Goal: Task Accomplishment & Management: Complete application form

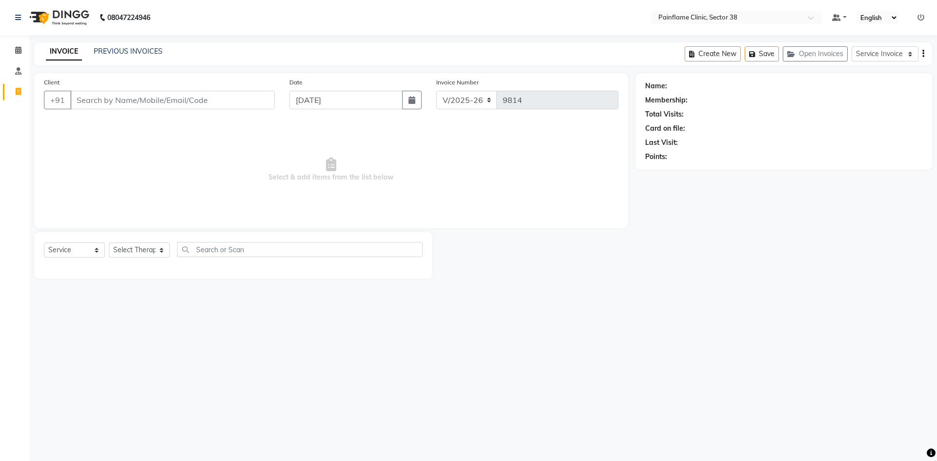
select select "3964"
select select "service"
type input "9050114749"
click at [265, 96] on span "Add Client" at bounding box center [249, 100] width 39 height 10
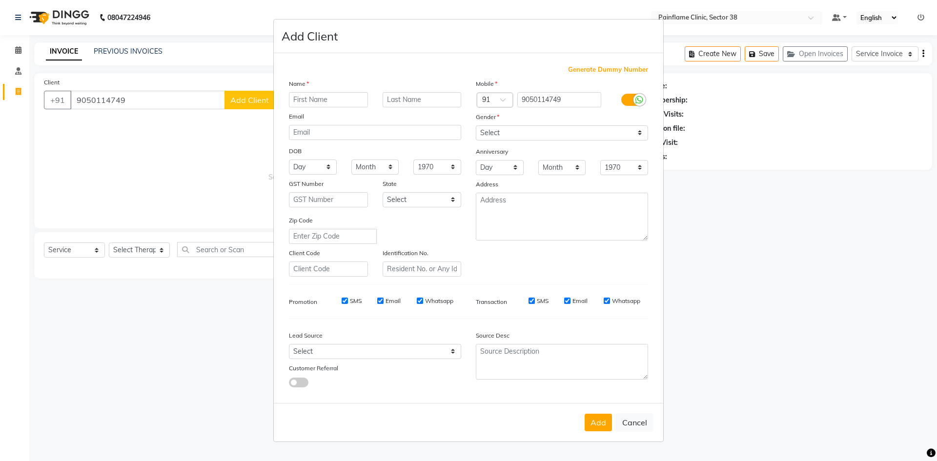
click at [319, 94] on input "text" at bounding box center [328, 99] width 79 height 15
type input "Roshni"
drag, startPoint x: 492, startPoint y: 125, endPoint x: 499, endPoint y: 140, distance: 16.4
click at [493, 127] on select "Select [DEMOGRAPHIC_DATA] [DEMOGRAPHIC_DATA] Other Prefer Not To Say" at bounding box center [562, 132] width 172 height 15
select select "[DEMOGRAPHIC_DATA]"
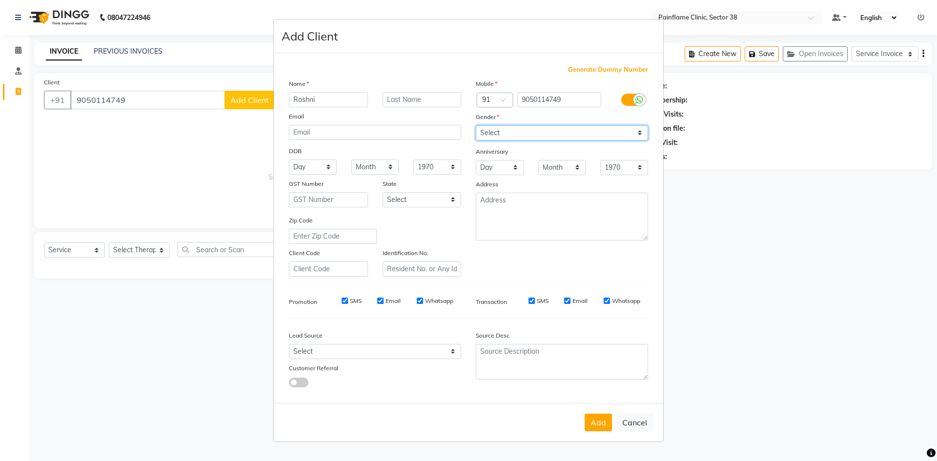
click at [476, 125] on select "Select [DEMOGRAPHIC_DATA] [DEMOGRAPHIC_DATA] Other Prefer Not To Say" at bounding box center [562, 132] width 172 height 15
click at [595, 423] on button "Add" at bounding box center [598, 423] width 27 height 18
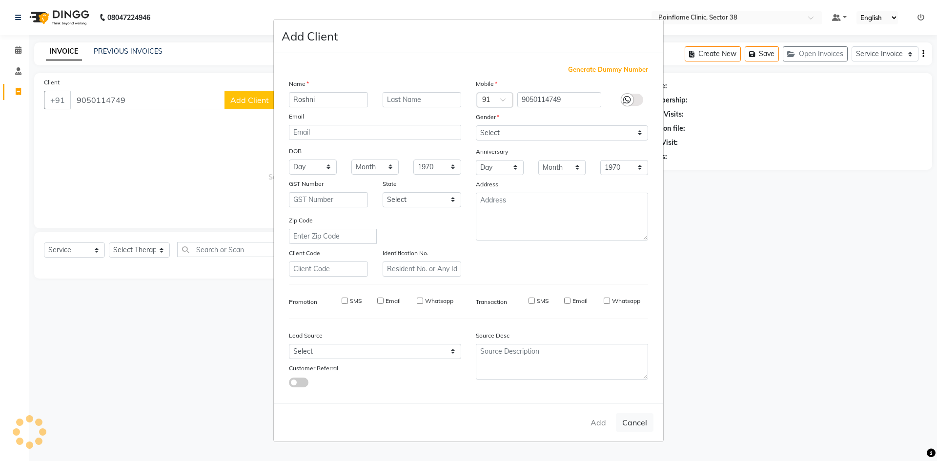
type input "90******49"
select select
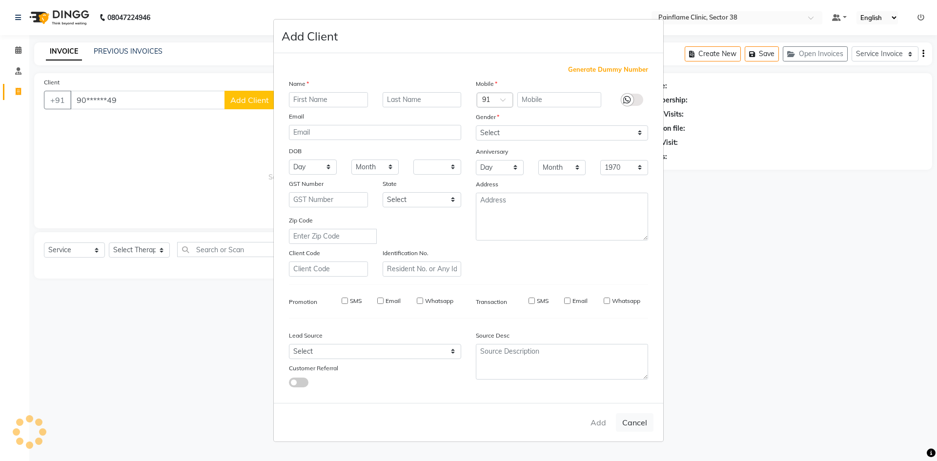
select select
checkbox input "false"
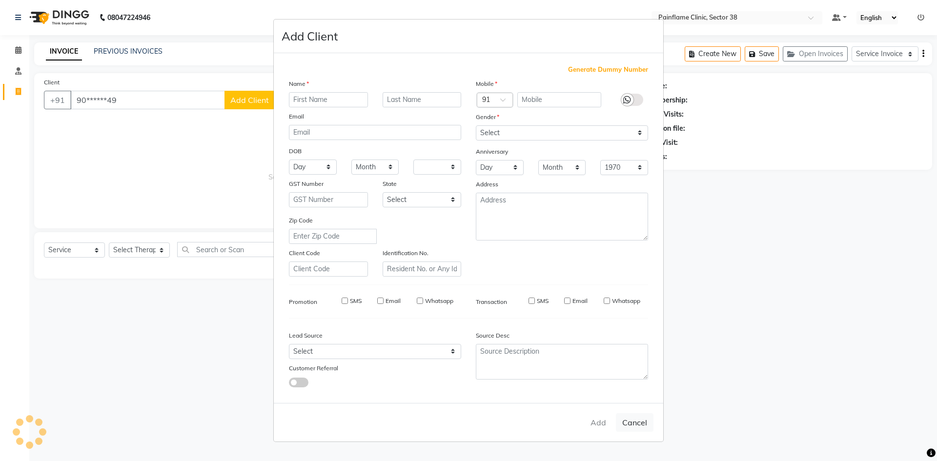
checkbox input "false"
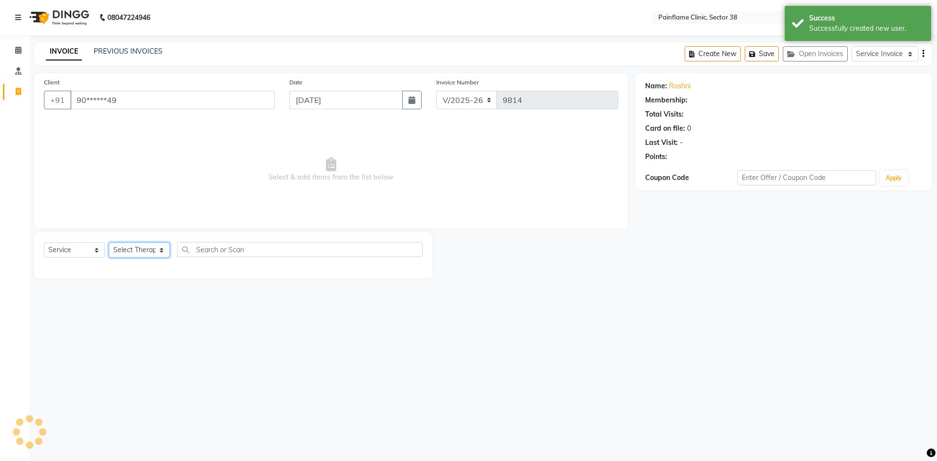
drag, startPoint x: 157, startPoint y: 250, endPoint x: 157, endPoint y: 255, distance: 5.4
click at [157, 253] on select "Select Therapist [PERSON_NAME] Dr [PERSON_NAME] [PERSON_NAME] Dr [PERSON_NAME] …" at bounding box center [139, 250] width 61 height 15
select select "20209"
click at [109, 243] on select "Select Therapist [PERSON_NAME] Dr [PERSON_NAME] [PERSON_NAME] Dr [PERSON_NAME] …" at bounding box center [139, 250] width 61 height 15
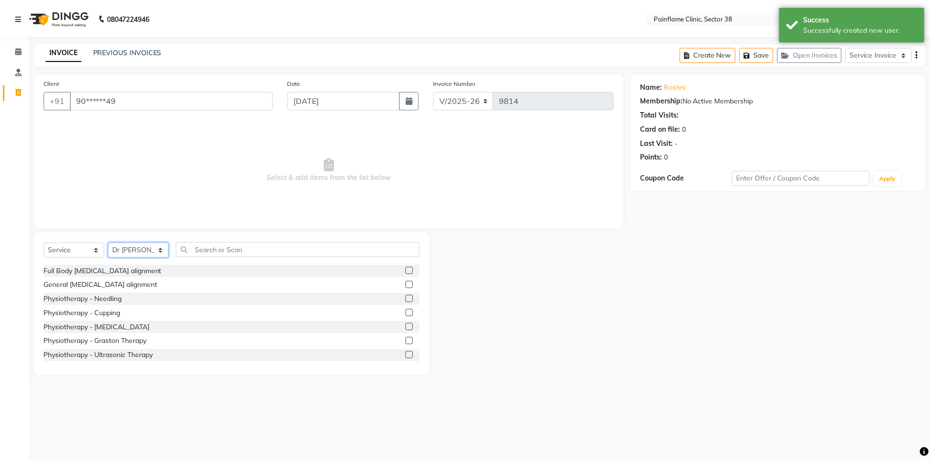
scroll to position [58, 0]
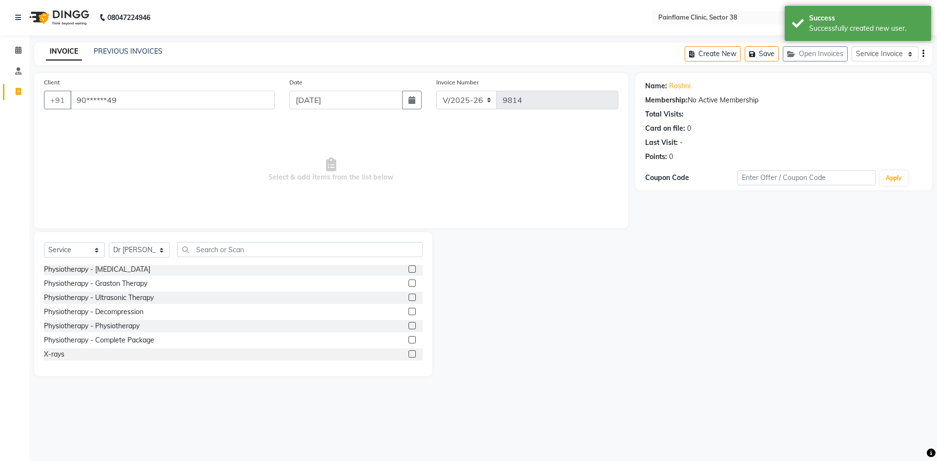
drag, startPoint x: 403, startPoint y: 328, endPoint x: 338, endPoint y: 230, distance: 117.5
click at [409, 327] on label at bounding box center [412, 325] width 7 height 7
click at [409, 327] on input "checkbox" at bounding box center [412, 326] width 6 height 6
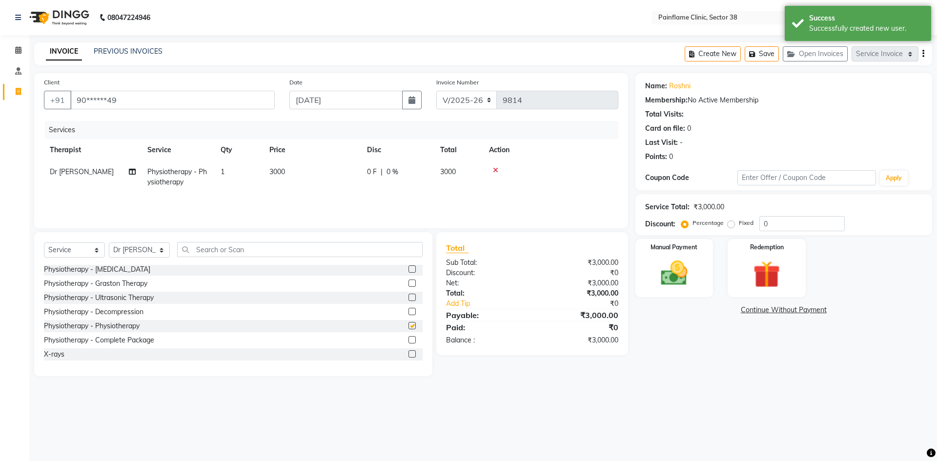
checkbox input "false"
click at [324, 178] on td "3000" at bounding box center [313, 177] width 98 height 32
select select "20209"
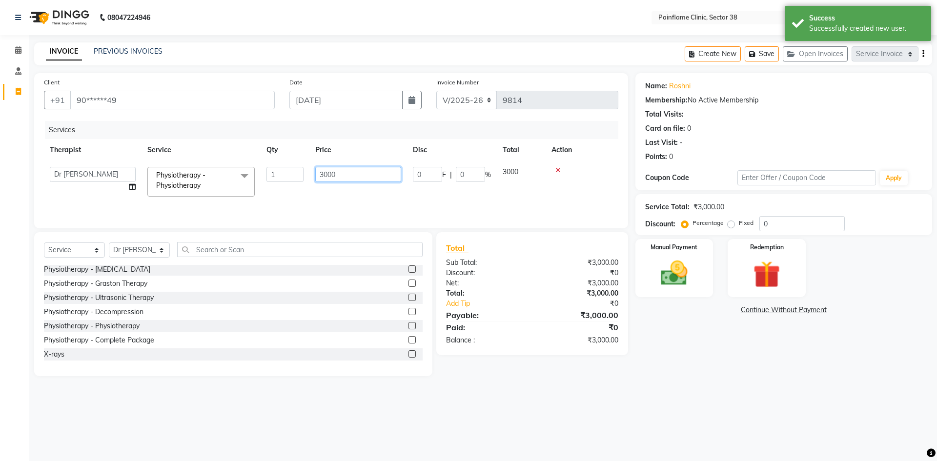
drag, startPoint x: 314, startPoint y: 179, endPoint x: 313, endPoint y: 186, distance: 7.4
click at [311, 180] on td "3000" at bounding box center [359, 181] width 98 height 41
type input "2500"
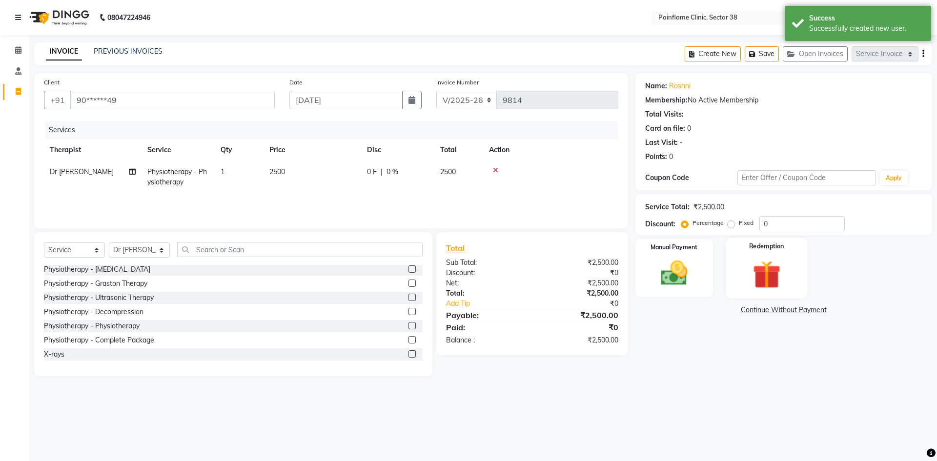
drag, startPoint x: 680, startPoint y: 269, endPoint x: 756, endPoint y: 284, distance: 77.3
click at [681, 269] on img at bounding box center [675, 273] width 44 height 31
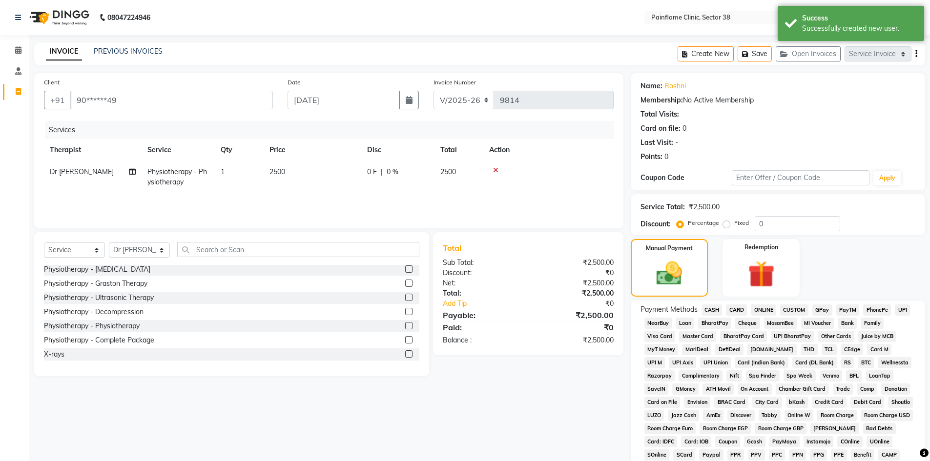
click at [901, 306] on span "UPI" at bounding box center [902, 310] width 15 height 11
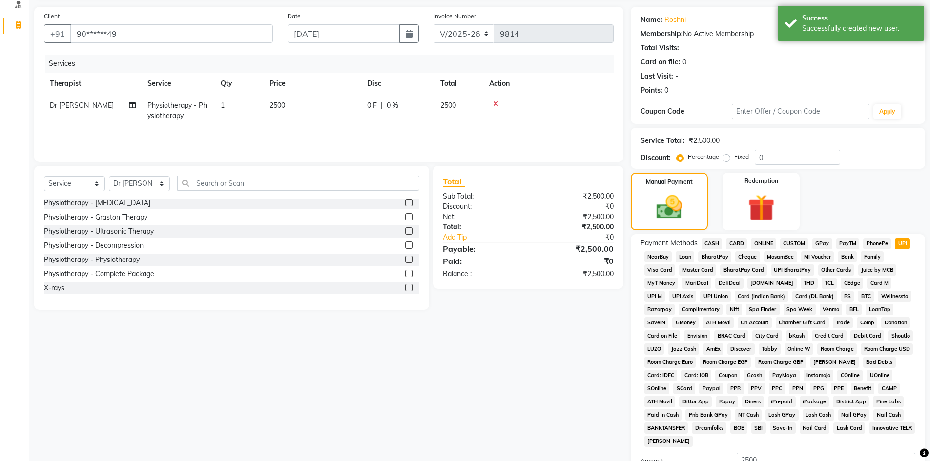
scroll to position [145, 0]
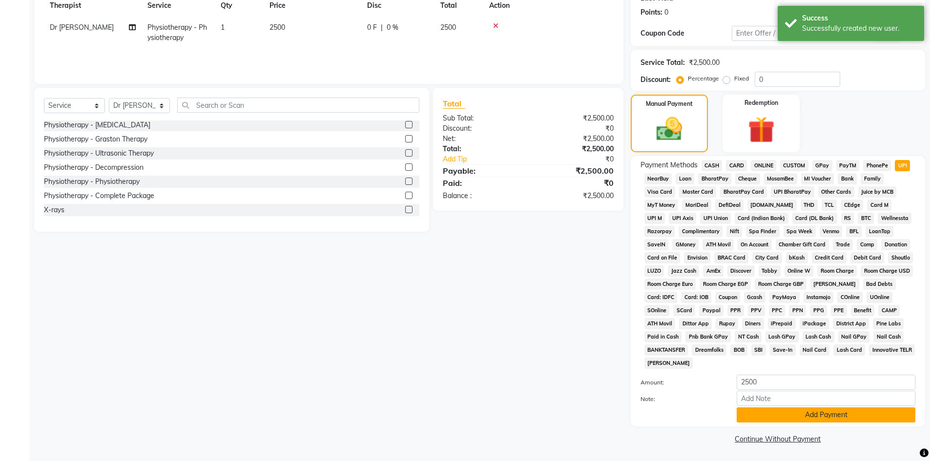
click at [816, 413] on button "Add Payment" at bounding box center [826, 415] width 179 height 15
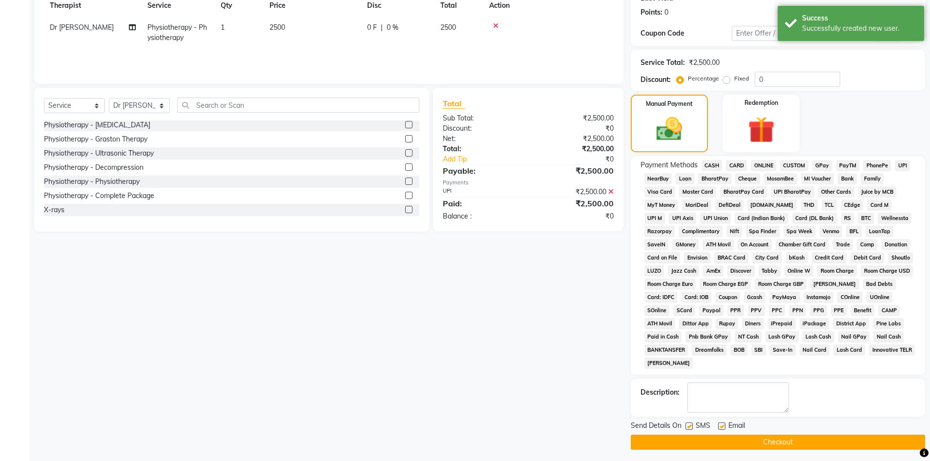
click at [723, 423] on label at bounding box center [721, 426] width 7 height 7
click at [723, 424] on input "checkbox" at bounding box center [721, 427] width 6 height 6
checkbox input "false"
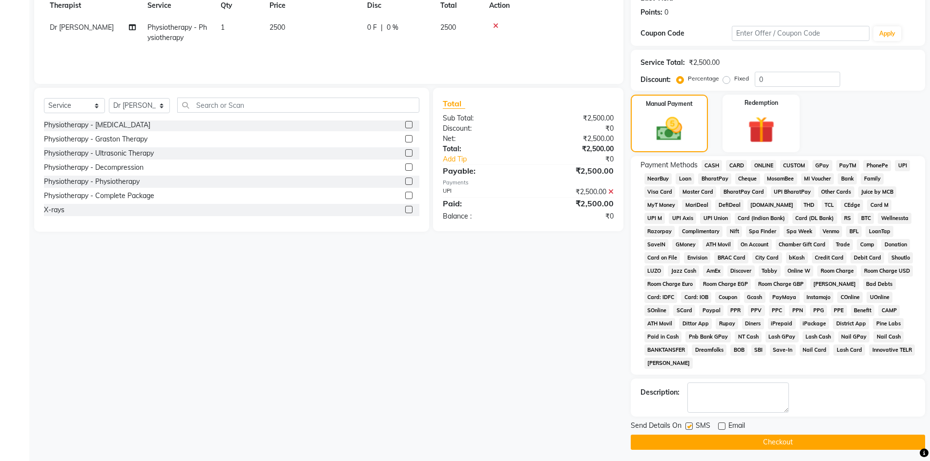
click at [690, 427] on label at bounding box center [688, 426] width 7 height 7
click at [690, 427] on input "checkbox" at bounding box center [688, 427] width 6 height 6
checkbox input "false"
click at [689, 437] on button "Checkout" at bounding box center [778, 442] width 294 height 15
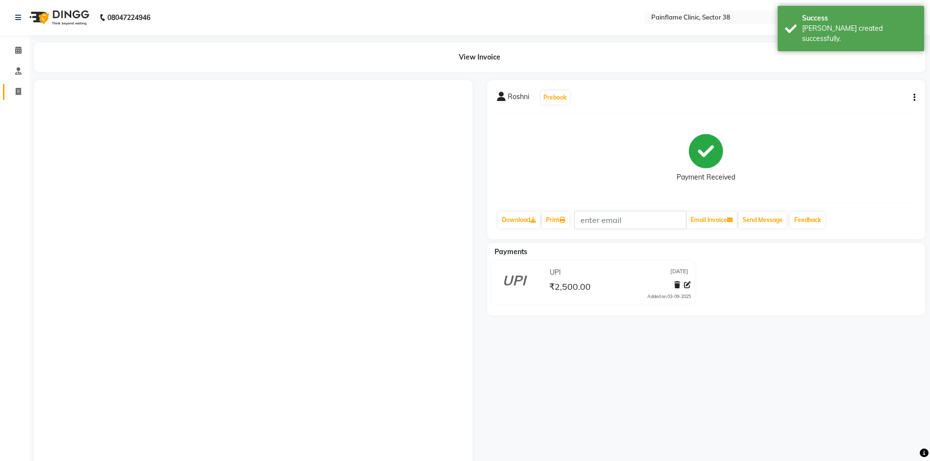
click at [22, 91] on span at bounding box center [18, 91] width 17 height 11
select select "service"
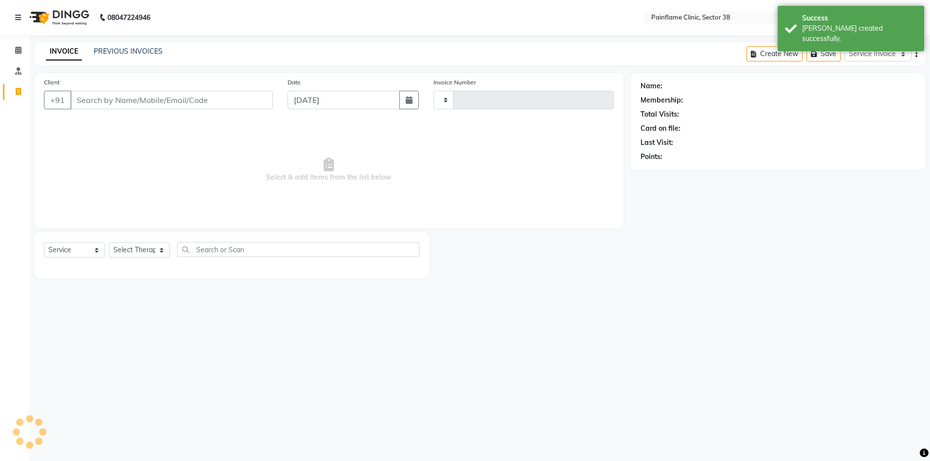
type input "9829"
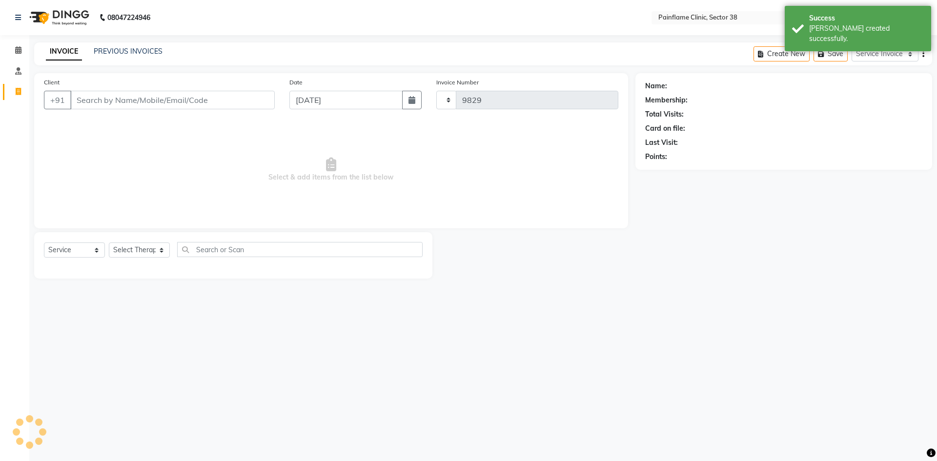
select select "3964"
click at [153, 97] on input "Client" at bounding box center [172, 100] width 205 height 19
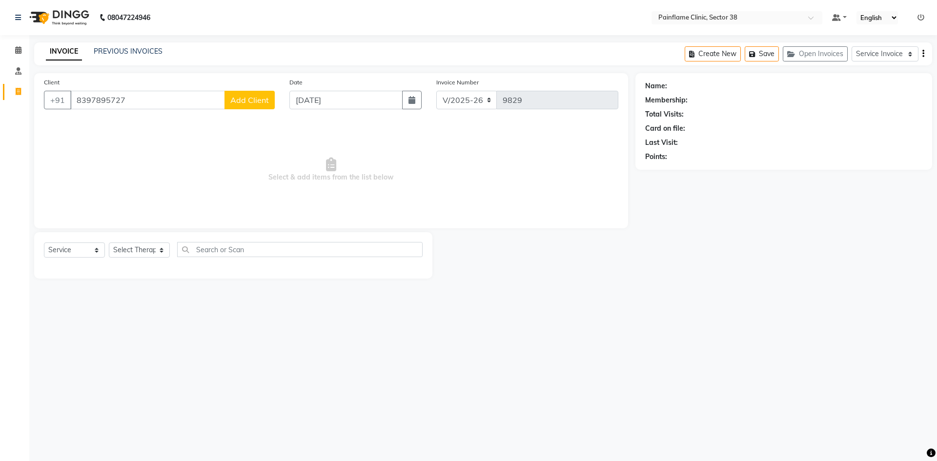
type input "8397895727"
click at [252, 104] on span "Add Client" at bounding box center [249, 100] width 39 height 10
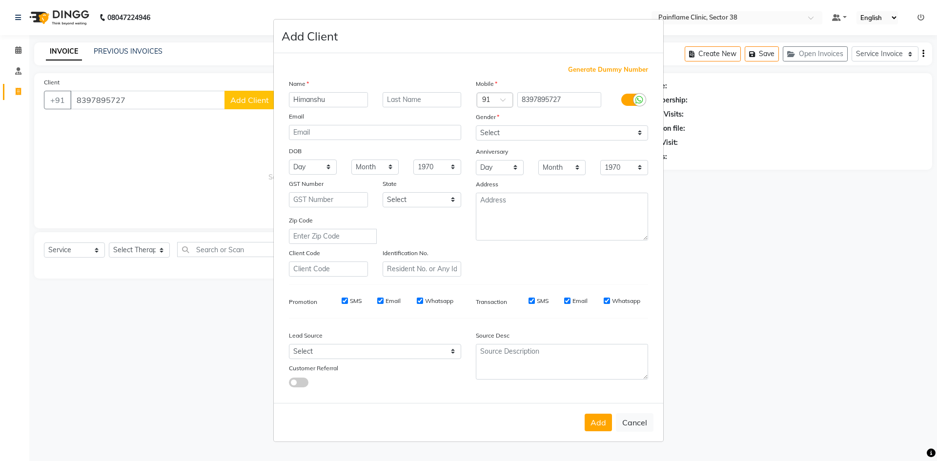
click at [309, 102] on input "Himanshu" at bounding box center [328, 99] width 79 height 15
type input "Himanshu"
click at [547, 99] on input "8397895727" at bounding box center [560, 99] width 84 height 15
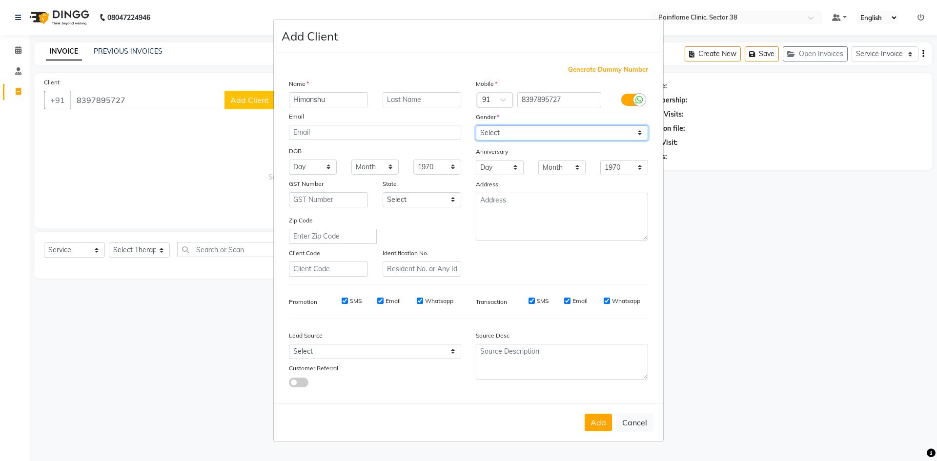
click at [564, 130] on select "Select [DEMOGRAPHIC_DATA] [DEMOGRAPHIC_DATA] Other Prefer Not To Say" at bounding box center [562, 132] width 172 height 15
select select "[DEMOGRAPHIC_DATA]"
click at [476, 125] on select "Select [DEMOGRAPHIC_DATA] [DEMOGRAPHIC_DATA] Other Prefer Not To Say" at bounding box center [562, 132] width 172 height 15
click at [603, 425] on button "Add" at bounding box center [598, 423] width 27 height 18
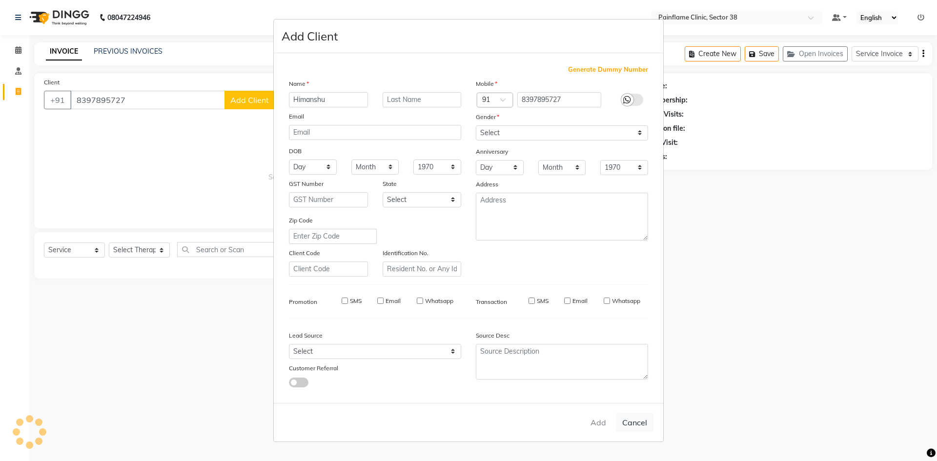
type input "83******27"
select select
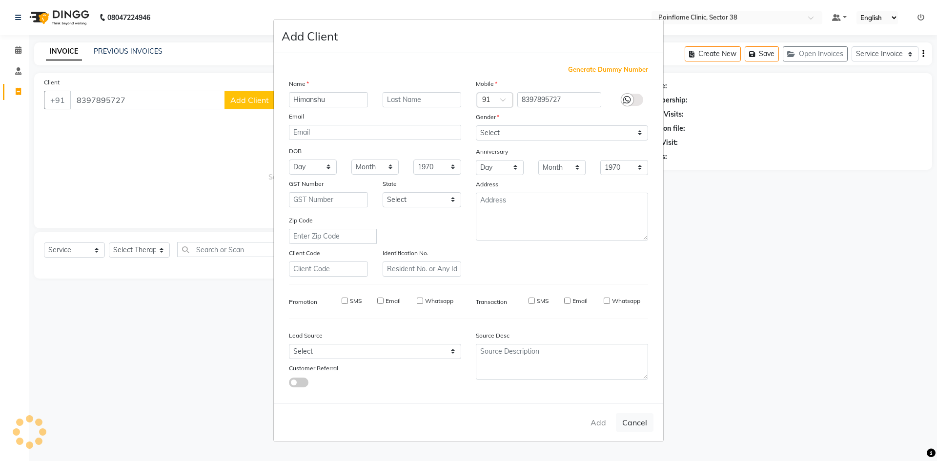
select select
checkbox input "false"
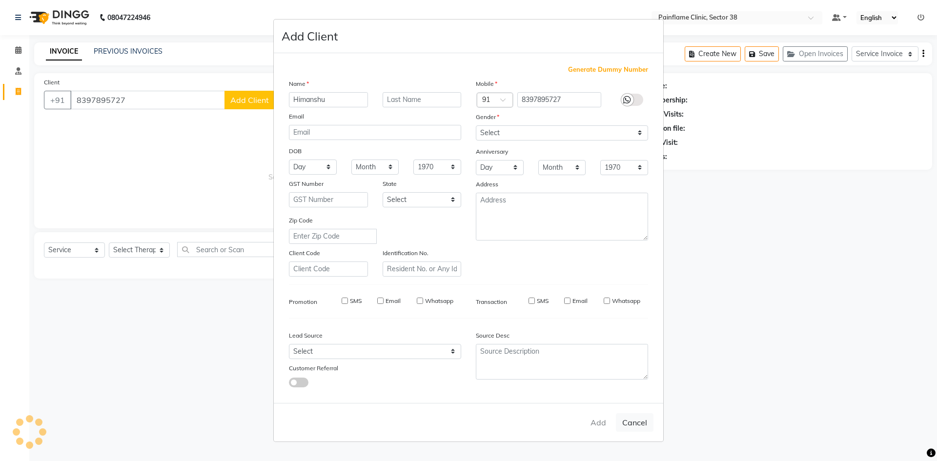
checkbox input "false"
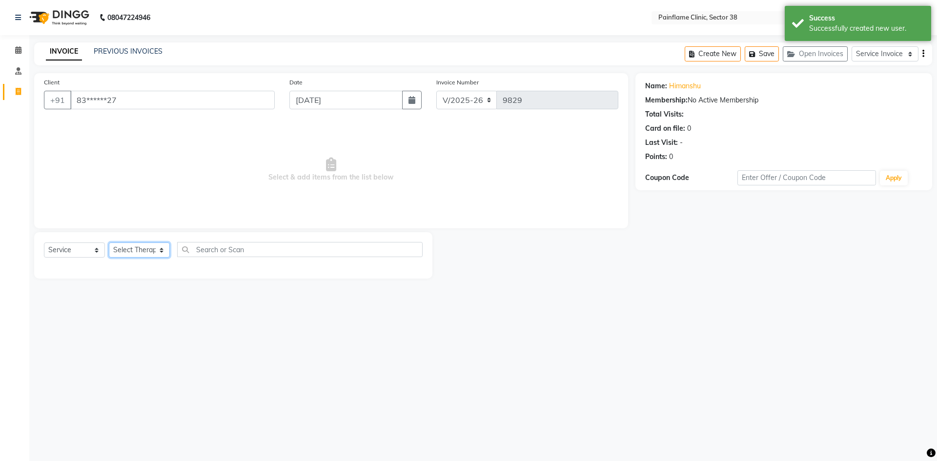
click at [151, 250] on select "Select Therapist [PERSON_NAME] Dr [PERSON_NAME] [PERSON_NAME] Dr [PERSON_NAME] …" at bounding box center [139, 250] width 61 height 15
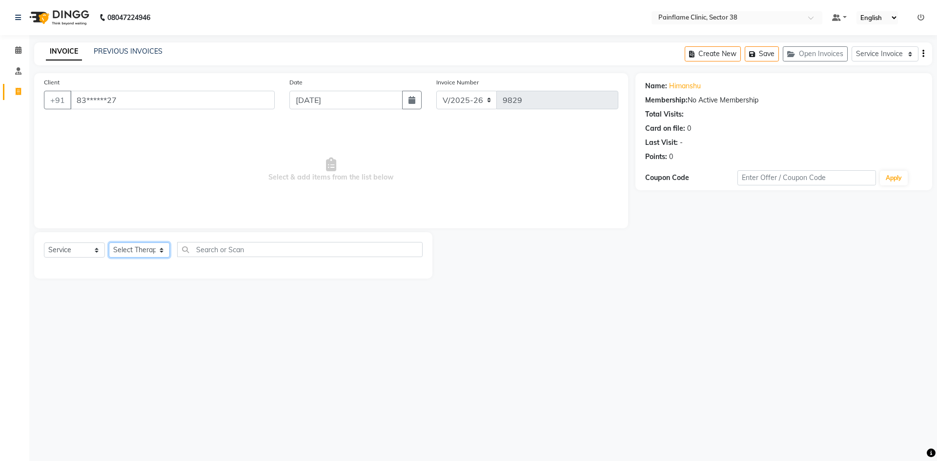
select select "20209"
click at [109, 243] on select "Select Therapist [PERSON_NAME] Dr [PERSON_NAME] [PERSON_NAME] Dr [PERSON_NAME] …" at bounding box center [139, 250] width 61 height 15
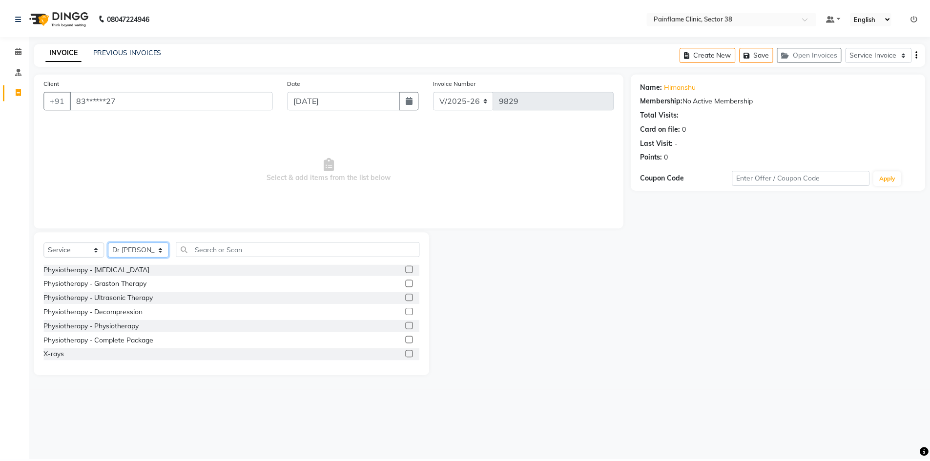
scroll to position [58, 0]
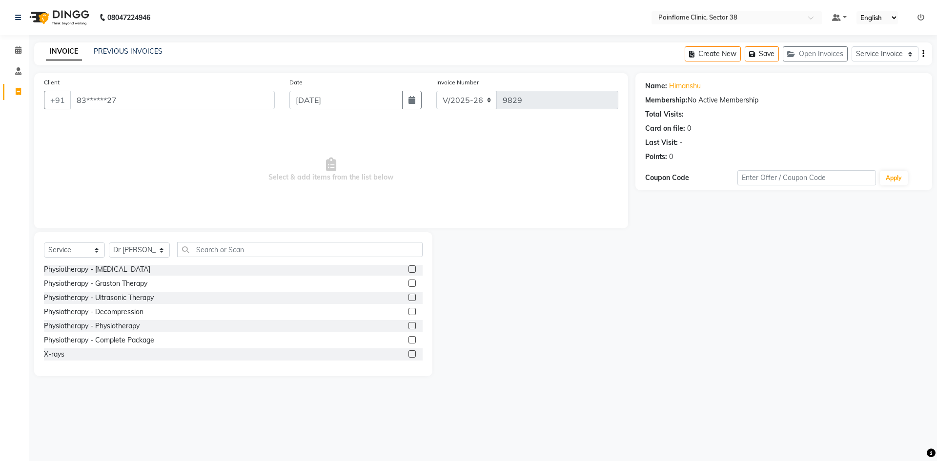
click at [409, 325] on label at bounding box center [412, 325] width 7 height 7
click at [409, 325] on input "checkbox" at bounding box center [412, 326] width 6 height 6
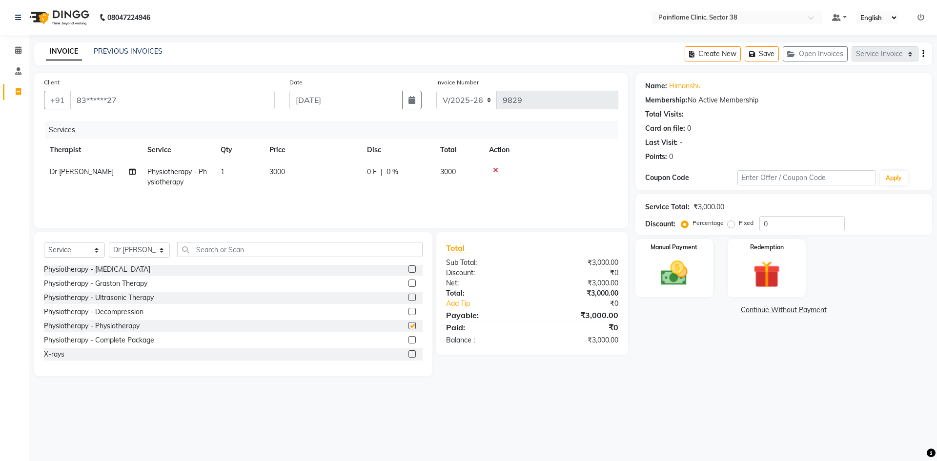
checkbox input "false"
drag, startPoint x: 303, startPoint y: 175, endPoint x: 307, endPoint y: 171, distance: 5.5
click at [303, 175] on td "3000" at bounding box center [313, 177] width 98 height 32
select select "20209"
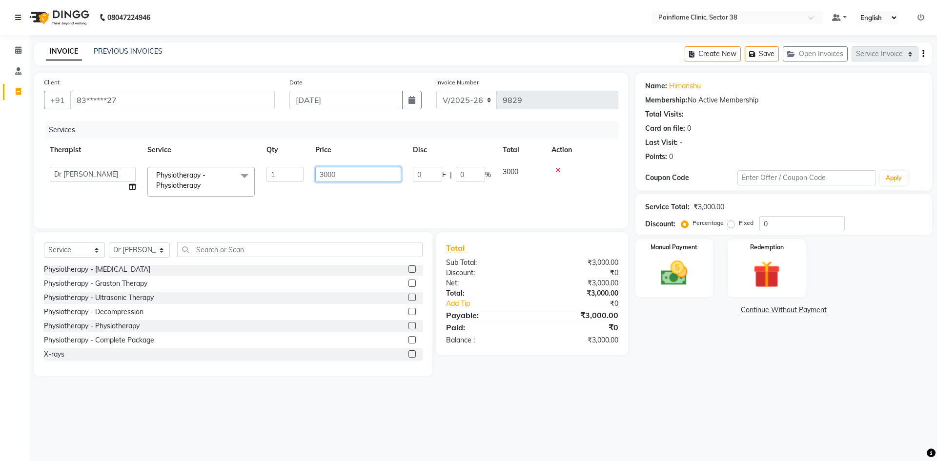
drag, startPoint x: 329, startPoint y: 175, endPoint x: 313, endPoint y: 177, distance: 16.2
click at [313, 178] on td "3000" at bounding box center [359, 181] width 98 height 41
type input "2500"
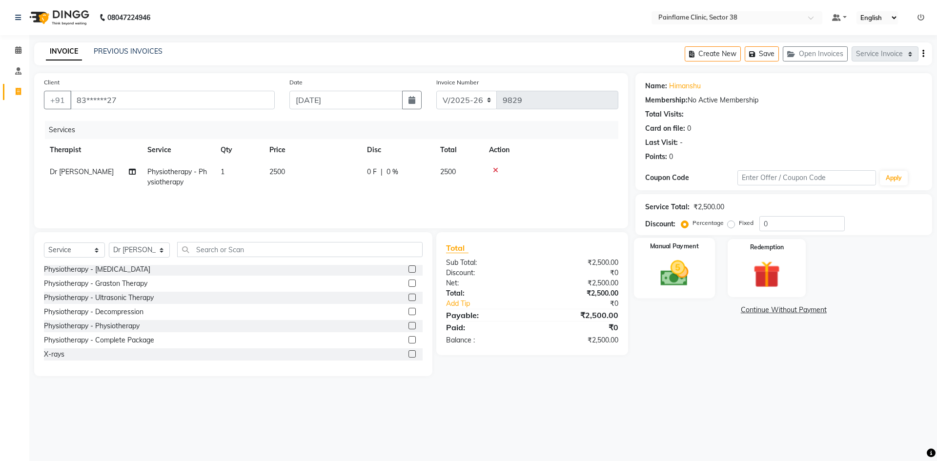
click at [659, 280] on img at bounding box center [674, 273] width 45 height 32
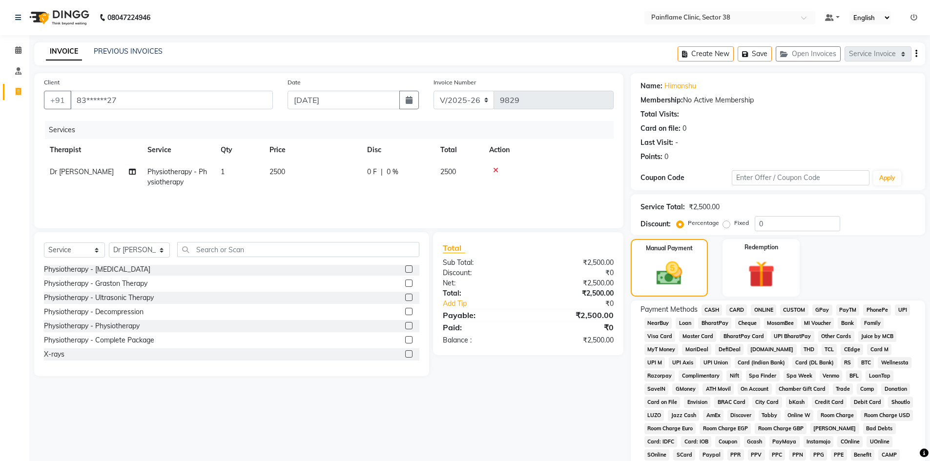
click at [897, 310] on span "UPI" at bounding box center [902, 310] width 15 height 11
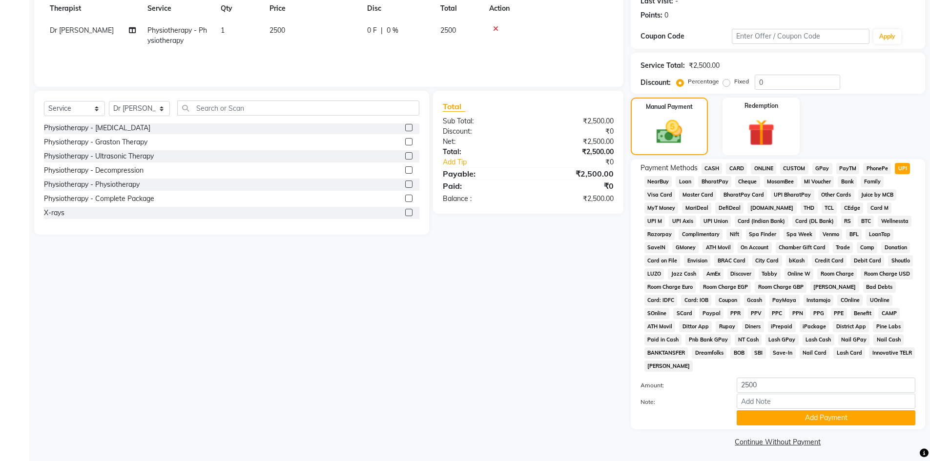
scroll to position [145, 0]
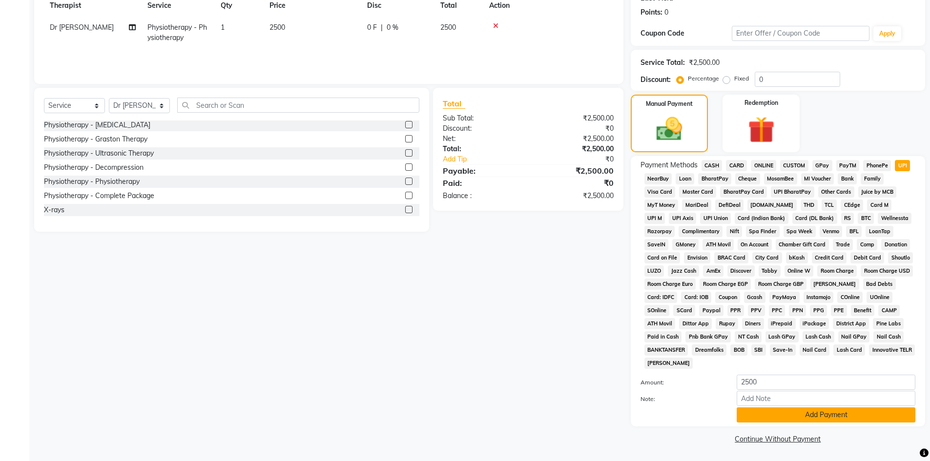
click at [757, 414] on button "Add Payment" at bounding box center [826, 415] width 179 height 15
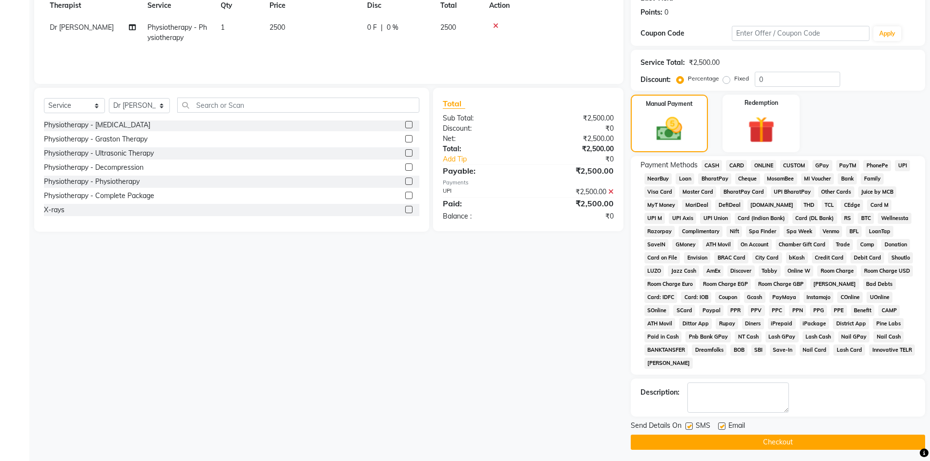
click at [723, 428] on label at bounding box center [721, 426] width 7 height 7
click at [723, 428] on input "checkbox" at bounding box center [721, 427] width 6 height 6
checkbox input "false"
click at [687, 427] on label at bounding box center [688, 426] width 7 height 7
click at [687, 427] on input "checkbox" at bounding box center [688, 427] width 6 height 6
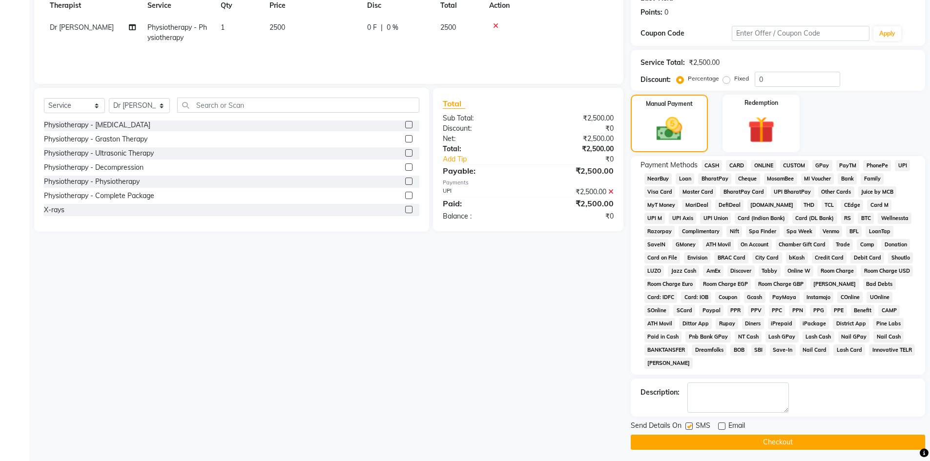
checkbox input "false"
click at [687, 443] on button "Checkout" at bounding box center [778, 442] width 294 height 15
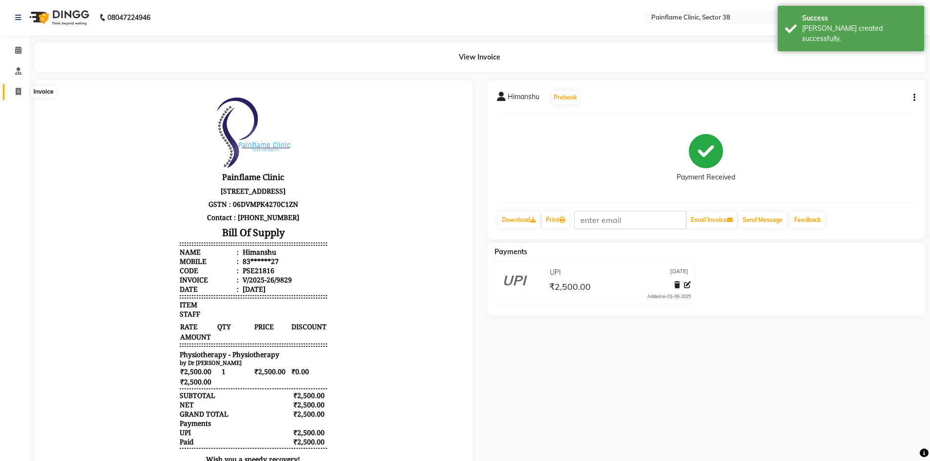
click at [24, 92] on span at bounding box center [18, 91] width 17 height 11
select select "service"
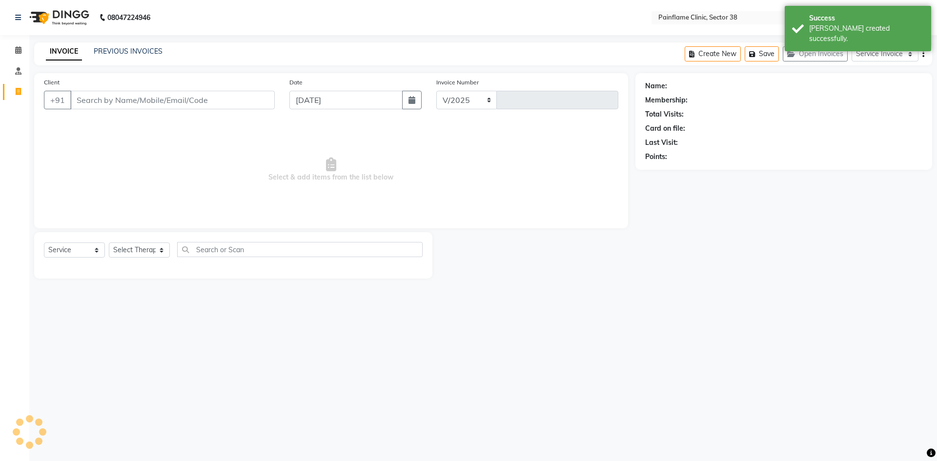
select select "3964"
type input "9830"
click at [147, 94] on input "Client" at bounding box center [172, 100] width 205 height 19
type input "8930813127"
click at [250, 100] on span "Add Client" at bounding box center [249, 100] width 39 height 10
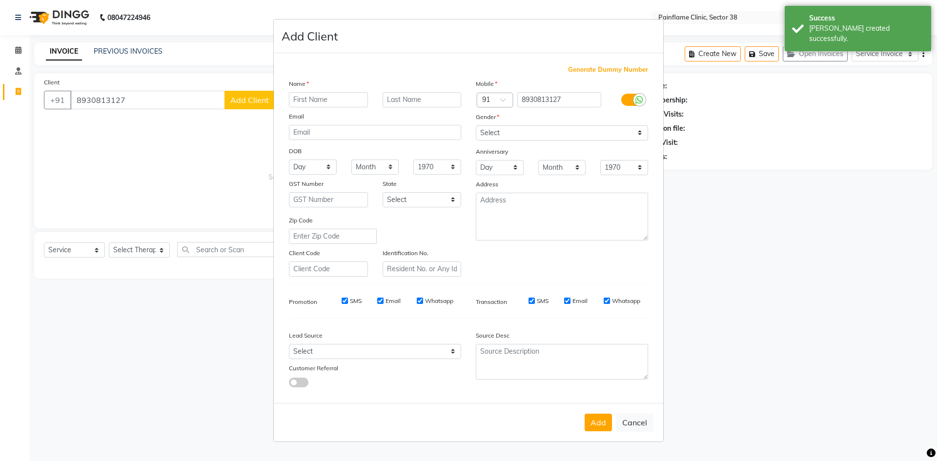
click at [367, 103] on div at bounding box center [329, 99] width 94 height 15
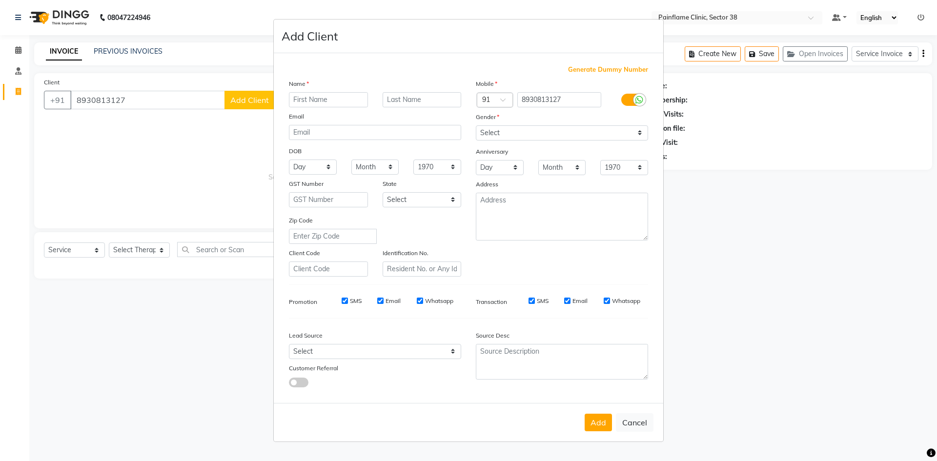
click at [360, 100] on input "text" at bounding box center [328, 99] width 79 height 15
type input "Surender"
drag, startPoint x: 513, startPoint y: 132, endPoint x: 513, endPoint y: 138, distance: 6.3
click at [513, 132] on select "Select [DEMOGRAPHIC_DATA] [DEMOGRAPHIC_DATA] Other Prefer Not To Say" at bounding box center [562, 132] width 172 height 15
select select "[DEMOGRAPHIC_DATA]"
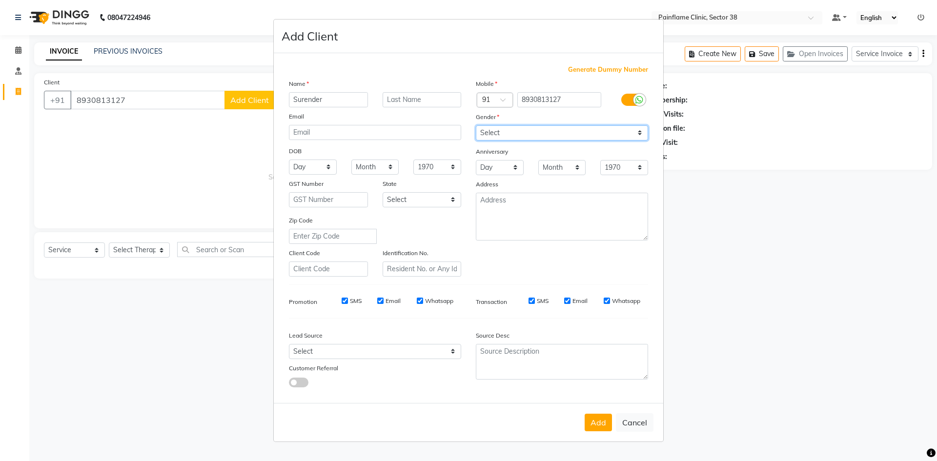
click at [476, 125] on select "Select [DEMOGRAPHIC_DATA] [DEMOGRAPHIC_DATA] Other Prefer Not To Say" at bounding box center [562, 132] width 172 height 15
click at [596, 417] on button "Add" at bounding box center [598, 423] width 27 height 18
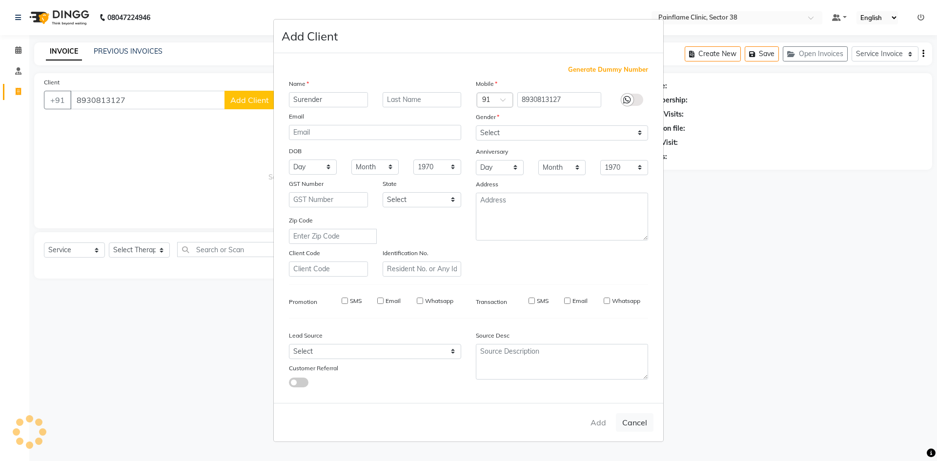
type input "89******27"
select select
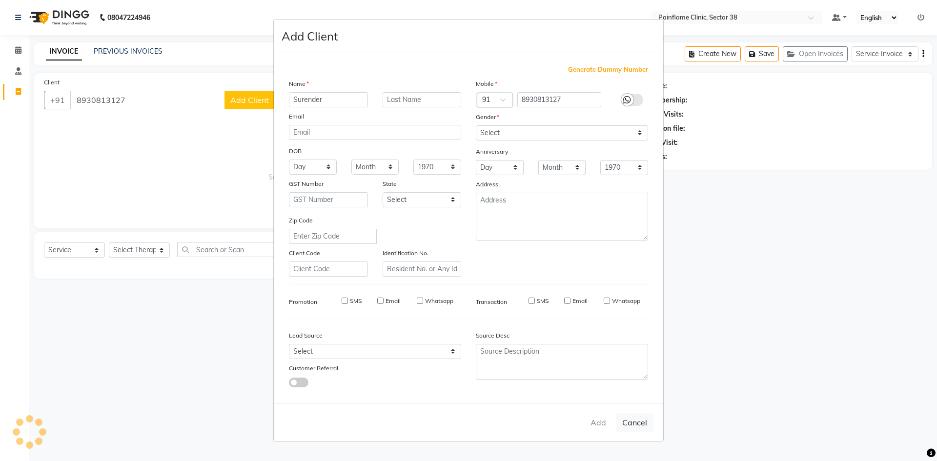
select select
checkbox input "false"
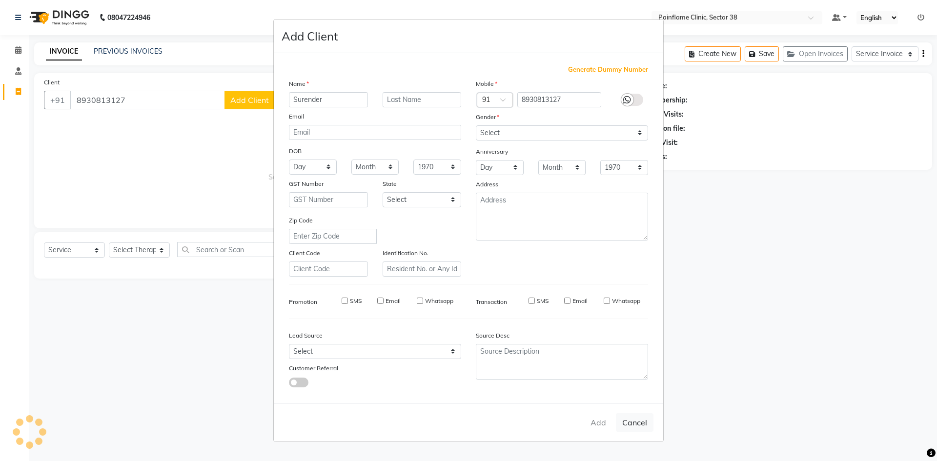
checkbox input "false"
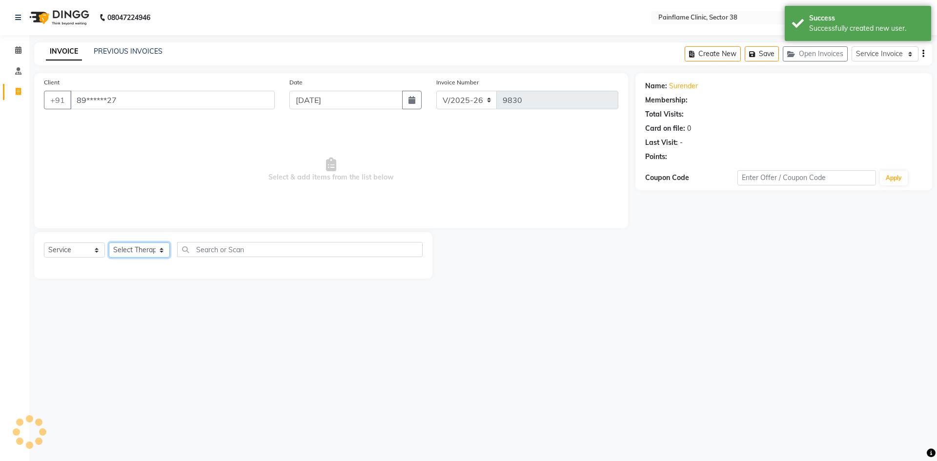
drag, startPoint x: 145, startPoint y: 245, endPoint x: 148, endPoint y: 255, distance: 10.5
click at [145, 246] on select "Select Therapist [PERSON_NAME] Dr [PERSON_NAME] [PERSON_NAME] Dr [PERSON_NAME] …" at bounding box center [139, 250] width 61 height 15
select select "20209"
click at [109, 243] on select "Select Therapist [PERSON_NAME] Dr [PERSON_NAME] [PERSON_NAME] Dr [PERSON_NAME] …" at bounding box center [139, 250] width 61 height 15
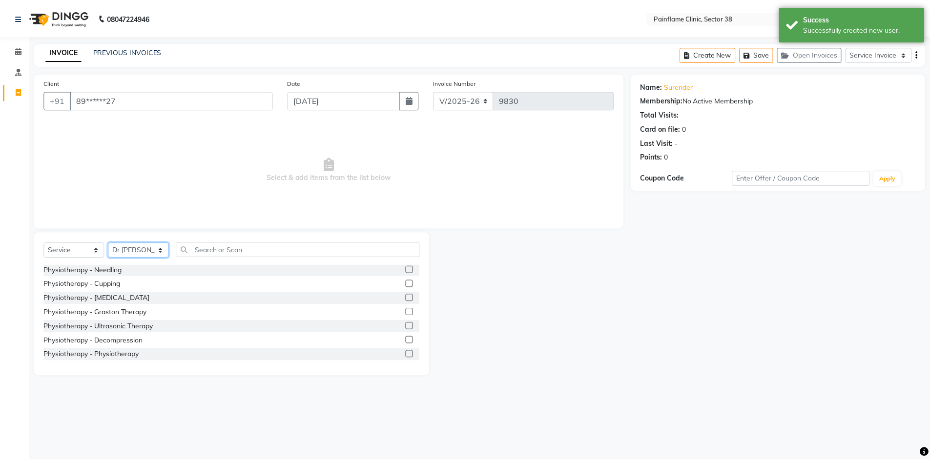
scroll to position [58, 0]
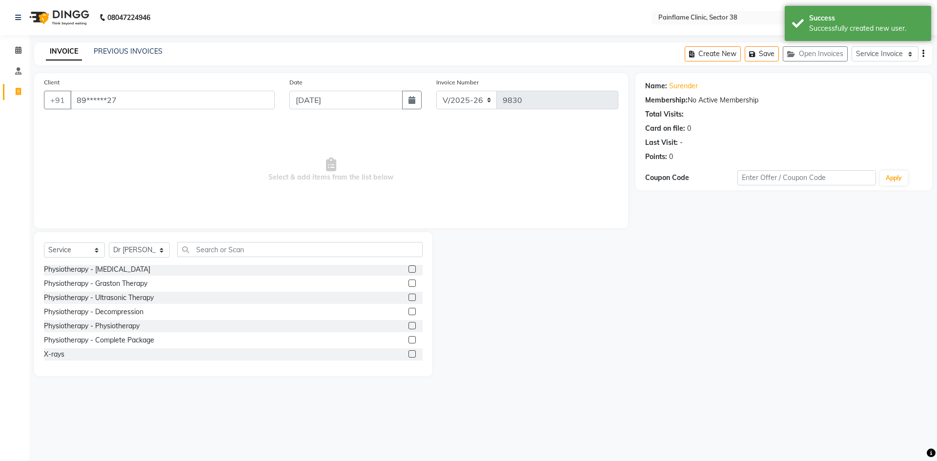
click at [409, 327] on label at bounding box center [412, 325] width 7 height 7
click at [409, 327] on input "checkbox" at bounding box center [412, 326] width 6 height 6
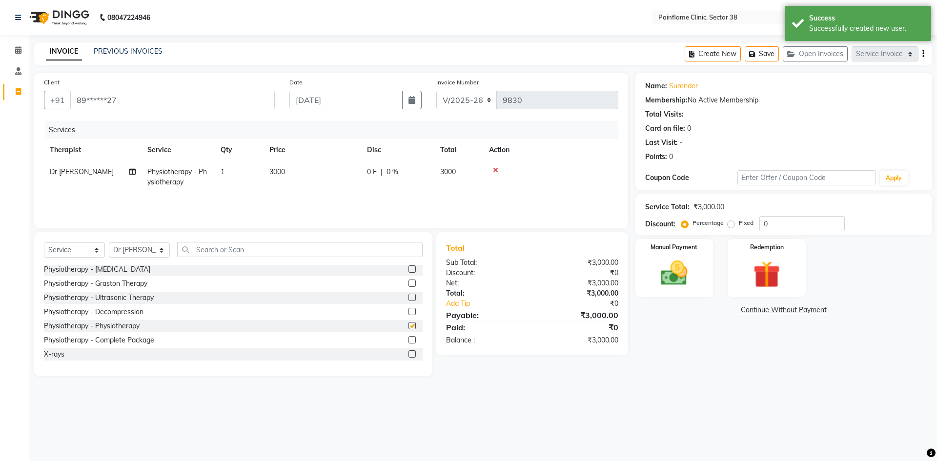
checkbox input "false"
click at [290, 179] on td "3000" at bounding box center [313, 177] width 98 height 32
select select "20209"
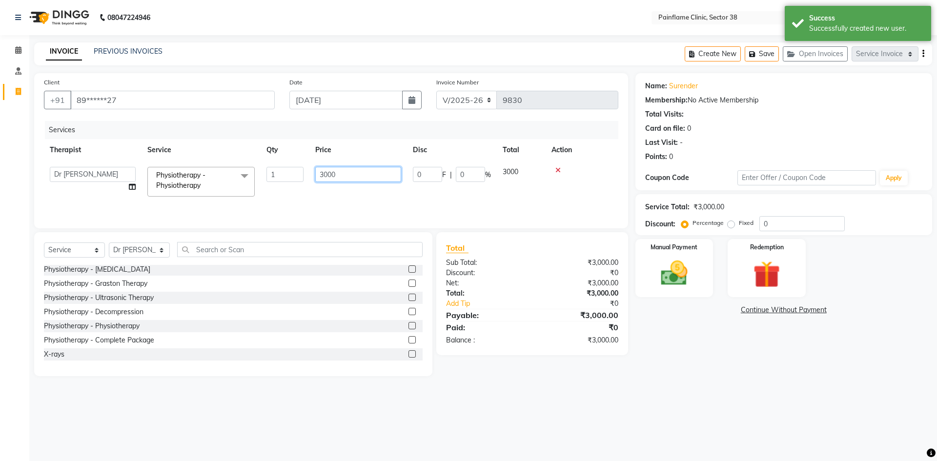
drag, startPoint x: 335, startPoint y: 170, endPoint x: 290, endPoint y: 212, distance: 62.2
click at [299, 183] on tr "[PERSON_NAME] Dr [PERSON_NAME] [PERSON_NAME] Dr [PERSON_NAME] Dr. Suraj [PERSON…" at bounding box center [331, 181] width 575 height 41
type input "2500"
click at [677, 278] on img at bounding box center [674, 273] width 45 height 32
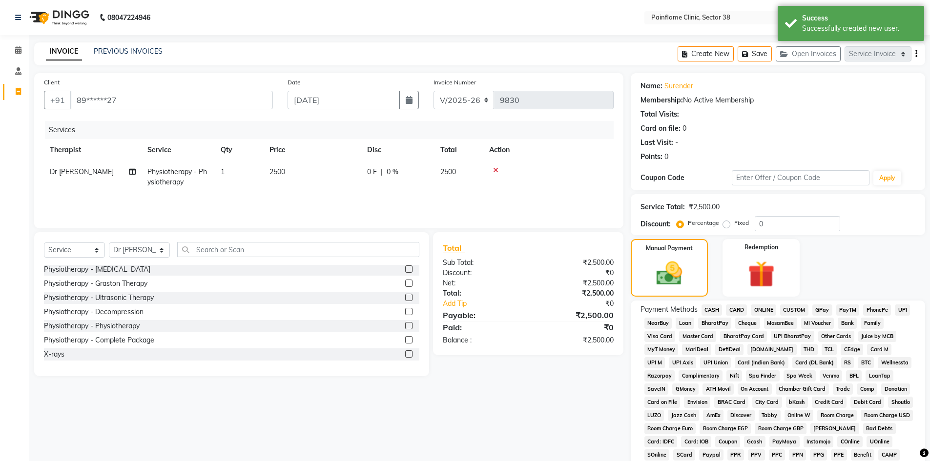
click at [905, 309] on span "UPI" at bounding box center [902, 310] width 15 height 11
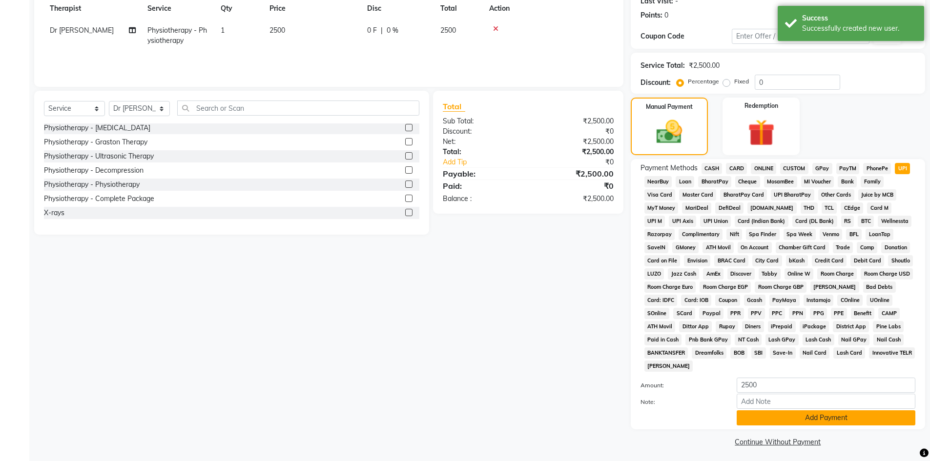
scroll to position [145, 0]
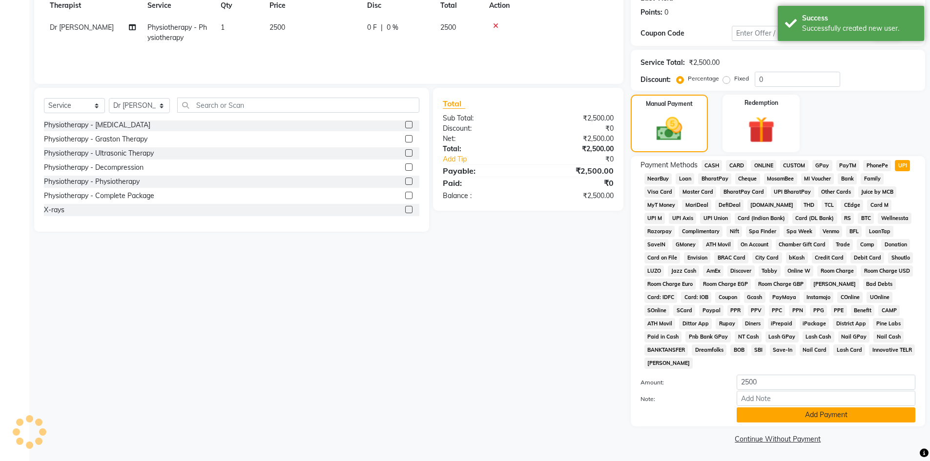
click at [794, 412] on button "Add Payment" at bounding box center [826, 415] width 179 height 15
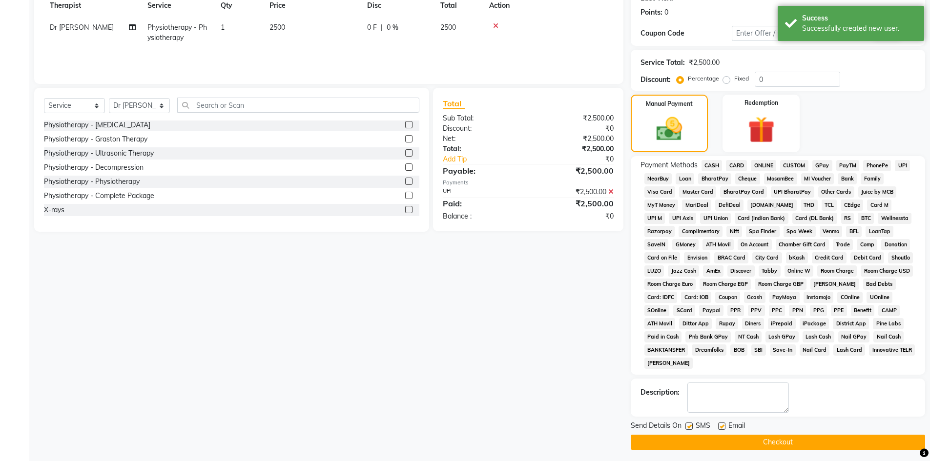
click at [724, 425] on label at bounding box center [721, 426] width 7 height 7
click at [724, 425] on input "checkbox" at bounding box center [721, 427] width 6 height 6
checkbox input "false"
click at [687, 426] on label at bounding box center [688, 426] width 7 height 7
click at [687, 426] on input "checkbox" at bounding box center [688, 427] width 6 height 6
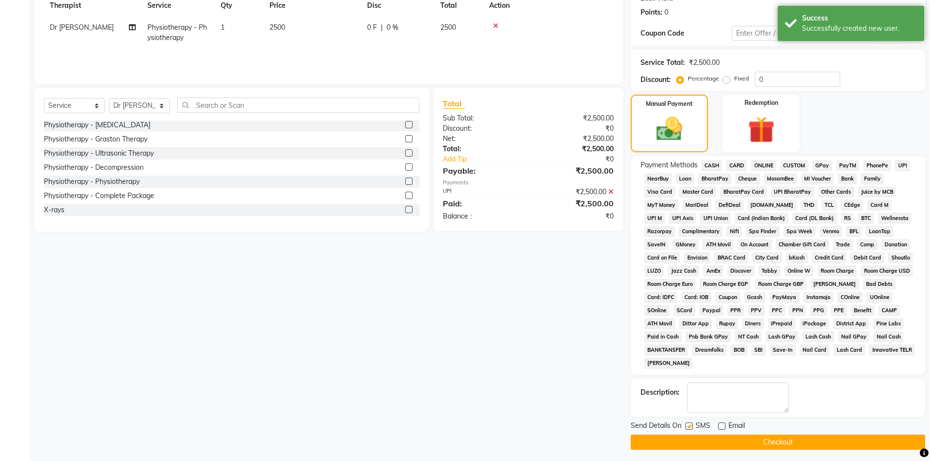
checkbox input "false"
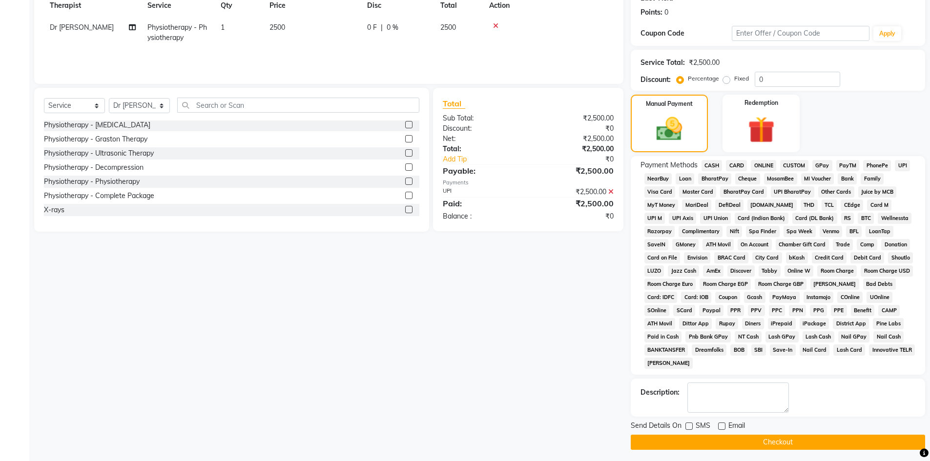
click at [688, 446] on button "Checkout" at bounding box center [778, 442] width 294 height 15
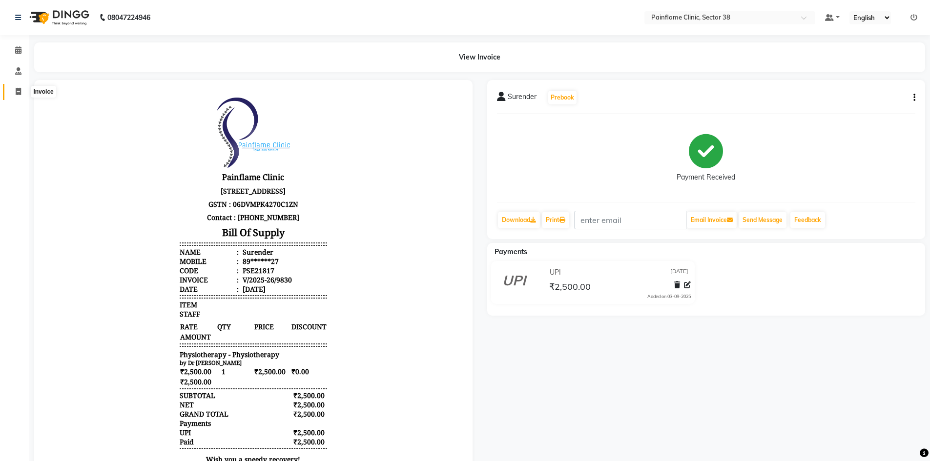
click at [19, 93] on icon at bounding box center [18, 91] width 5 height 7
select select "service"
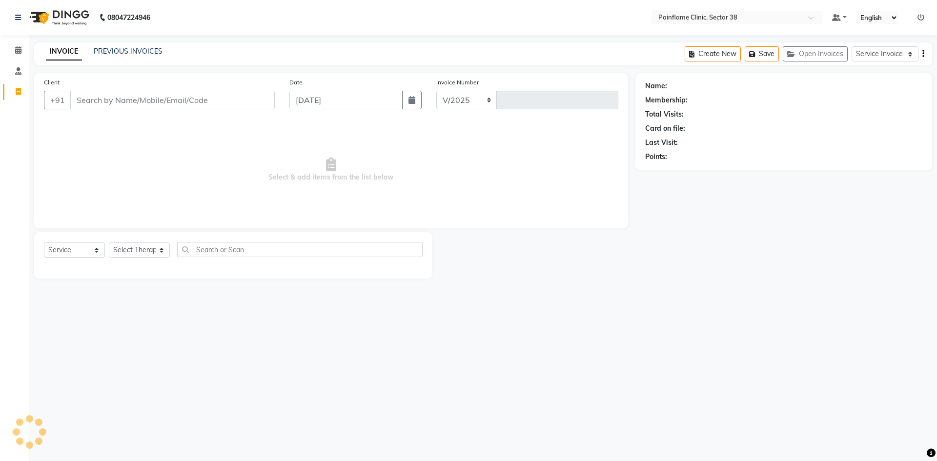
select select "3964"
type input "9831"
click at [111, 105] on input "Client" at bounding box center [172, 100] width 205 height 19
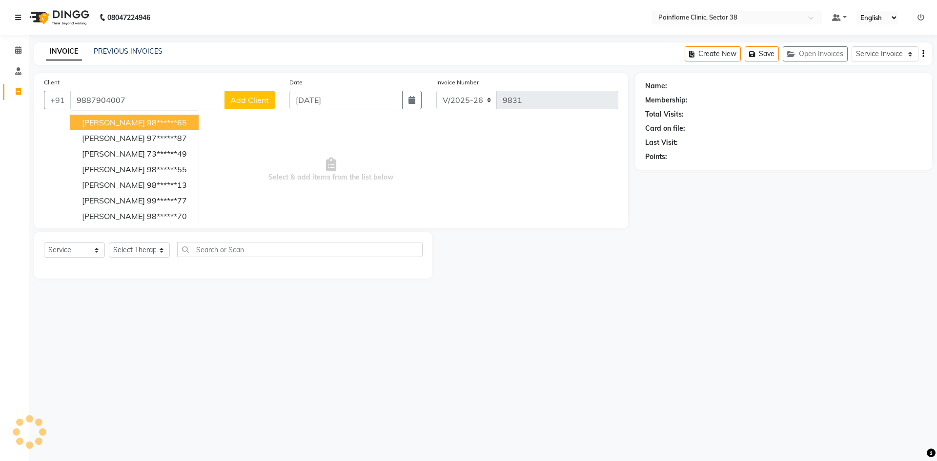
type input "9887904007"
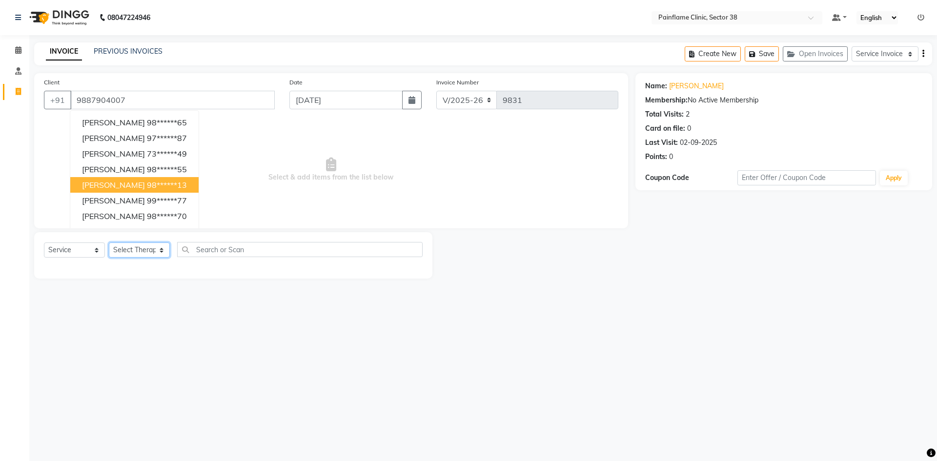
click at [149, 255] on select "Select Therapist [PERSON_NAME] Dr [PERSON_NAME] [PERSON_NAME] Dr [PERSON_NAME] …" at bounding box center [139, 250] width 61 height 15
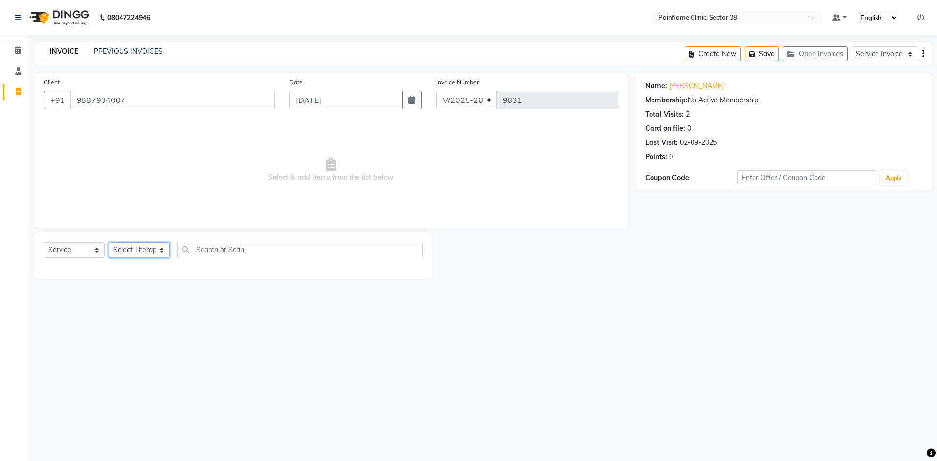
select select "20209"
click at [109, 243] on select "Select Therapist [PERSON_NAME] Dr [PERSON_NAME] [PERSON_NAME] Dr [PERSON_NAME] …" at bounding box center [139, 250] width 61 height 15
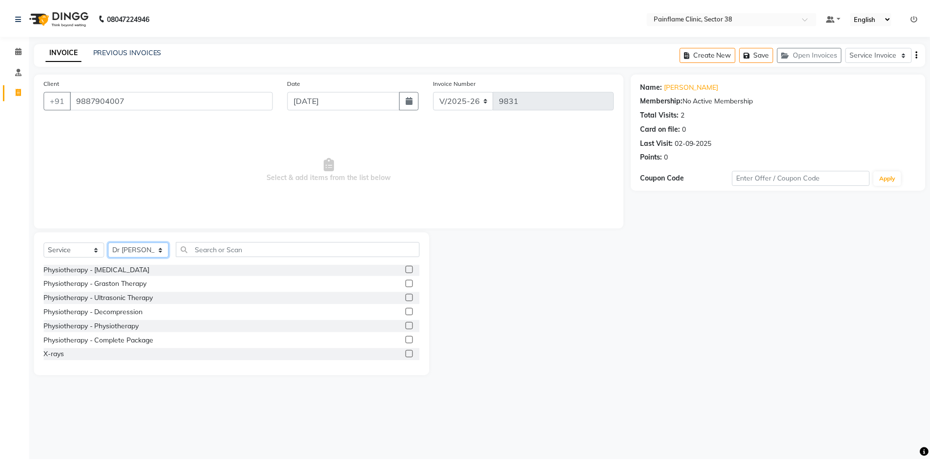
scroll to position [58, 0]
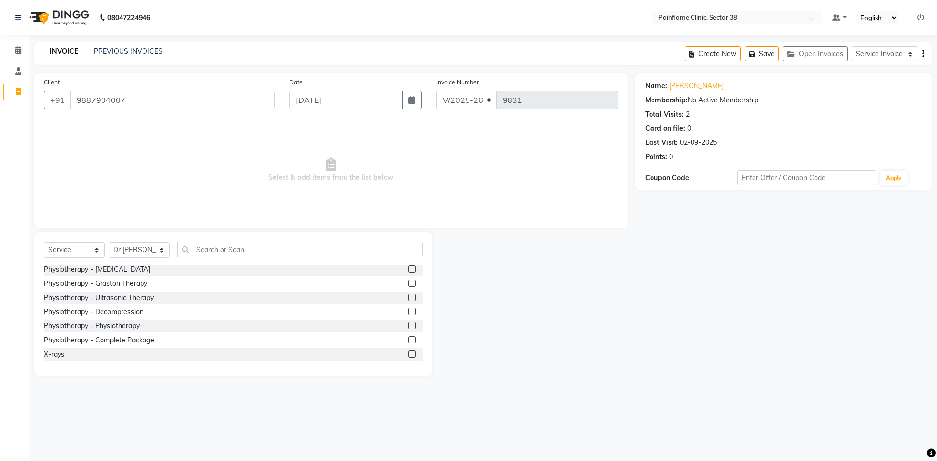
click at [409, 340] on label at bounding box center [412, 339] width 7 height 7
click at [409, 340] on input "checkbox" at bounding box center [412, 340] width 6 height 6
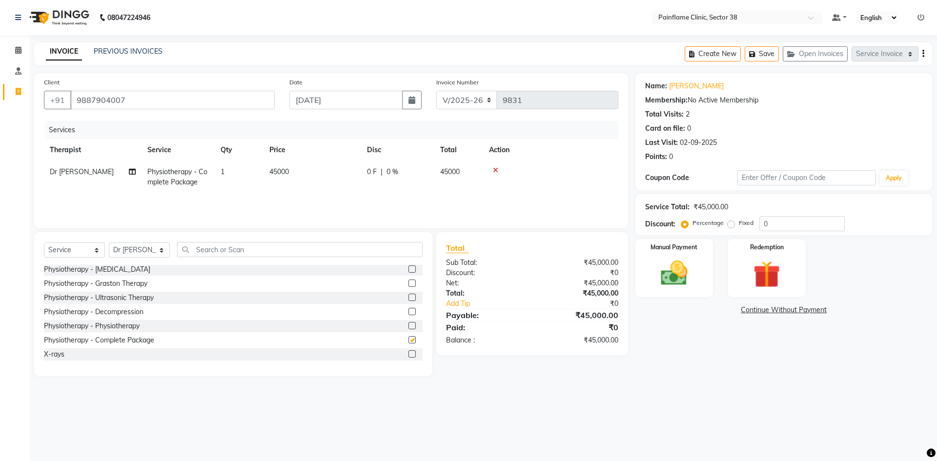
checkbox input "false"
click at [315, 191] on td "45000" at bounding box center [313, 177] width 98 height 32
select select "20209"
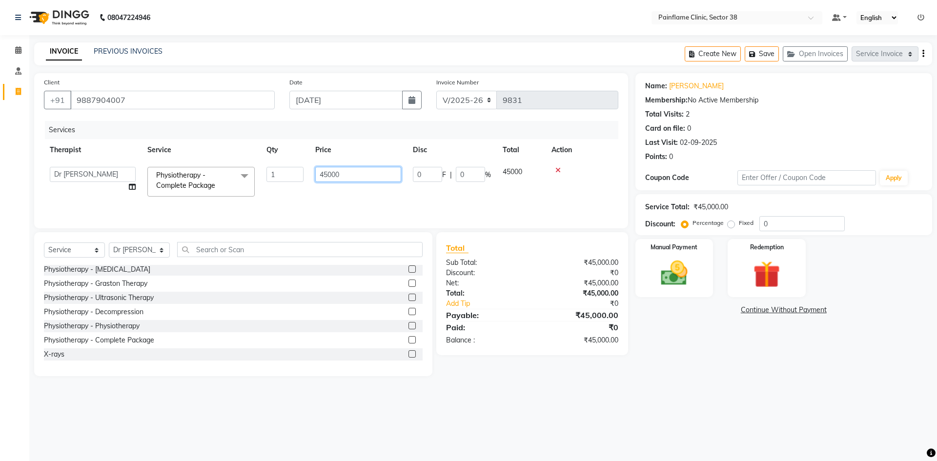
drag, startPoint x: 327, startPoint y: 176, endPoint x: 264, endPoint y: 190, distance: 64.6
click at [269, 189] on tr "[PERSON_NAME] Dr [PERSON_NAME] [PERSON_NAME] Dr [PERSON_NAME] Dr. Suraj [PERSON…" at bounding box center [331, 181] width 575 height 41
type input "9000"
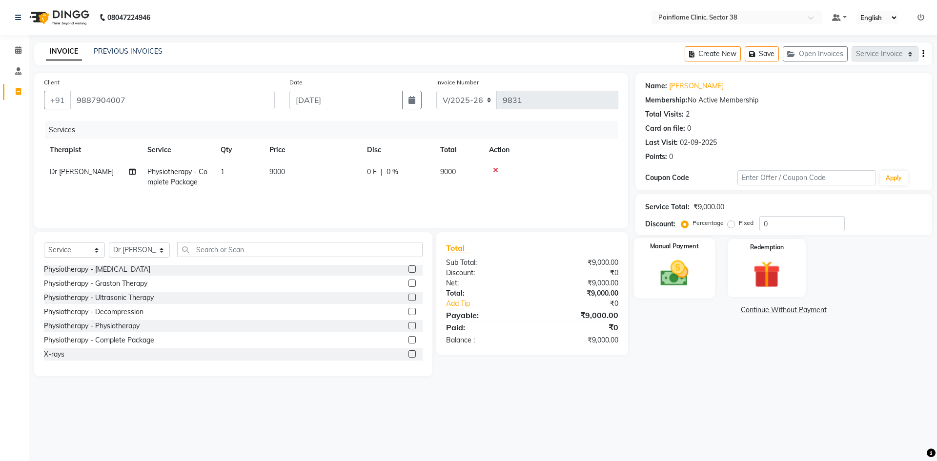
click at [671, 280] on img at bounding box center [674, 273] width 45 height 32
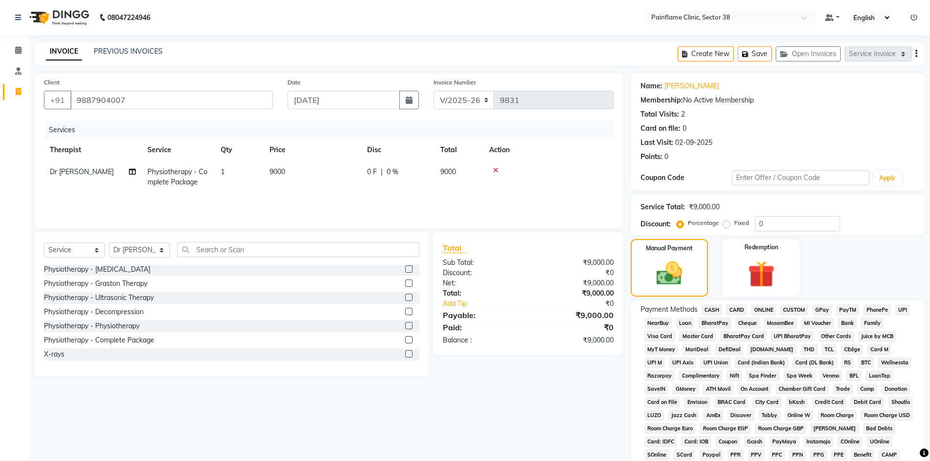
drag, startPoint x: 902, startPoint y: 309, endPoint x: 904, endPoint y: 301, distance: 8.2
click at [902, 309] on span "UPI" at bounding box center [902, 310] width 15 height 11
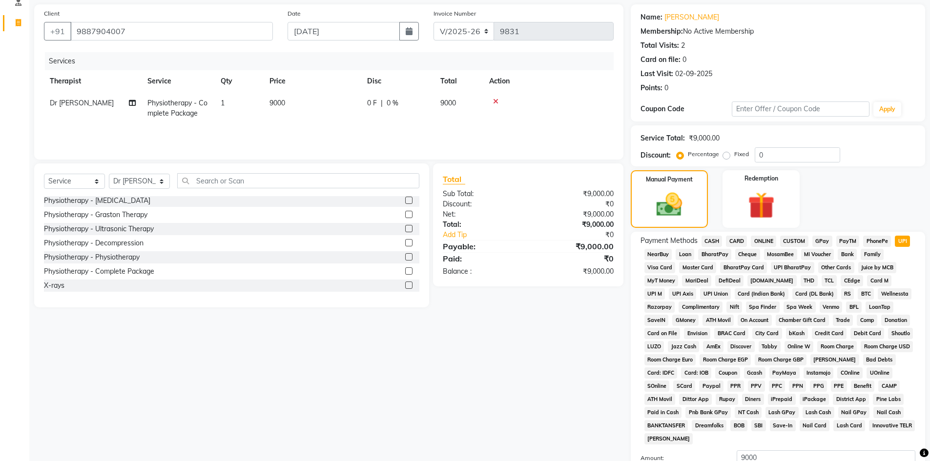
scroll to position [145, 0]
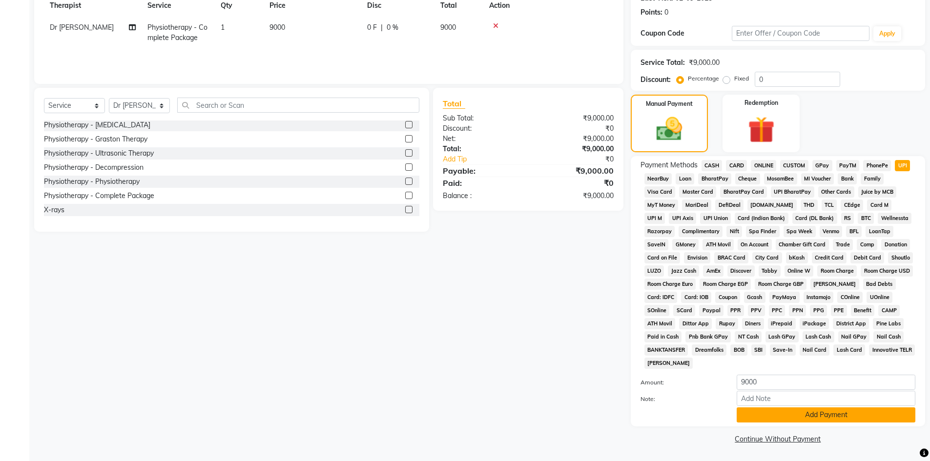
click at [772, 408] on button "Add Payment" at bounding box center [826, 415] width 179 height 15
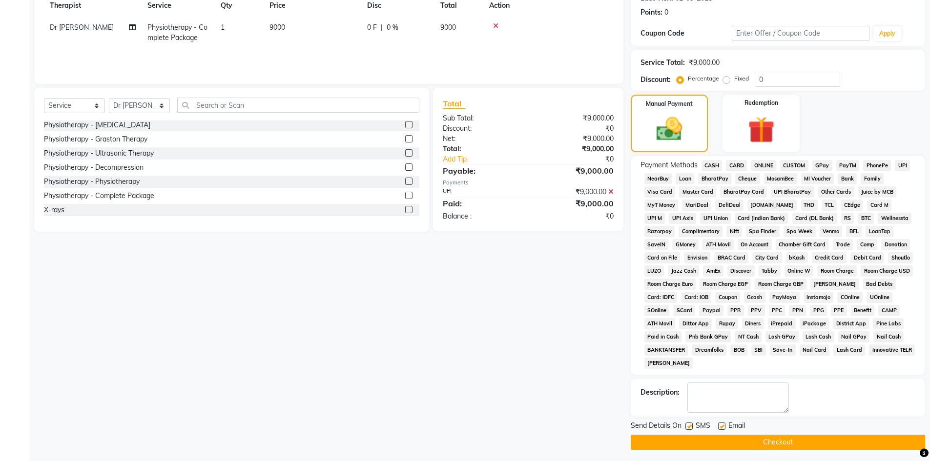
click at [723, 424] on label at bounding box center [721, 426] width 7 height 7
click at [723, 424] on input "checkbox" at bounding box center [721, 427] width 6 height 6
checkbox input "false"
click at [689, 428] on label at bounding box center [688, 426] width 7 height 7
click at [689, 428] on input "checkbox" at bounding box center [688, 427] width 6 height 6
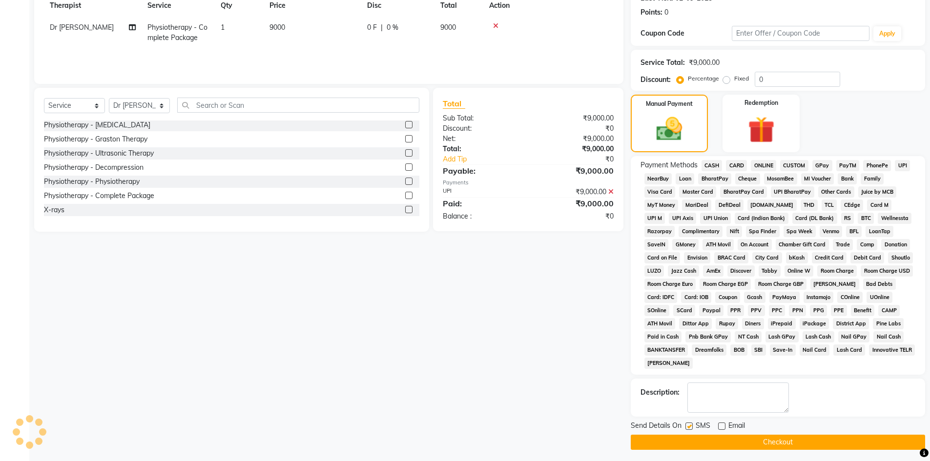
checkbox input "false"
click at [689, 447] on button "Checkout" at bounding box center [778, 442] width 294 height 15
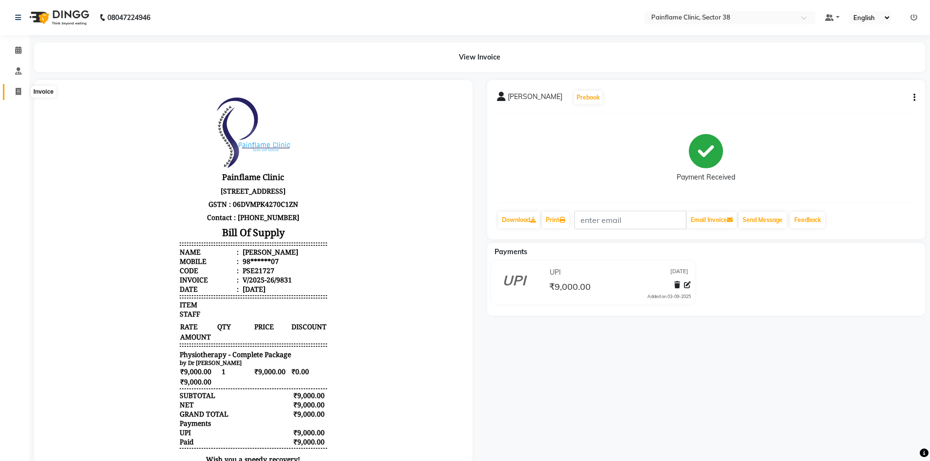
click at [17, 93] on icon at bounding box center [18, 91] width 5 height 7
select select "service"
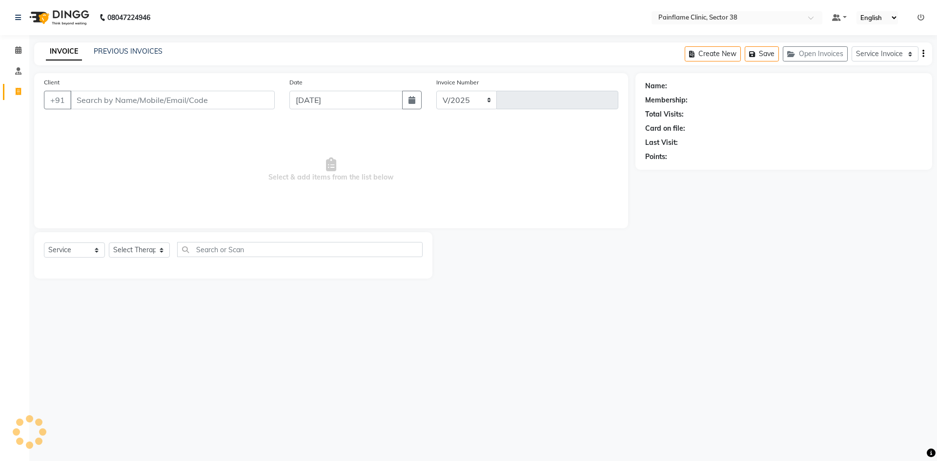
select select "3964"
type input "9834"
drag, startPoint x: 93, startPoint y: 108, endPoint x: 91, endPoint y: 115, distance: 7.5
click at [91, 119] on div "Client +91 Date [DATE] Invoice Number V/2025 V/[PHONE_NUMBER] Select & add item…" at bounding box center [331, 150] width 594 height 155
type input "9414921428"
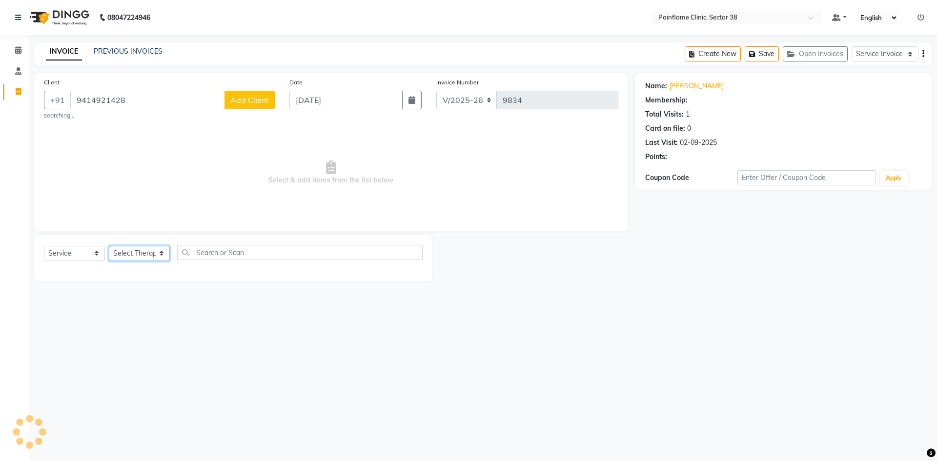
click at [152, 257] on select "Select Therapist [PERSON_NAME] Dr [PERSON_NAME] [PERSON_NAME] Dr [PERSON_NAME] …" at bounding box center [139, 253] width 61 height 15
select select "20209"
click at [109, 246] on select "Select Therapist [PERSON_NAME] Dr [PERSON_NAME] [PERSON_NAME] Dr [PERSON_NAME] …" at bounding box center [139, 253] width 61 height 15
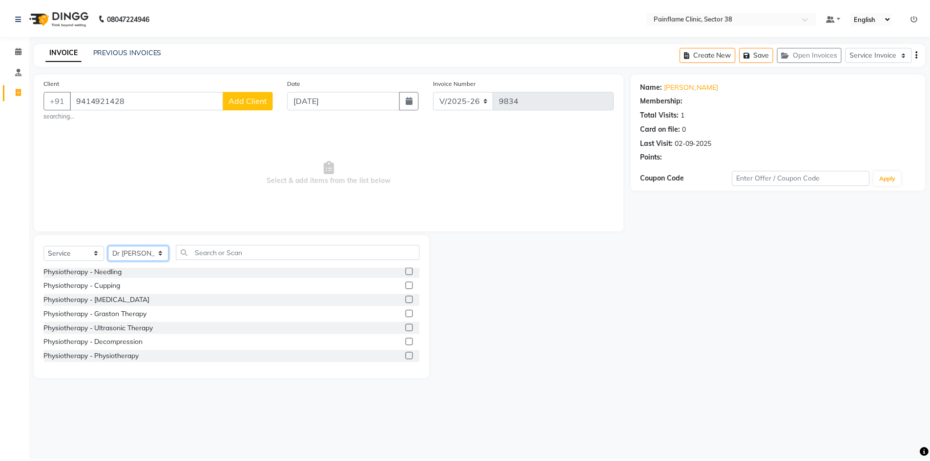
scroll to position [58, 0]
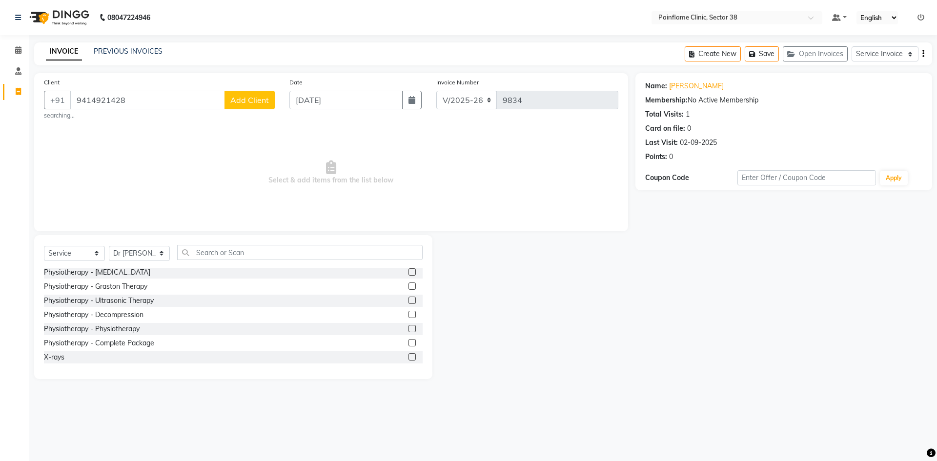
click at [409, 342] on label at bounding box center [412, 342] width 7 height 7
click at [409, 342] on input "checkbox" at bounding box center [412, 343] width 6 height 6
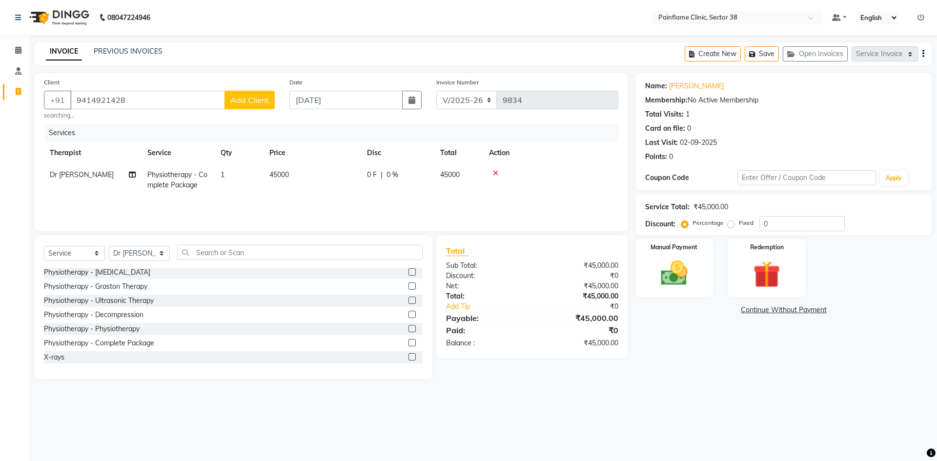
checkbox input "false"
click at [301, 179] on td "45000" at bounding box center [313, 180] width 98 height 32
select select "20209"
drag, startPoint x: 327, startPoint y: 179, endPoint x: 247, endPoint y: 190, distance: 81.4
click at [247, 190] on tr "[PERSON_NAME] Dr [PERSON_NAME] [PERSON_NAME] Dr [PERSON_NAME] Dr. Suraj [PERSON…" at bounding box center [331, 184] width 575 height 41
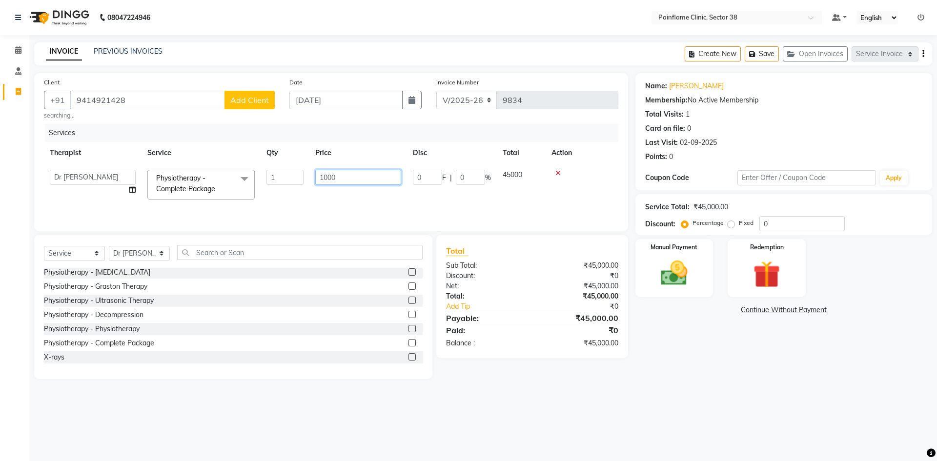
type input "19000"
click at [682, 275] on img at bounding box center [674, 273] width 45 height 32
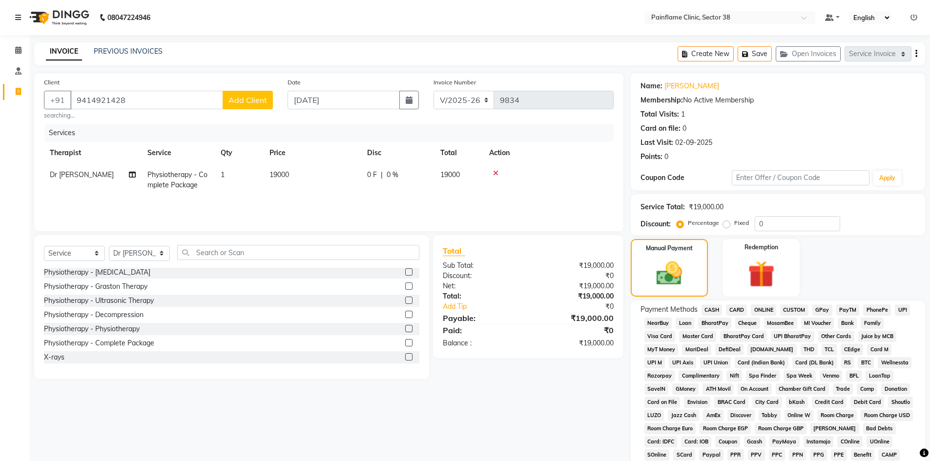
click at [902, 311] on span "UPI" at bounding box center [902, 310] width 15 height 11
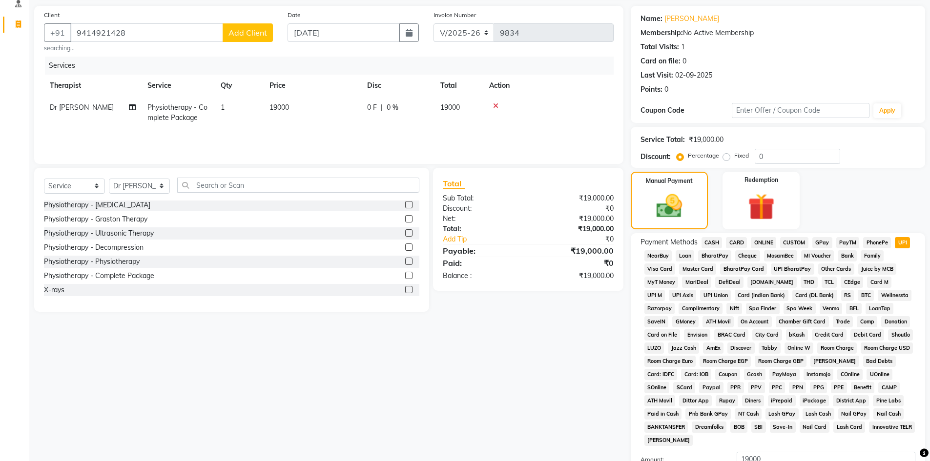
scroll to position [145, 0]
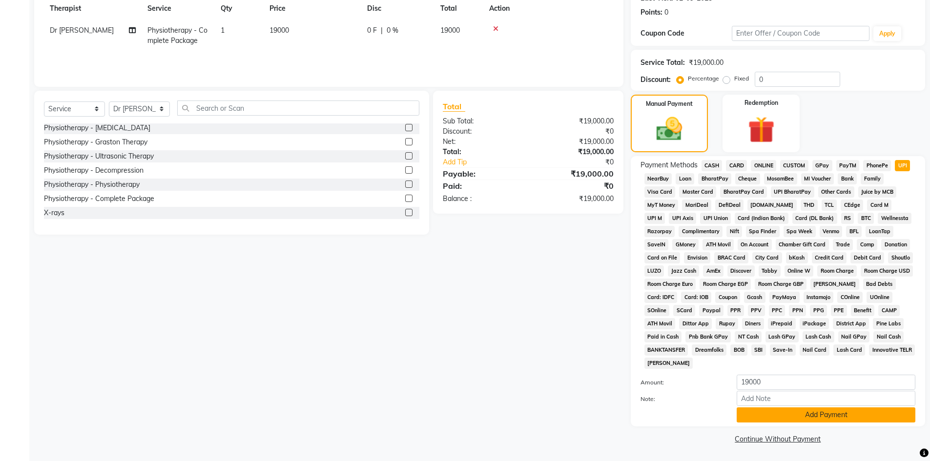
click at [758, 413] on button "Add Payment" at bounding box center [826, 415] width 179 height 15
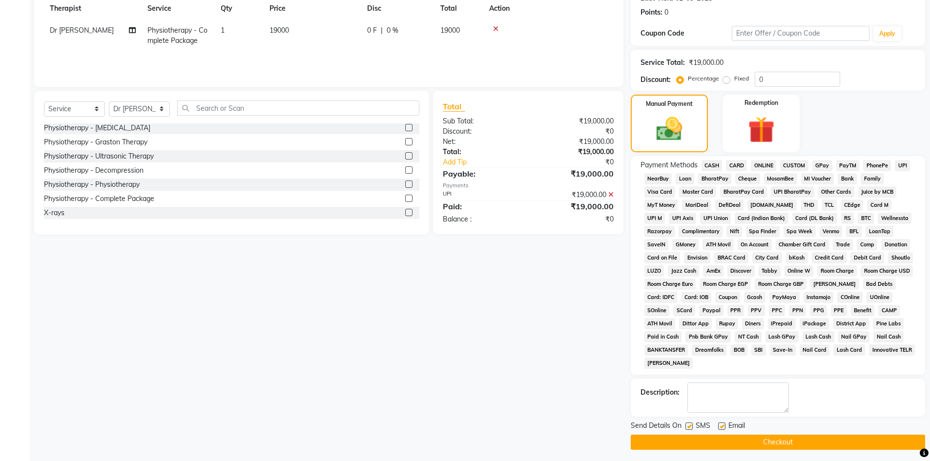
click at [722, 424] on label at bounding box center [721, 426] width 7 height 7
click at [722, 424] on input "checkbox" at bounding box center [721, 427] width 6 height 6
checkbox input "false"
click at [690, 426] on label at bounding box center [688, 426] width 7 height 7
click at [690, 426] on input "checkbox" at bounding box center [688, 427] width 6 height 6
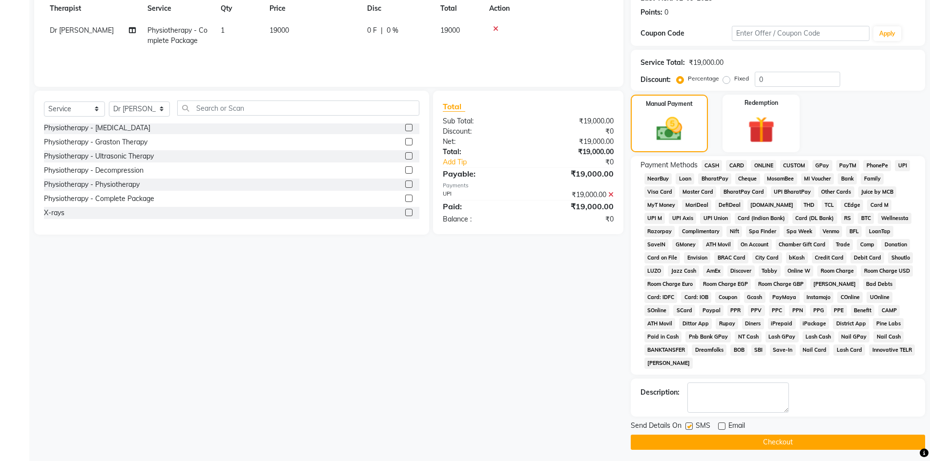
checkbox input "false"
drag, startPoint x: 697, startPoint y: 440, endPoint x: 695, endPoint y: 434, distance: 6.5
click at [697, 441] on button "Checkout" at bounding box center [778, 442] width 294 height 15
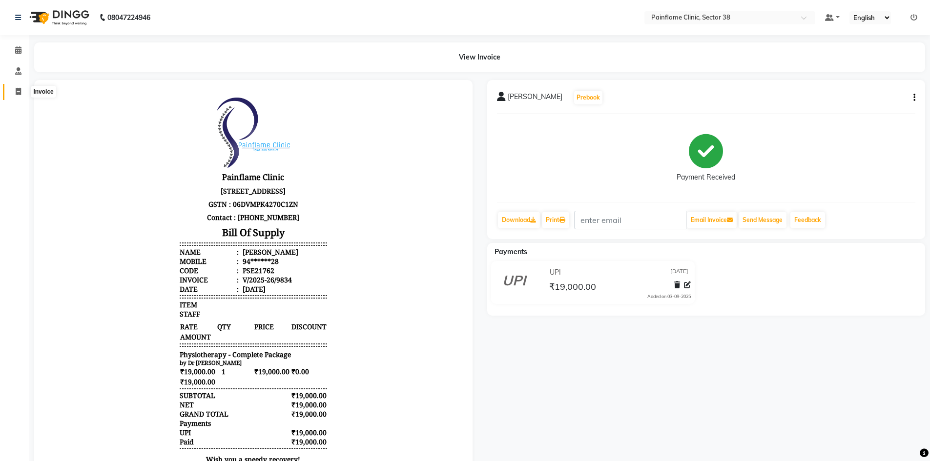
click at [22, 89] on span at bounding box center [18, 91] width 17 height 11
select select "service"
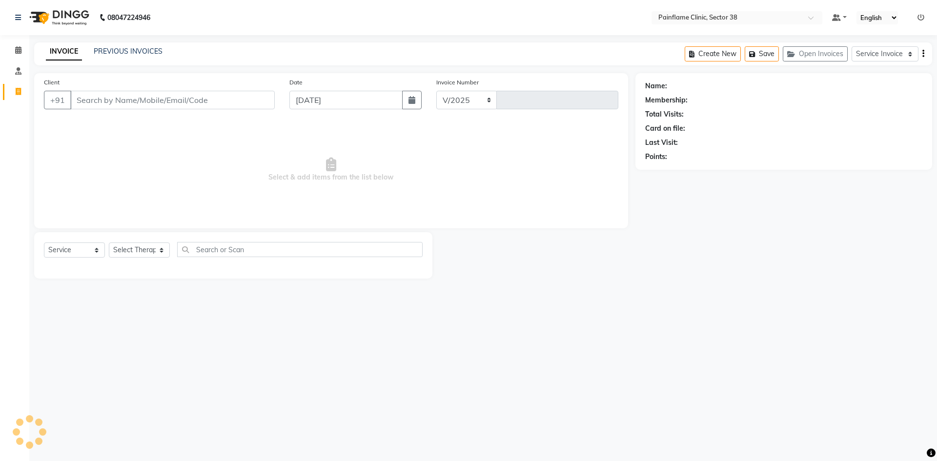
select select "3964"
type input "9836"
click at [116, 100] on input "Client" at bounding box center [172, 100] width 205 height 19
type input "7000252123"
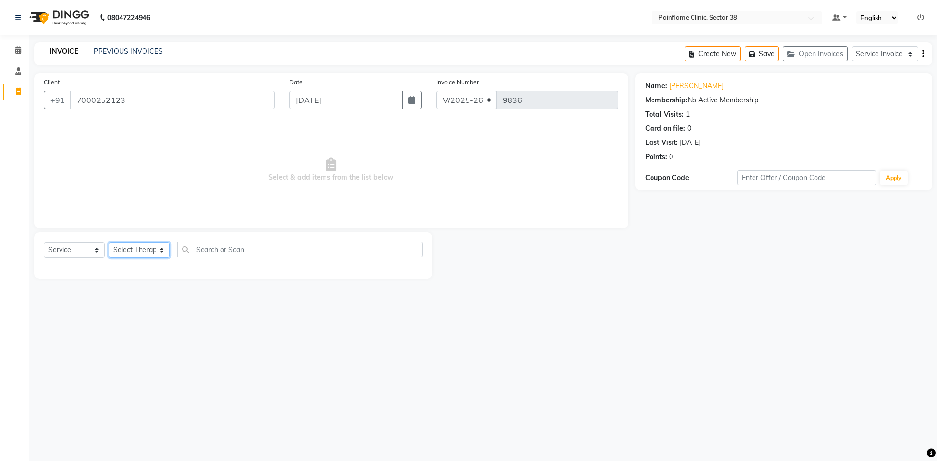
click at [144, 249] on select "Select Therapist [PERSON_NAME] Dr [PERSON_NAME] [PERSON_NAME] Dr [PERSON_NAME] …" at bounding box center [139, 250] width 61 height 15
select select "20209"
click at [109, 243] on select "Select Therapist [PERSON_NAME] Dr [PERSON_NAME] [PERSON_NAME] Dr [PERSON_NAME] …" at bounding box center [139, 250] width 61 height 15
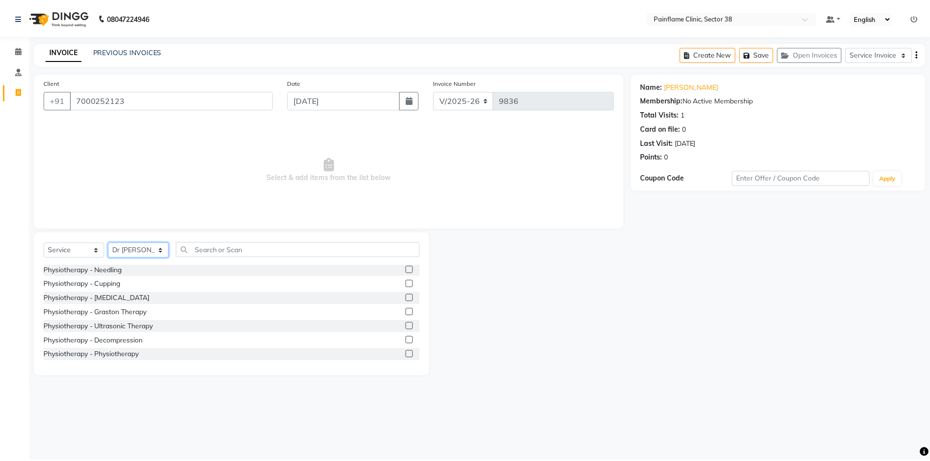
scroll to position [58, 0]
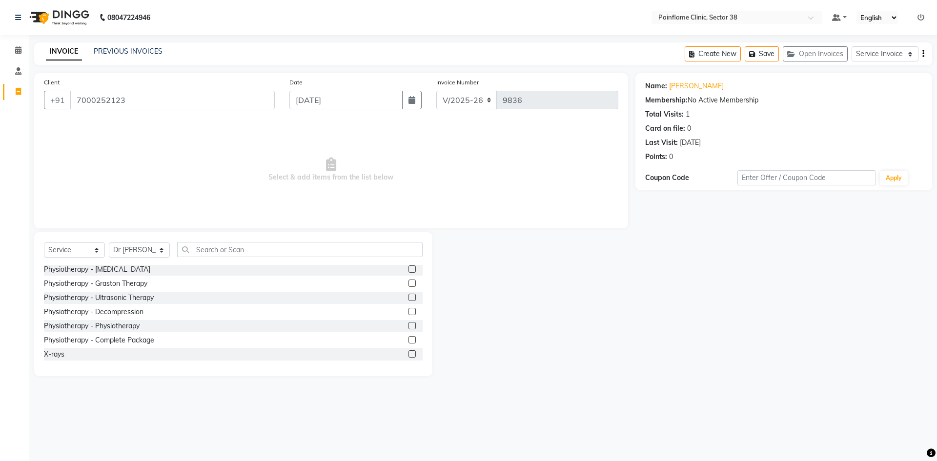
click at [409, 329] on label at bounding box center [412, 325] width 7 height 7
click at [409, 329] on input "checkbox" at bounding box center [412, 326] width 6 height 6
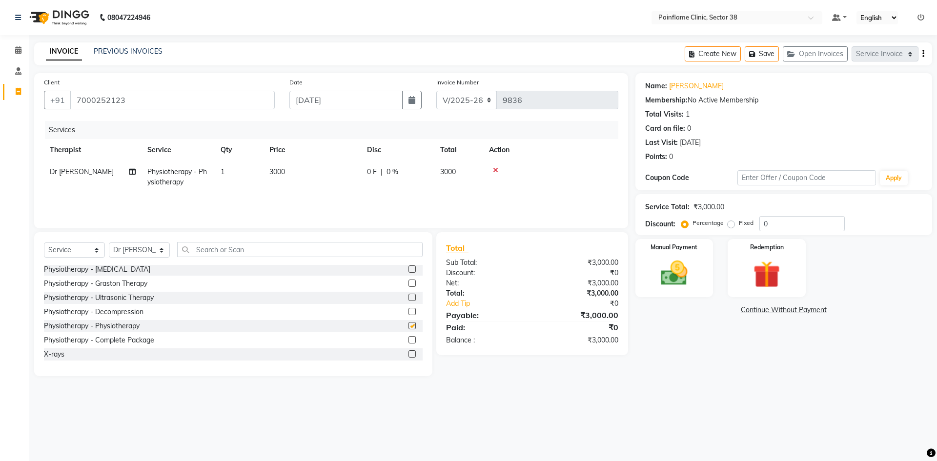
checkbox input "false"
click at [312, 178] on td "3000" at bounding box center [313, 177] width 98 height 32
select select "20209"
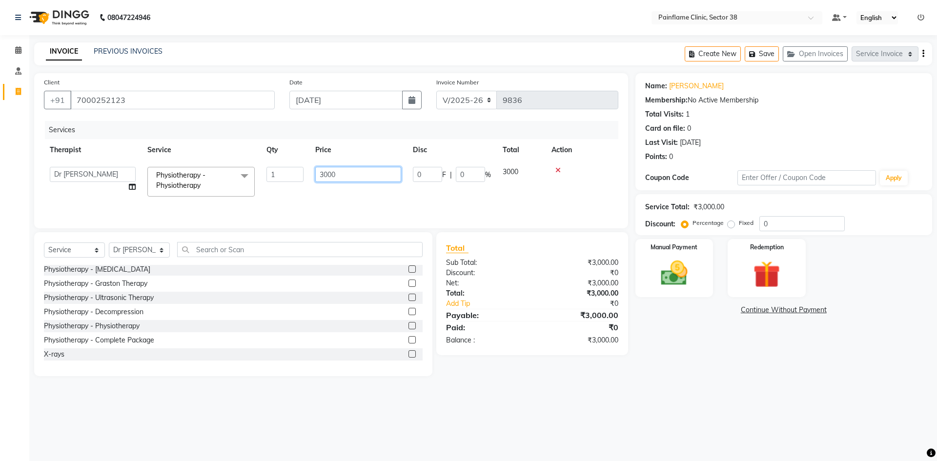
drag, startPoint x: 326, startPoint y: 173, endPoint x: 309, endPoint y: 179, distance: 18.5
click at [307, 179] on tr "[PERSON_NAME] Dr [PERSON_NAME] [PERSON_NAME] Dr [PERSON_NAME] Dr. Suraj [PERSON…" at bounding box center [331, 181] width 575 height 41
type input "1000"
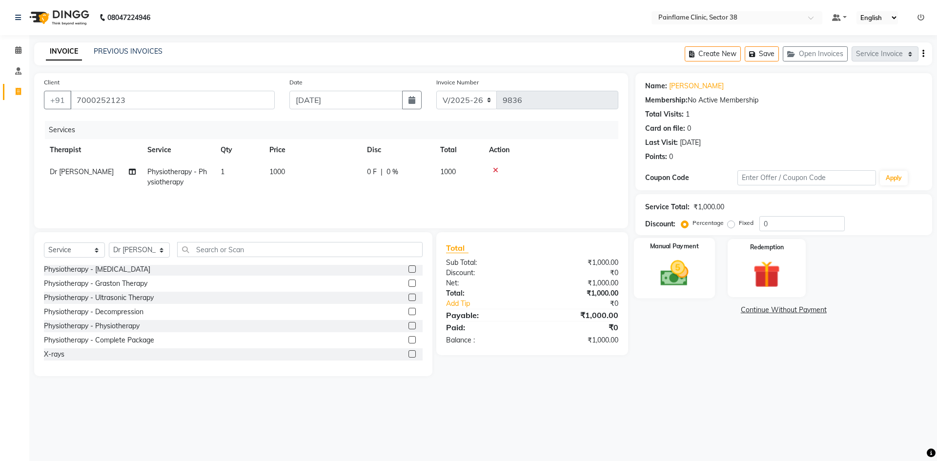
click at [683, 279] on img at bounding box center [674, 273] width 45 height 32
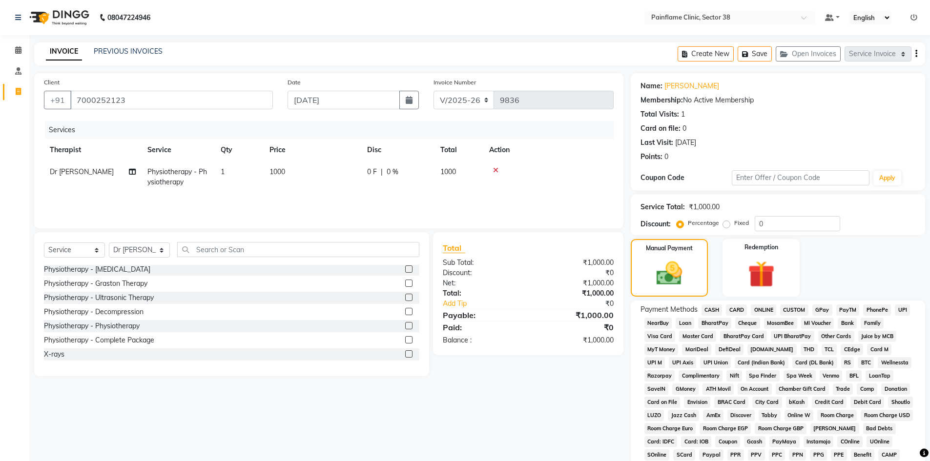
click at [905, 310] on span "UPI" at bounding box center [902, 310] width 15 height 11
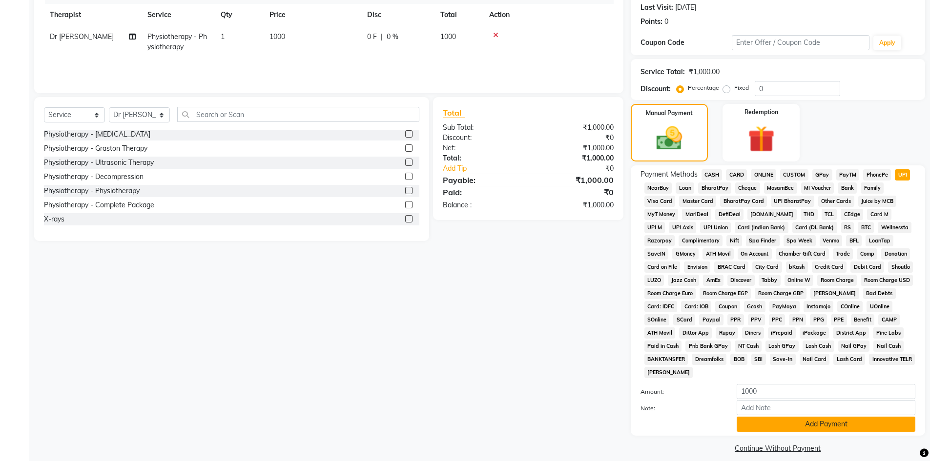
scroll to position [145, 0]
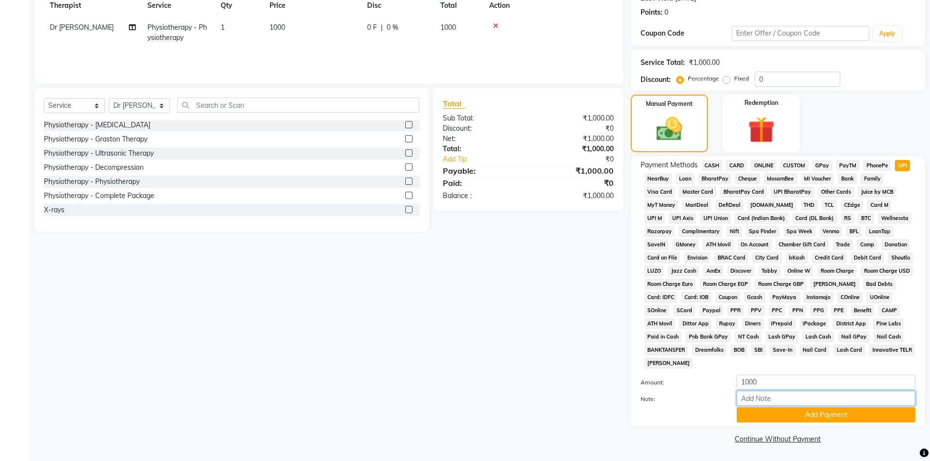
drag, startPoint x: 826, startPoint y: 400, endPoint x: 832, endPoint y: 392, distance: 10.8
click at [826, 400] on input "Note:" at bounding box center [826, 398] width 179 height 15
type input "Adv Payment For Package"
click at [805, 413] on button "Add Payment" at bounding box center [826, 415] width 179 height 15
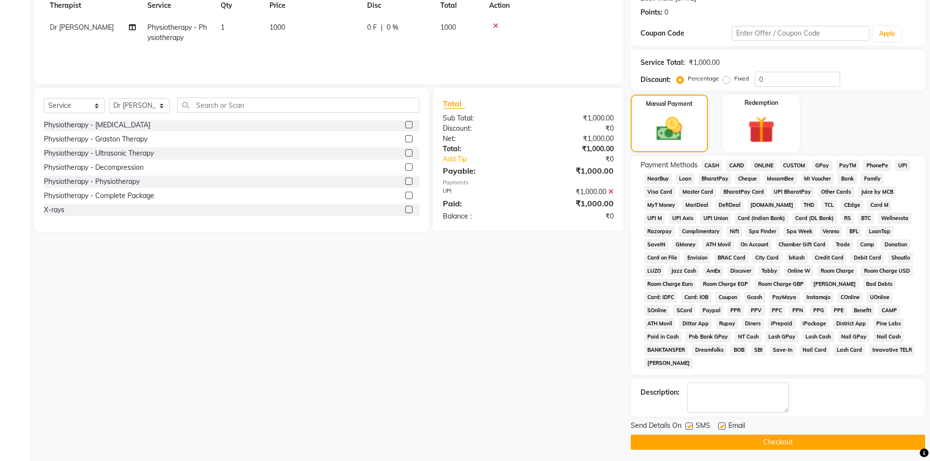
click at [721, 428] on div at bounding box center [721, 428] width 6 height 10
click at [721, 426] on label at bounding box center [721, 426] width 7 height 7
click at [721, 426] on input "checkbox" at bounding box center [721, 427] width 6 height 6
checkbox input "false"
click at [693, 426] on div "SMS" at bounding box center [701, 427] width 33 height 12
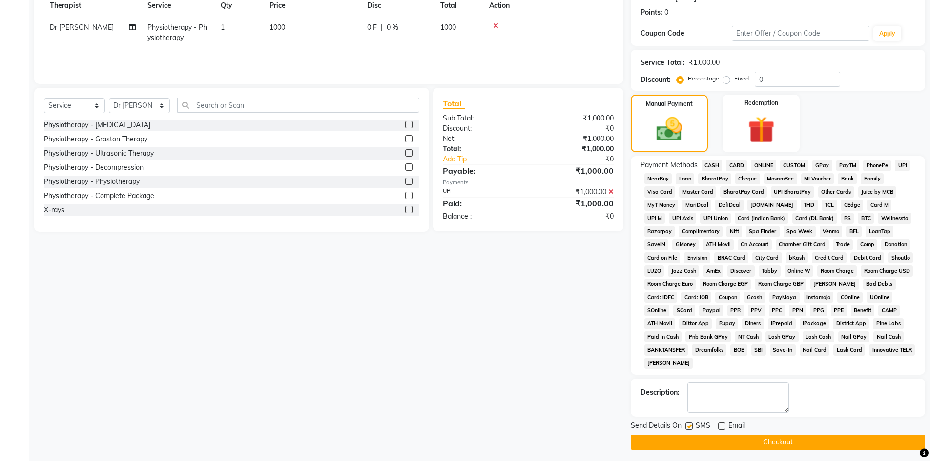
click at [690, 429] on label at bounding box center [688, 426] width 7 height 7
click at [690, 429] on input "checkbox" at bounding box center [688, 427] width 6 height 6
checkbox input "false"
click at [723, 438] on button "Checkout" at bounding box center [778, 442] width 294 height 15
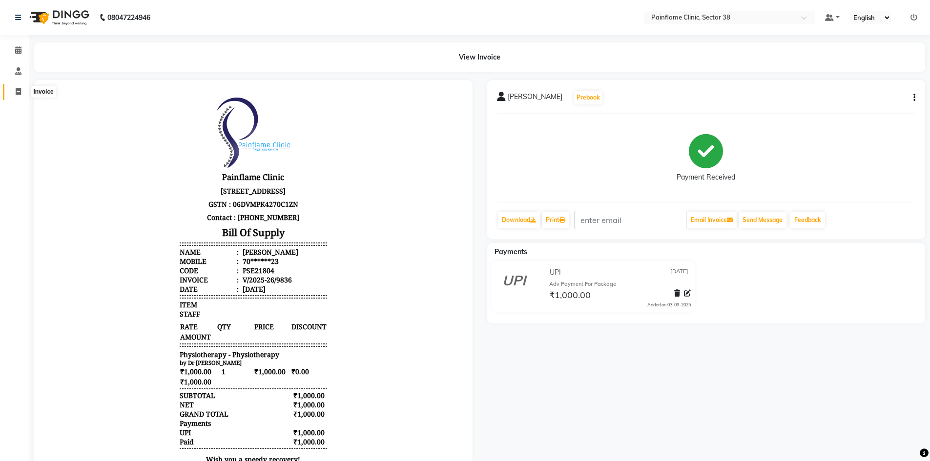
click at [16, 95] on span at bounding box center [18, 91] width 17 height 11
select select "service"
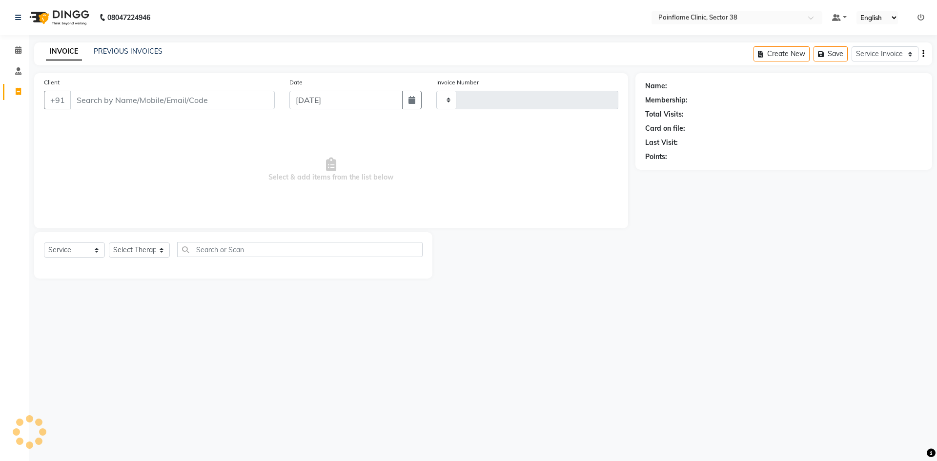
type input "9837"
select select "3964"
click at [159, 96] on input "Client" at bounding box center [172, 100] width 205 height 19
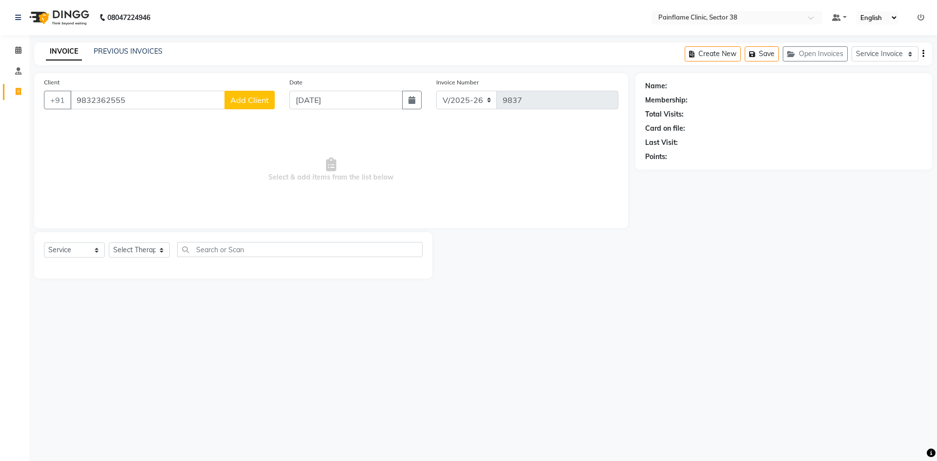
type input "9832362555"
click at [251, 107] on button "Add Client" at bounding box center [250, 100] width 50 height 19
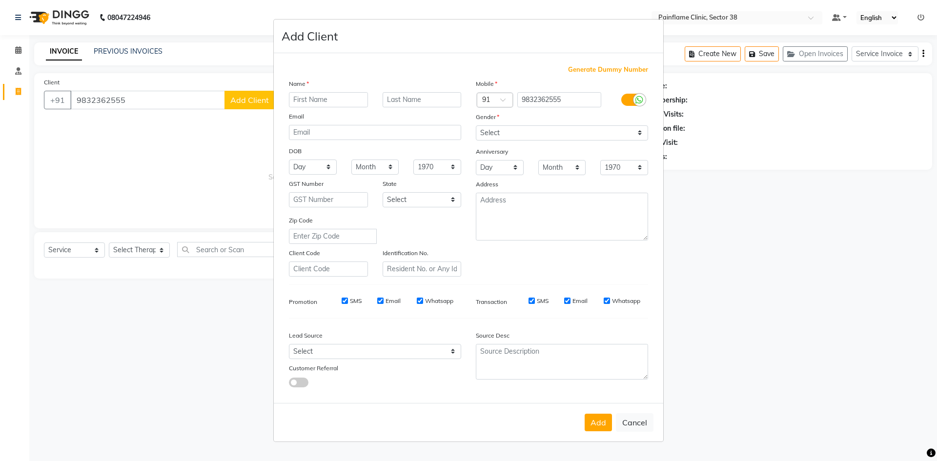
click at [308, 99] on input "text" at bounding box center [328, 99] width 79 height 15
click at [342, 101] on input "[PERSON_NAME]" at bounding box center [328, 99] width 79 height 15
type input "[PERSON_NAME] [PERSON_NAME]"
click at [530, 132] on select "Select [DEMOGRAPHIC_DATA] [DEMOGRAPHIC_DATA] Other Prefer Not To Say" at bounding box center [562, 132] width 172 height 15
select select "[DEMOGRAPHIC_DATA]"
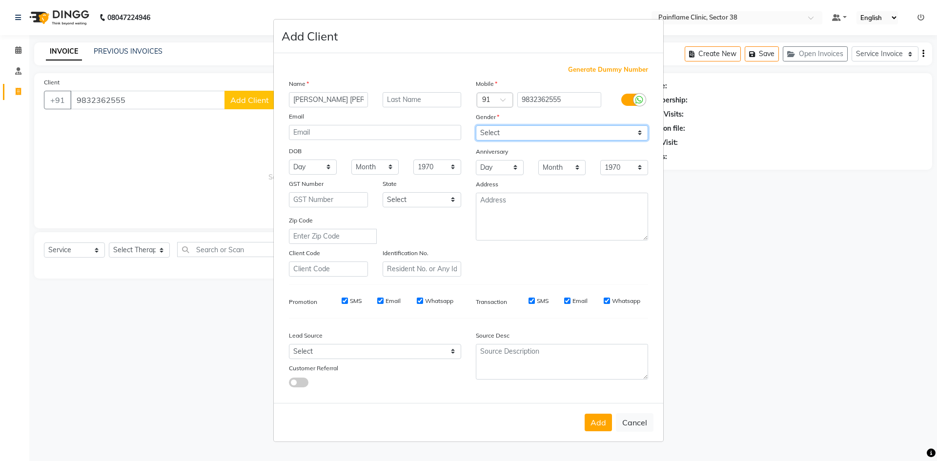
click at [476, 125] on select "Select [DEMOGRAPHIC_DATA] [DEMOGRAPHIC_DATA] Other Prefer Not To Say" at bounding box center [562, 132] width 172 height 15
drag, startPoint x: 583, startPoint y: 418, endPoint x: 592, endPoint y: 418, distance: 8.8
click at [589, 419] on div "Add Cancel" at bounding box center [469, 422] width 390 height 39
click at [594, 418] on button "Add" at bounding box center [598, 423] width 27 height 18
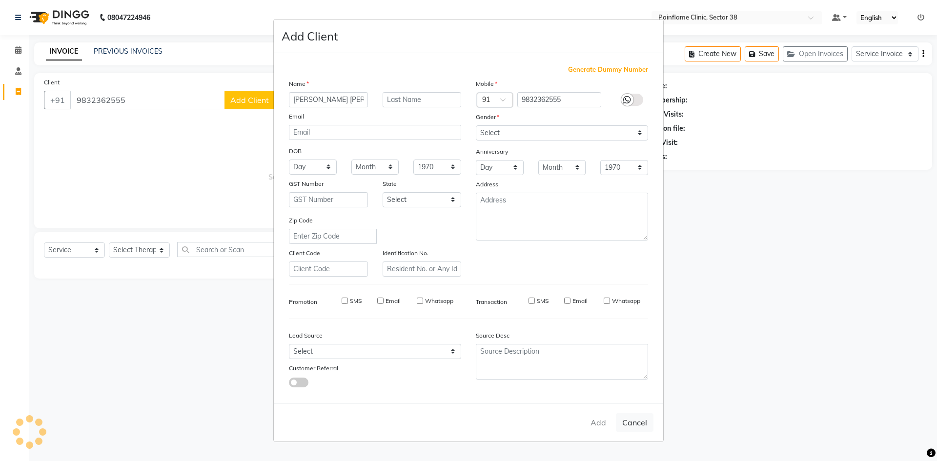
type input "98******55"
select select
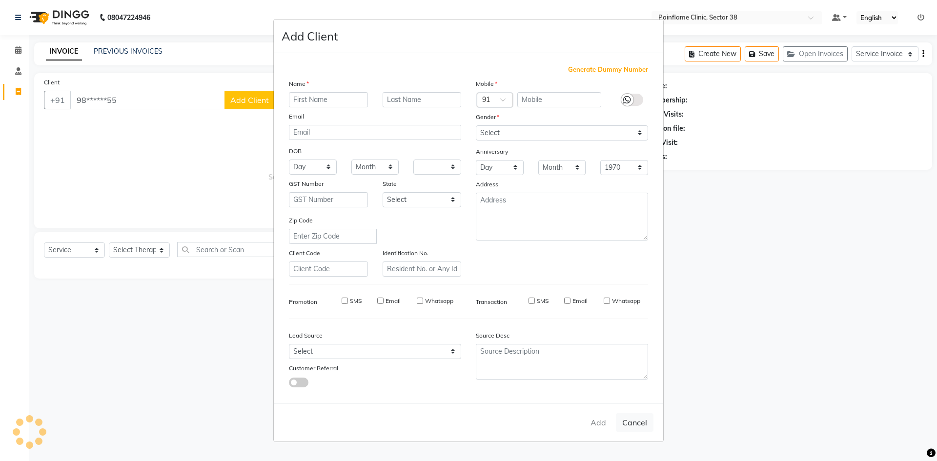
select select
checkbox input "false"
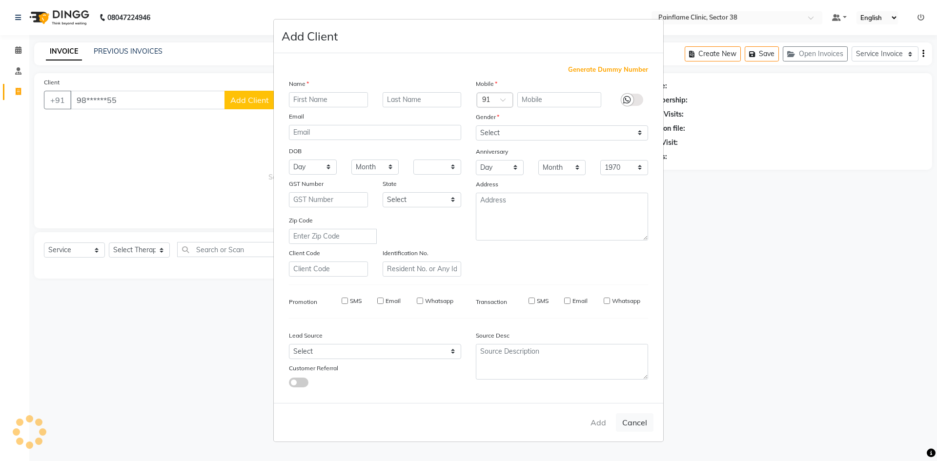
checkbox input "false"
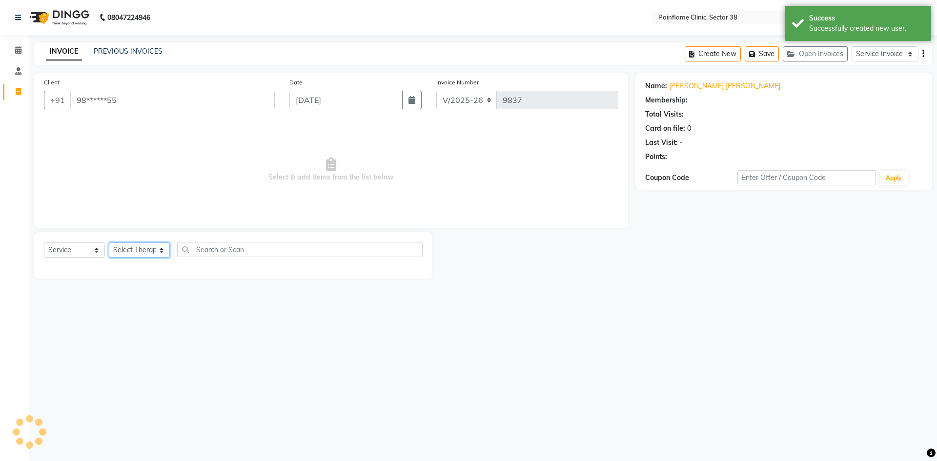
click at [156, 248] on select "Select Therapist [PERSON_NAME] Dr [PERSON_NAME] [PERSON_NAME] Dr [PERSON_NAME] …" at bounding box center [139, 250] width 61 height 15
select select "20209"
click at [109, 243] on select "Select Therapist [PERSON_NAME] Dr [PERSON_NAME] [PERSON_NAME] Dr [PERSON_NAME] …" at bounding box center [139, 250] width 61 height 15
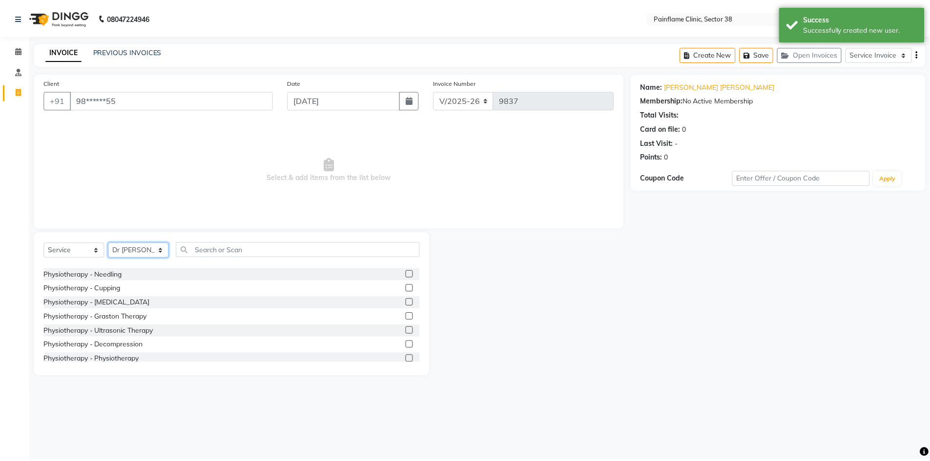
scroll to position [58, 0]
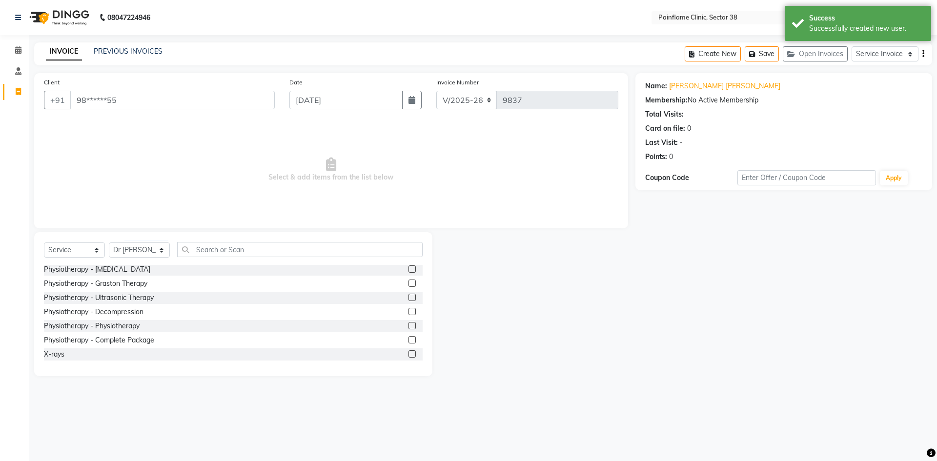
click at [409, 342] on label at bounding box center [412, 339] width 7 height 7
click at [409, 342] on input "checkbox" at bounding box center [412, 340] width 6 height 6
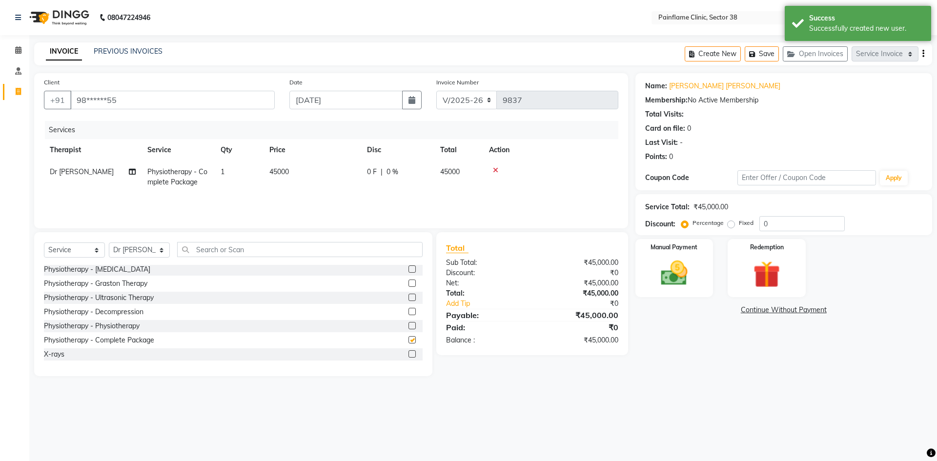
checkbox input "false"
click at [310, 180] on td "45000" at bounding box center [313, 177] width 98 height 32
select select "20209"
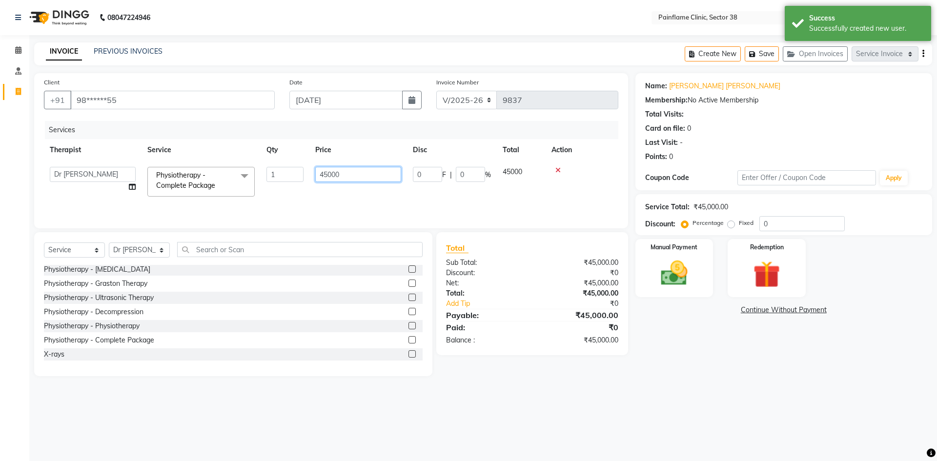
drag, startPoint x: 332, startPoint y: 175, endPoint x: 302, endPoint y: 181, distance: 30.4
click at [302, 181] on tr "[PERSON_NAME] Dr [PERSON_NAME] [PERSON_NAME] Dr [PERSON_NAME] Dr. Suraj [PERSON…" at bounding box center [331, 181] width 575 height 41
type input "7500"
click at [683, 282] on img at bounding box center [674, 273] width 45 height 32
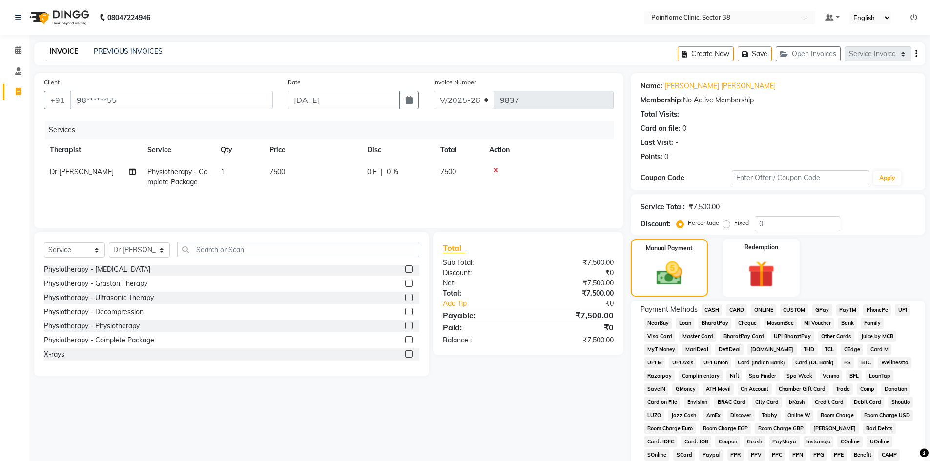
click at [903, 311] on span "UPI" at bounding box center [902, 310] width 15 height 11
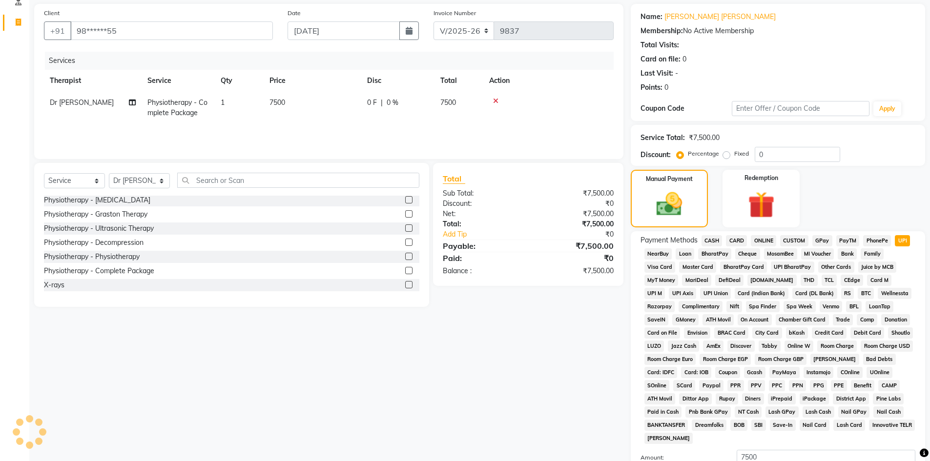
scroll to position [145, 0]
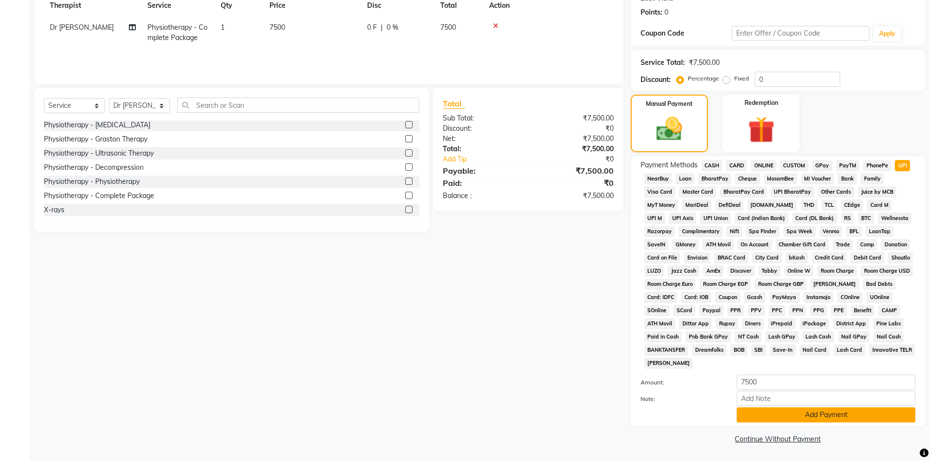
click at [794, 416] on button "Add Payment" at bounding box center [826, 415] width 179 height 15
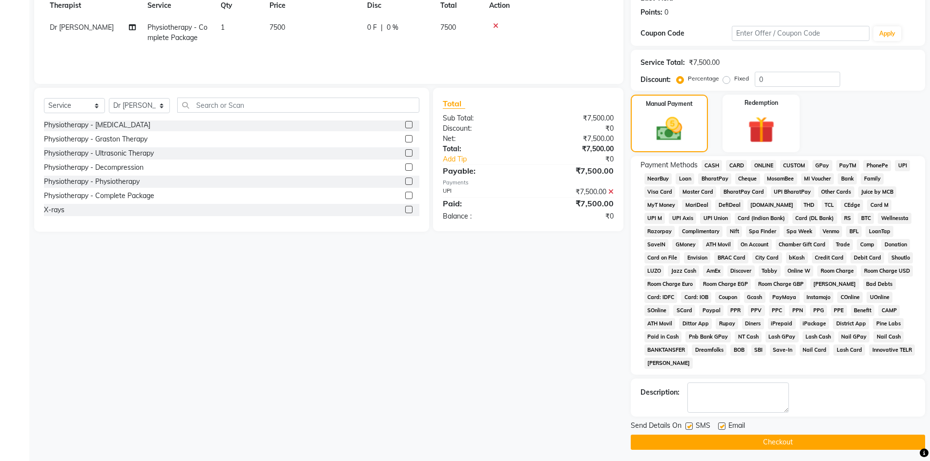
click at [720, 426] on label at bounding box center [721, 426] width 7 height 7
click at [720, 426] on input "checkbox" at bounding box center [721, 427] width 6 height 6
checkbox input "false"
click at [690, 427] on label at bounding box center [688, 426] width 7 height 7
click at [690, 427] on input "checkbox" at bounding box center [688, 427] width 6 height 6
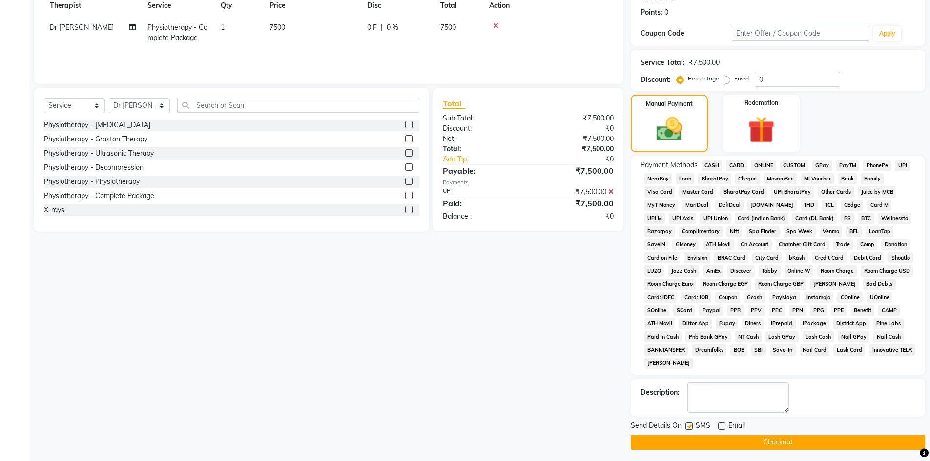
checkbox input "false"
click at [692, 443] on button "Checkout" at bounding box center [778, 442] width 294 height 15
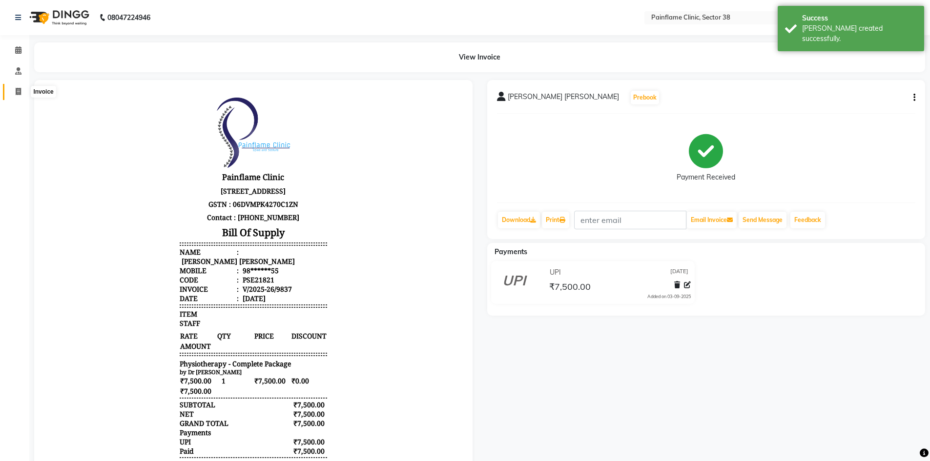
click at [19, 90] on icon at bounding box center [18, 91] width 5 height 7
select select "service"
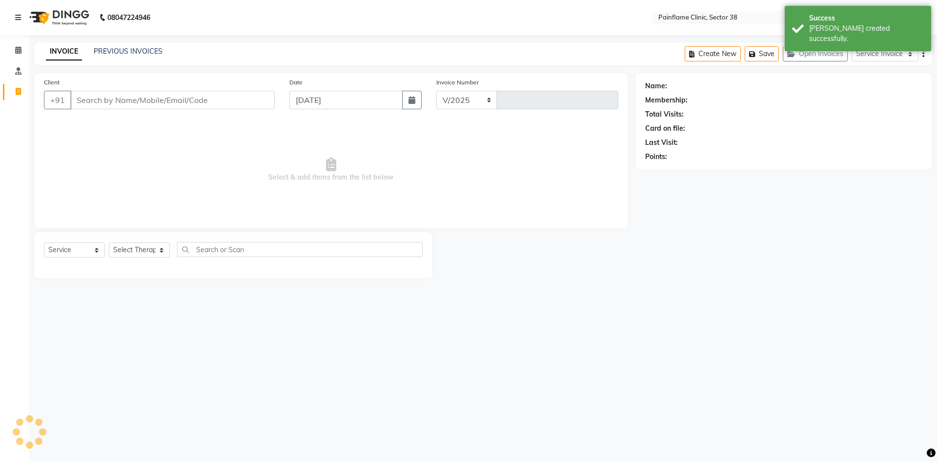
click at [86, 99] on input "Client" at bounding box center [172, 100] width 205 height 19
select select "3964"
type input "9838"
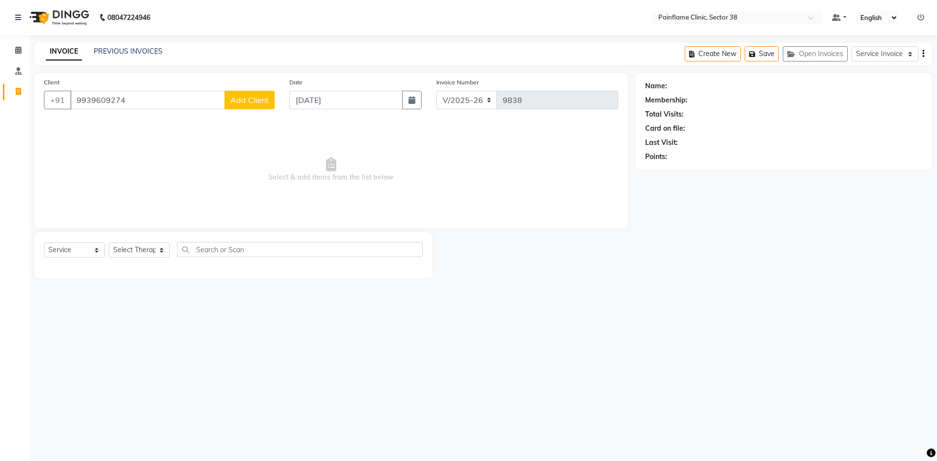
type input "9939609274"
click at [254, 103] on span "Add Client" at bounding box center [249, 100] width 39 height 10
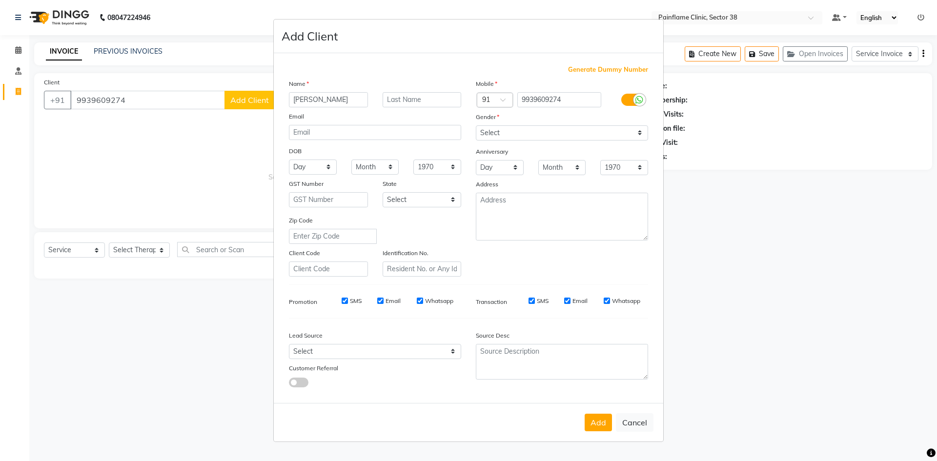
type input "[PERSON_NAME]"
click at [528, 126] on select "Select [DEMOGRAPHIC_DATA] [DEMOGRAPHIC_DATA] Other Prefer Not To Say" at bounding box center [562, 132] width 172 height 15
select select "[DEMOGRAPHIC_DATA]"
click at [476, 125] on select "Select [DEMOGRAPHIC_DATA] [DEMOGRAPHIC_DATA] Other Prefer Not To Say" at bounding box center [562, 132] width 172 height 15
click at [595, 426] on button "Add" at bounding box center [598, 423] width 27 height 18
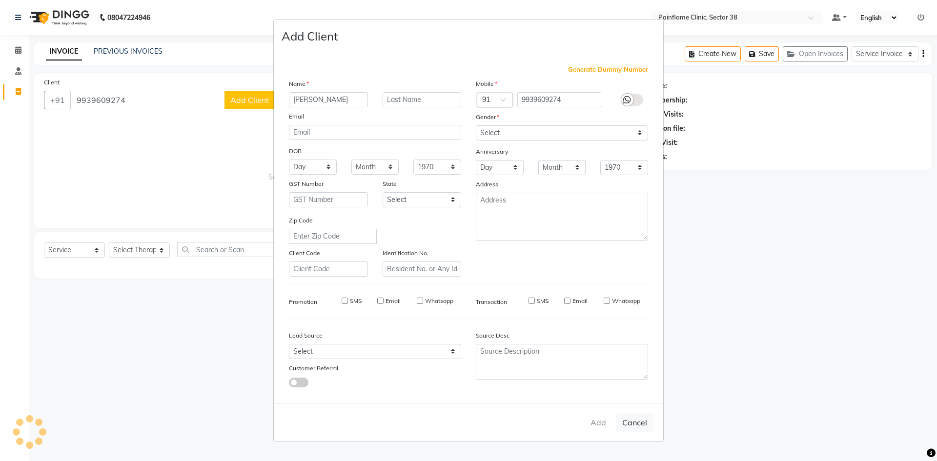
type input "99******74"
select select
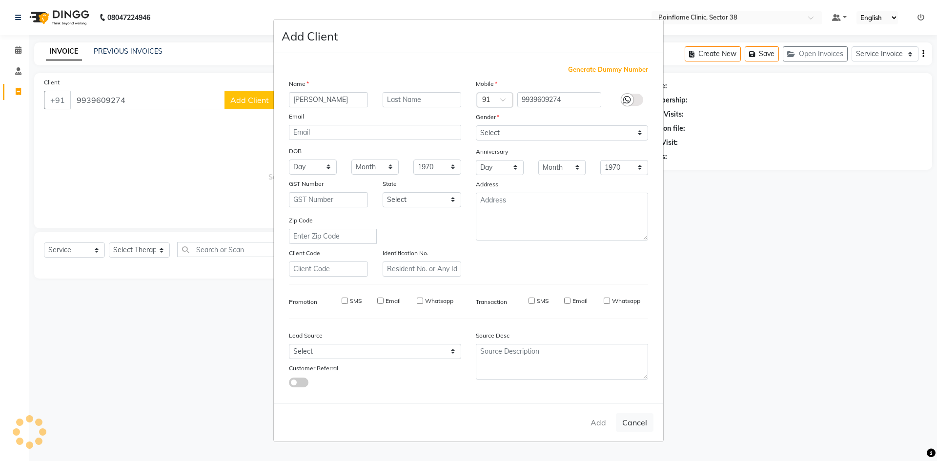
select select
checkbox input "false"
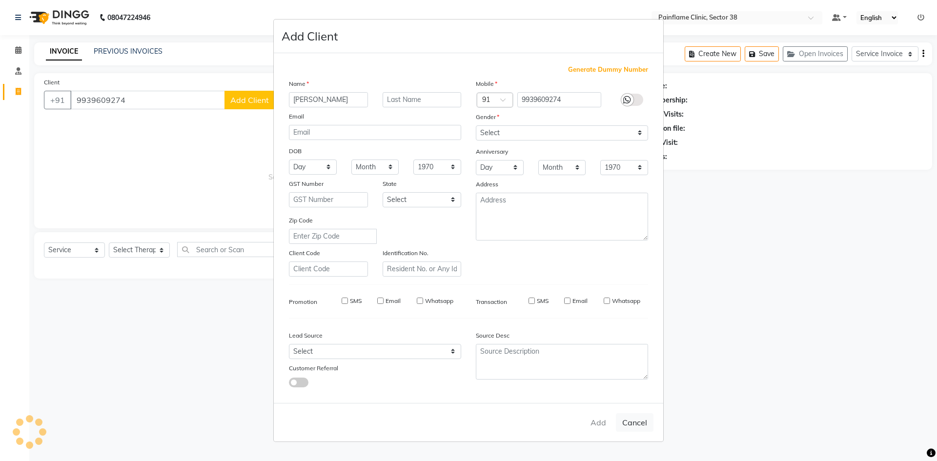
checkbox input "false"
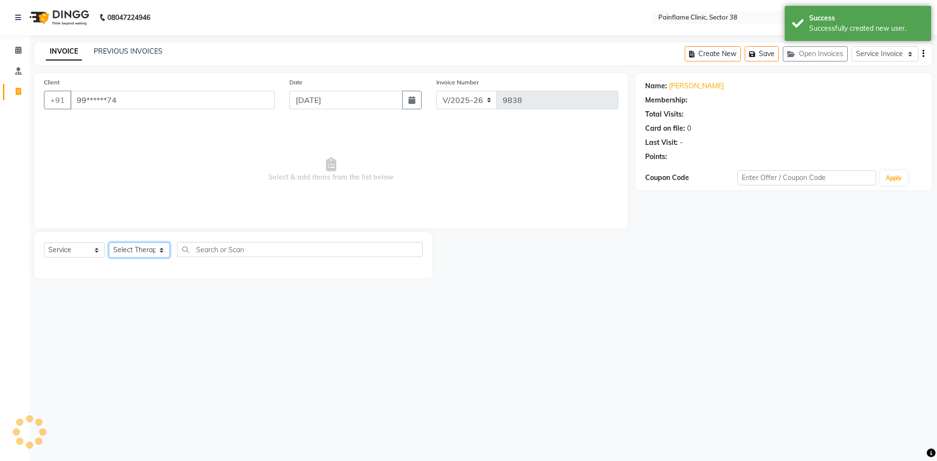
drag, startPoint x: 125, startPoint y: 246, endPoint x: 127, endPoint y: 255, distance: 9.0
click at [126, 246] on select "Select Therapist [PERSON_NAME] Dr [PERSON_NAME] [PERSON_NAME] Dr [PERSON_NAME] …" at bounding box center [139, 250] width 61 height 15
select select "20209"
click at [109, 243] on select "Select Therapist [PERSON_NAME] Dr [PERSON_NAME] [PERSON_NAME] Dr [PERSON_NAME] …" at bounding box center [139, 250] width 61 height 15
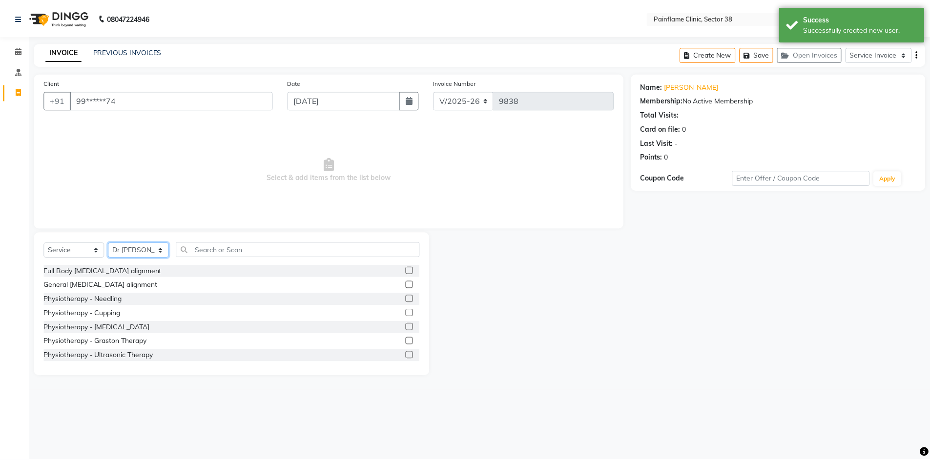
scroll to position [58, 0]
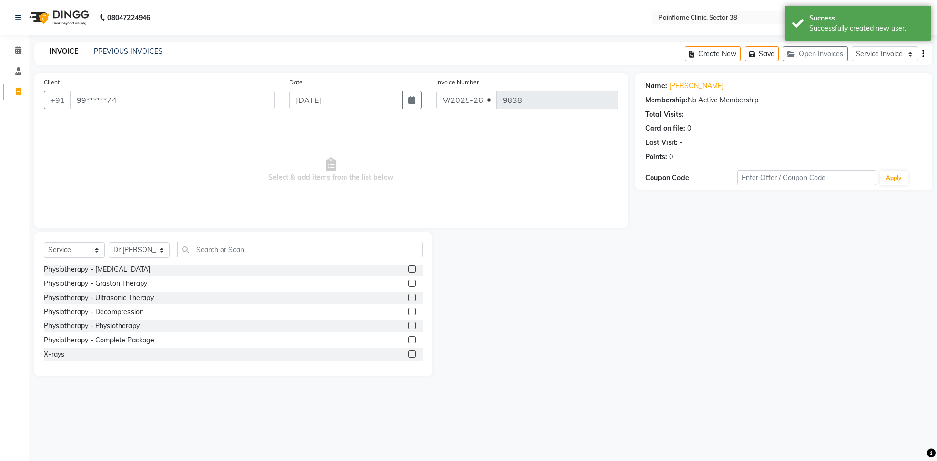
drag, startPoint x: 405, startPoint y: 338, endPoint x: 395, endPoint y: 191, distance: 147.3
click at [404, 332] on div "Full Body [MEDICAL_DATA] alignment General [MEDICAL_DATA] alignment Physiothera…" at bounding box center [233, 314] width 379 height 98
click at [409, 341] on label at bounding box center [412, 339] width 7 height 7
click at [409, 341] on input "checkbox" at bounding box center [412, 340] width 6 height 6
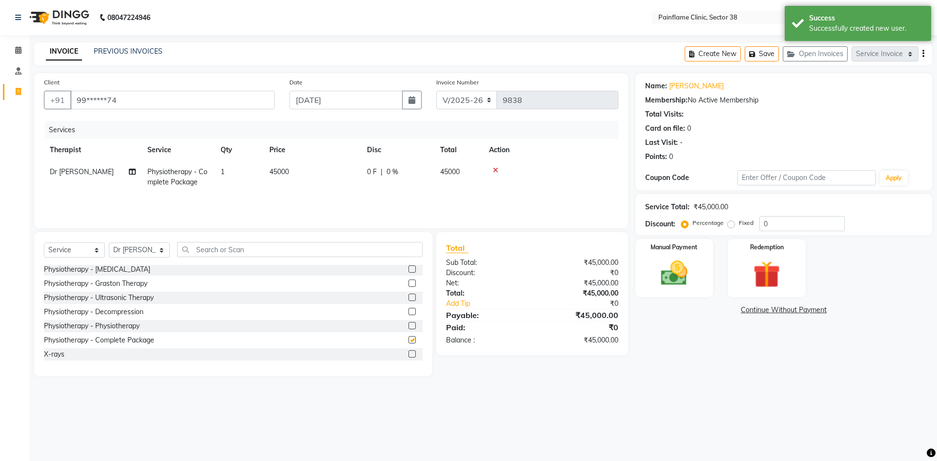
checkbox input "false"
click at [289, 167] on td "45000" at bounding box center [313, 177] width 98 height 32
select select "20209"
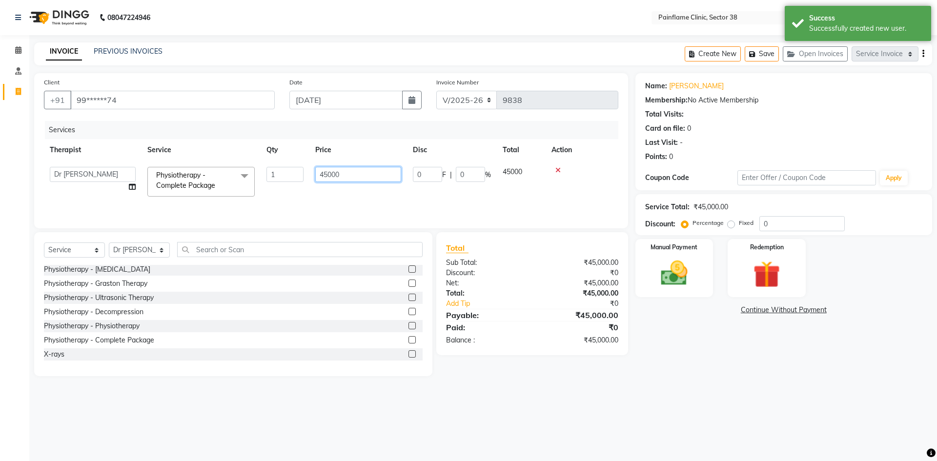
drag, startPoint x: 332, startPoint y: 172, endPoint x: 296, endPoint y: 176, distance: 36.8
click at [296, 180] on tr "[PERSON_NAME] Dr [PERSON_NAME] [PERSON_NAME] Dr [PERSON_NAME] Dr. Suraj [PERSON…" at bounding box center [331, 181] width 575 height 41
type input "9500"
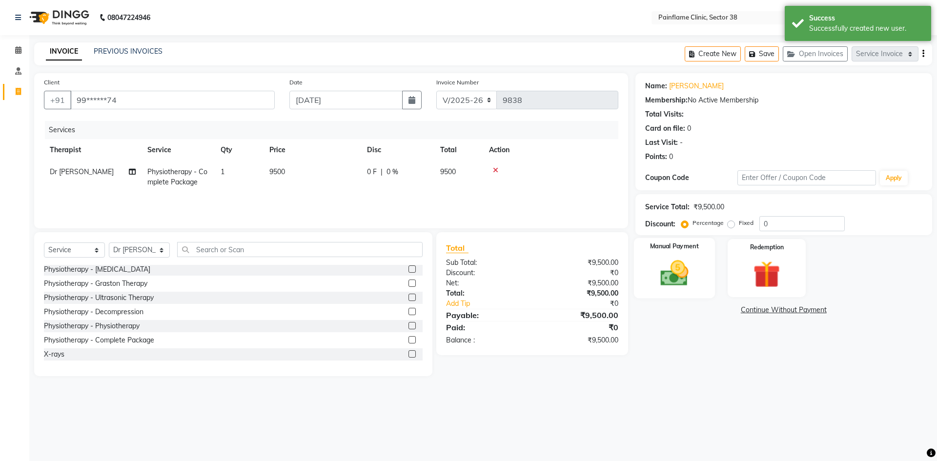
click at [682, 278] on img at bounding box center [674, 273] width 45 height 32
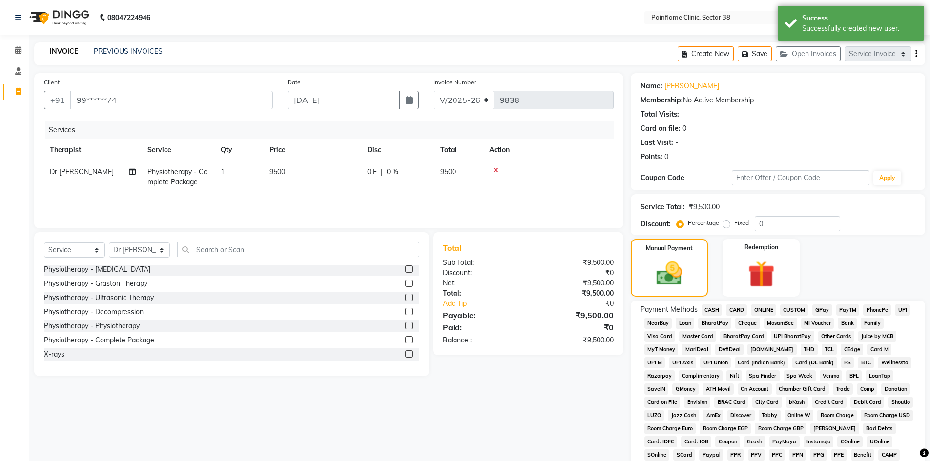
click at [739, 312] on span "CARD" at bounding box center [736, 310] width 21 height 11
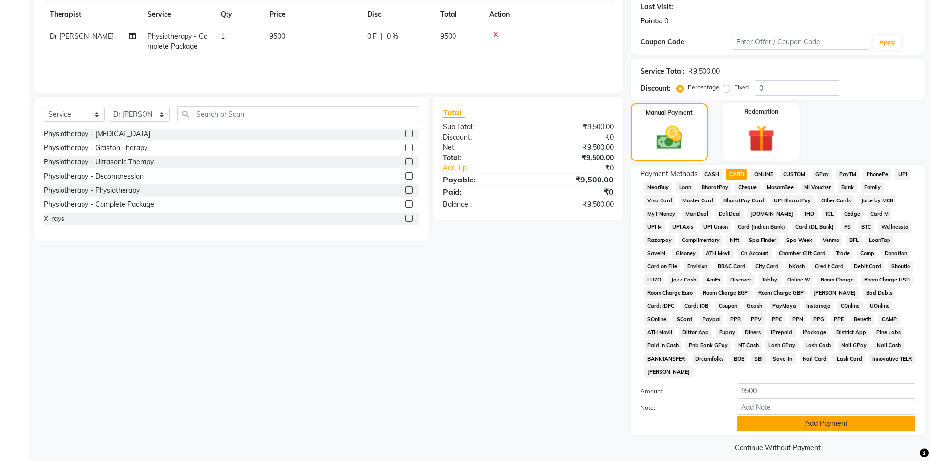
scroll to position [145, 0]
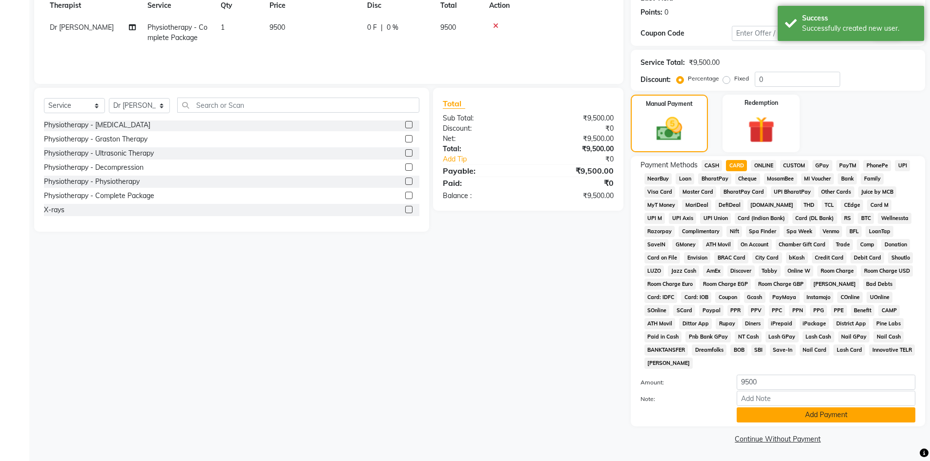
click at [748, 414] on button "Add Payment" at bounding box center [826, 415] width 179 height 15
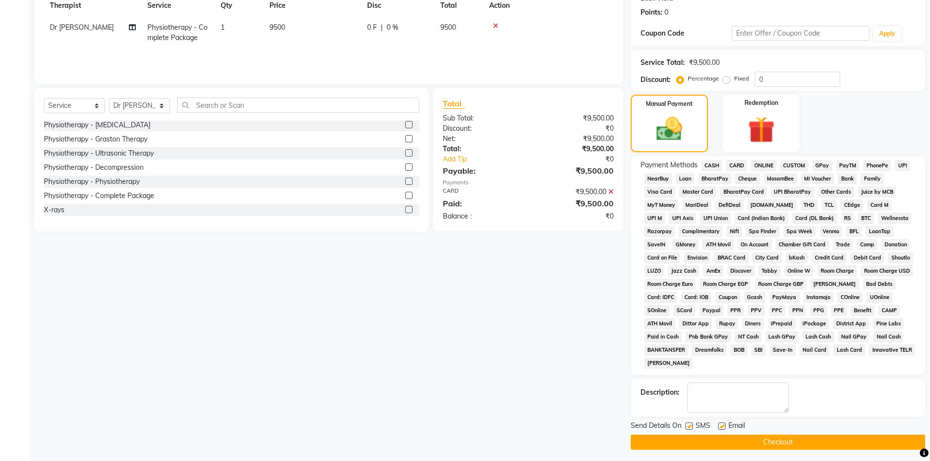
click at [720, 426] on label at bounding box center [721, 426] width 7 height 7
click at [720, 426] on input "checkbox" at bounding box center [721, 427] width 6 height 6
checkbox input "false"
click at [690, 424] on label at bounding box center [688, 426] width 7 height 7
click at [690, 424] on input "checkbox" at bounding box center [688, 427] width 6 height 6
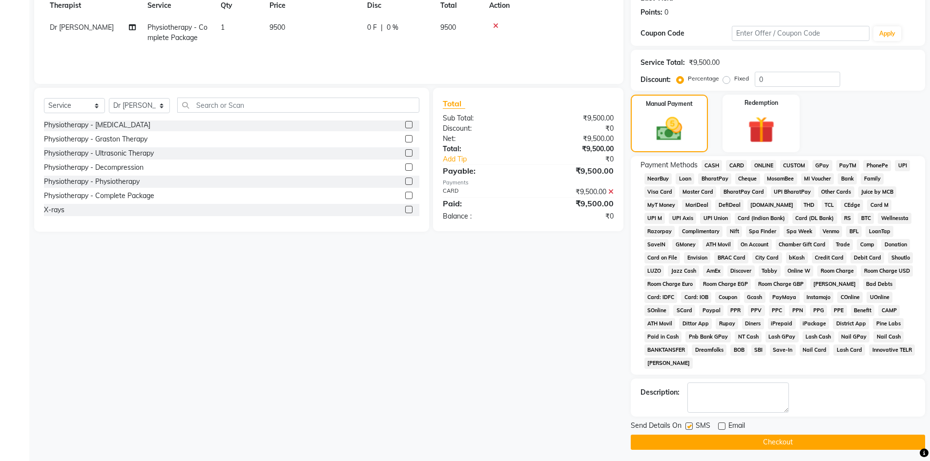
checkbox input "false"
drag, startPoint x: 693, startPoint y: 436, endPoint x: 701, endPoint y: 435, distance: 7.9
click at [695, 438] on button "Checkout" at bounding box center [778, 442] width 294 height 15
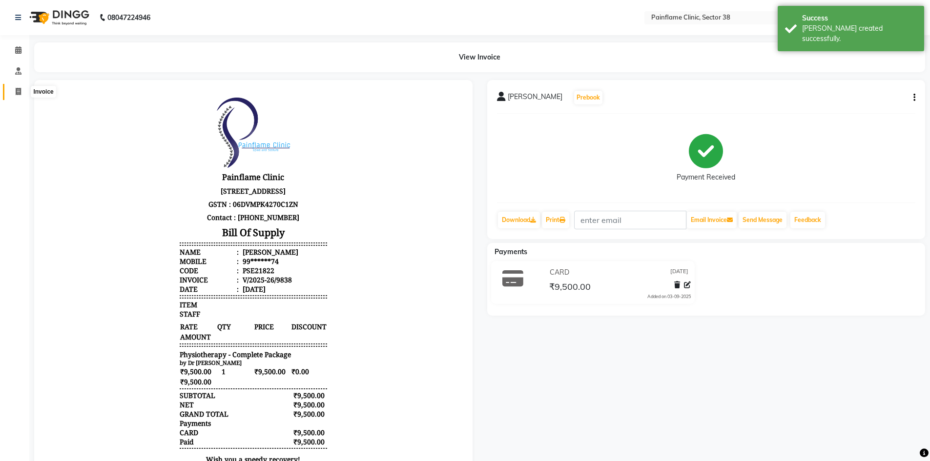
click at [18, 89] on icon at bounding box center [18, 91] width 5 height 7
select select "service"
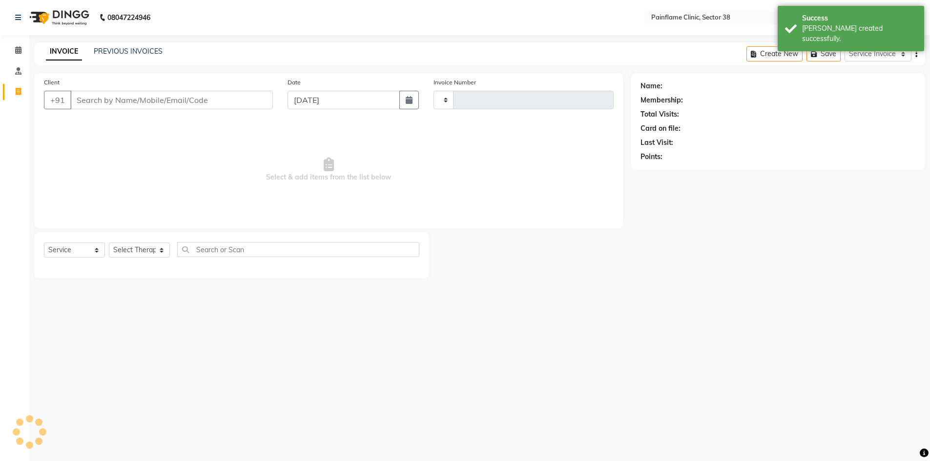
type input "9839"
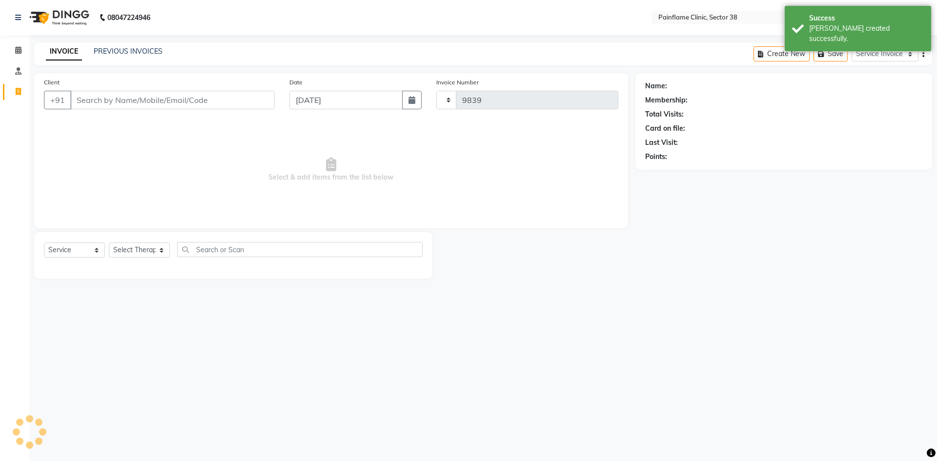
select select "3964"
click at [101, 96] on input "Client" at bounding box center [172, 100] width 205 height 19
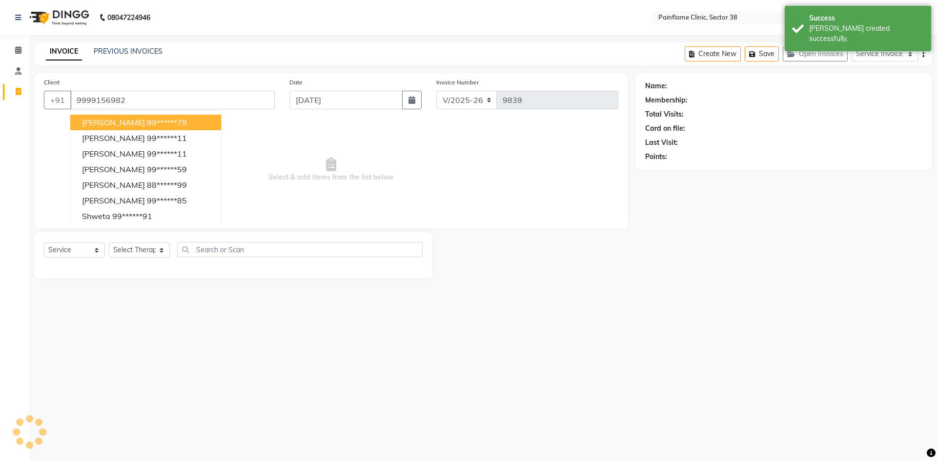
type input "9999156982"
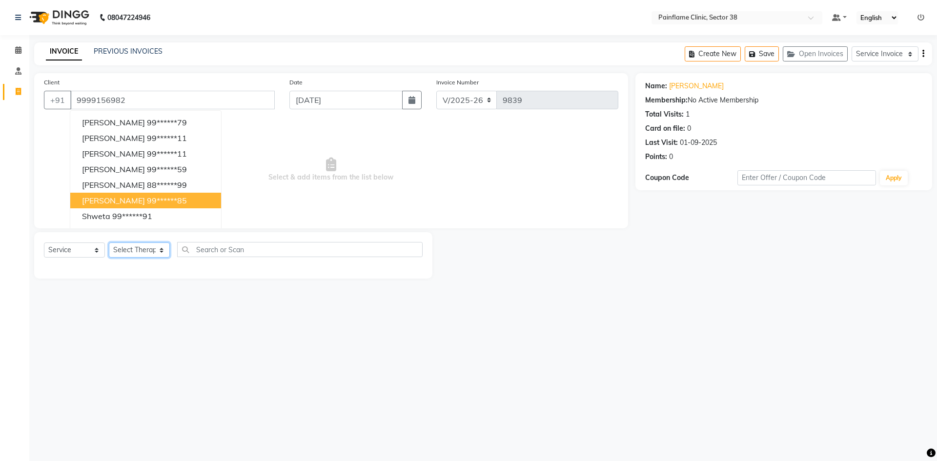
drag, startPoint x: 144, startPoint y: 246, endPoint x: 143, endPoint y: 256, distance: 10.4
click at [144, 246] on select "Select Therapist [PERSON_NAME] Dr [PERSON_NAME] [PERSON_NAME] Dr [PERSON_NAME] …" at bounding box center [139, 250] width 61 height 15
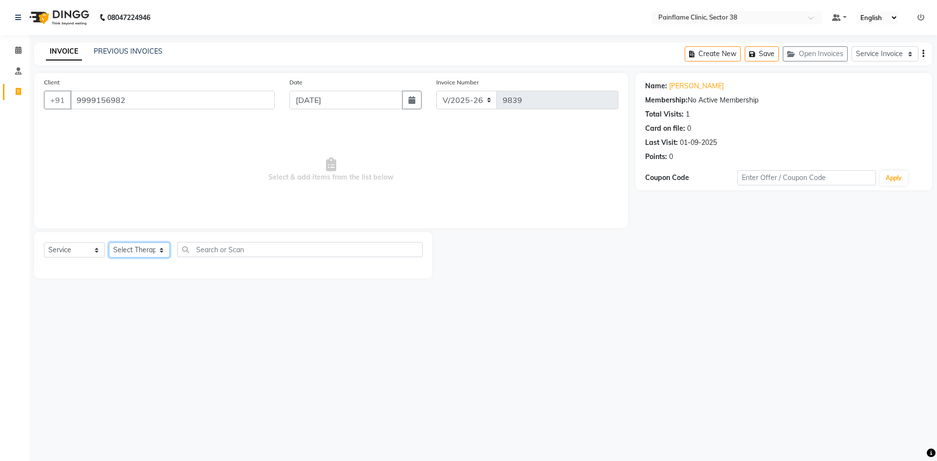
select select "20209"
click at [109, 243] on select "Select Therapist [PERSON_NAME] Dr [PERSON_NAME] [PERSON_NAME] Dr [PERSON_NAME] …" at bounding box center [139, 250] width 61 height 15
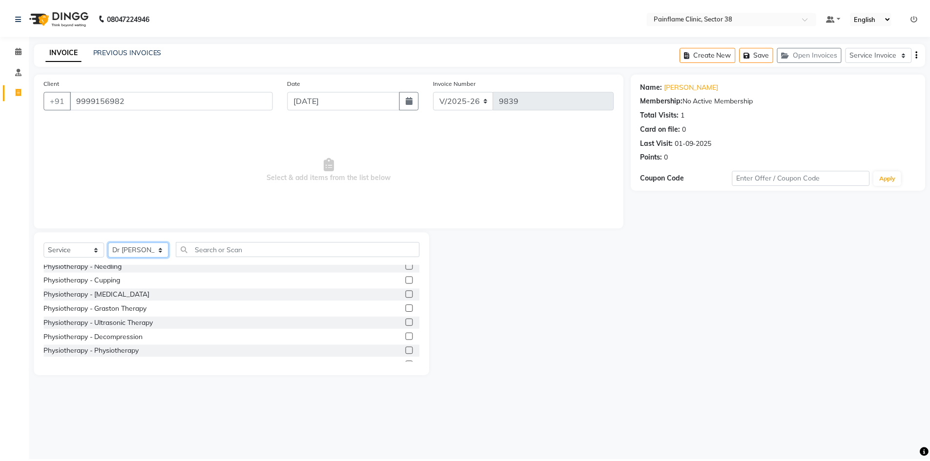
scroll to position [58, 0]
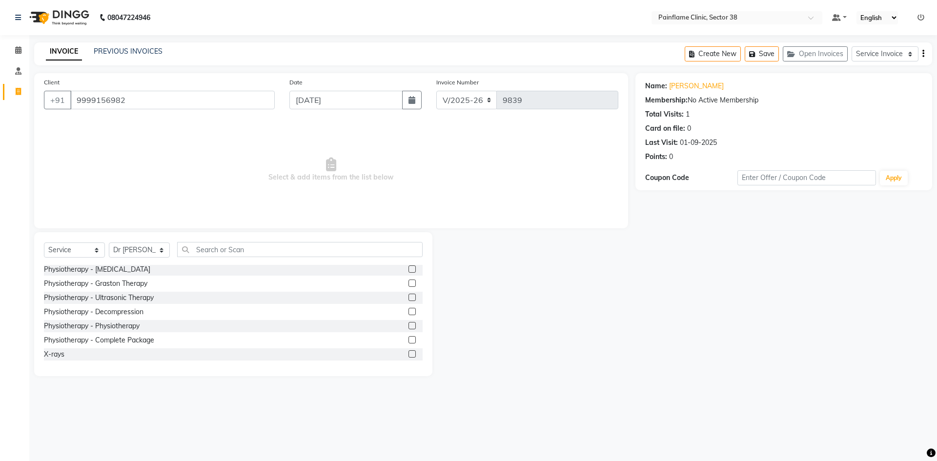
drag, startPoint x: 405, startPoint y: 339, endPoint x: 392, endPoint y: 314, distance: 28.2
click at [409, 339] on label at bounding box center [412, 339] width 7 height 7
click at [409, 339] on input "checkbox" at bounding box center [412, 340] width 6 height 6
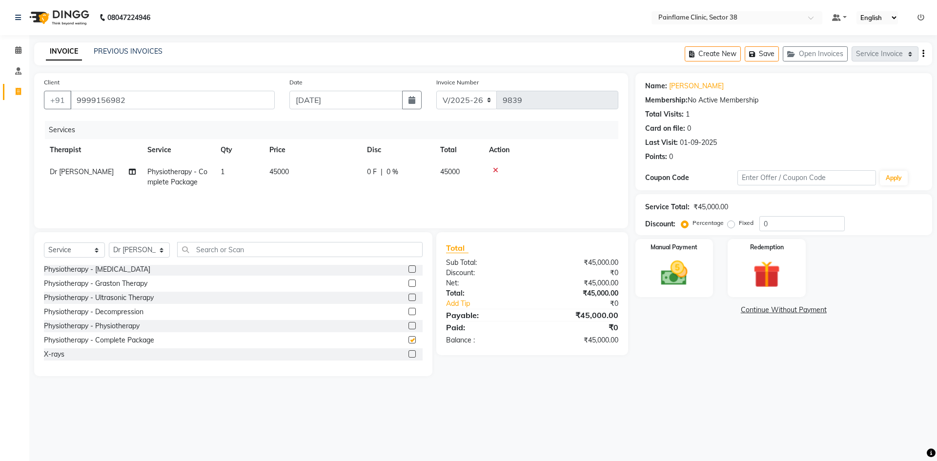
checkbox input "false"
click at [314, 176] on td "45000" at bounding box center [313, 177] width 98 height 32
select select "20209"
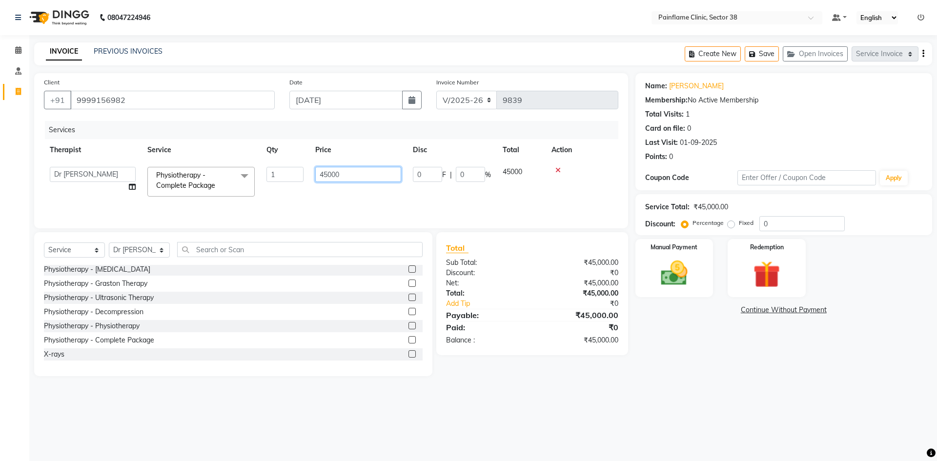
drag, startPoint x: 332, startPoint y: 174, endPoint x: 327, endPoint y: 176, distance: 5.3
click at [330, 175] on input "45000" at bounding box center [358, 174] width 86 height 15
drag, startPoint x: 327, startPoint y: 176, endPoint x: 311, endPoint y: 179, distance: 16.9
click at [311, 178] on td "45000" at bounding box center [359, 181] width 98 height 41
type input "15000"
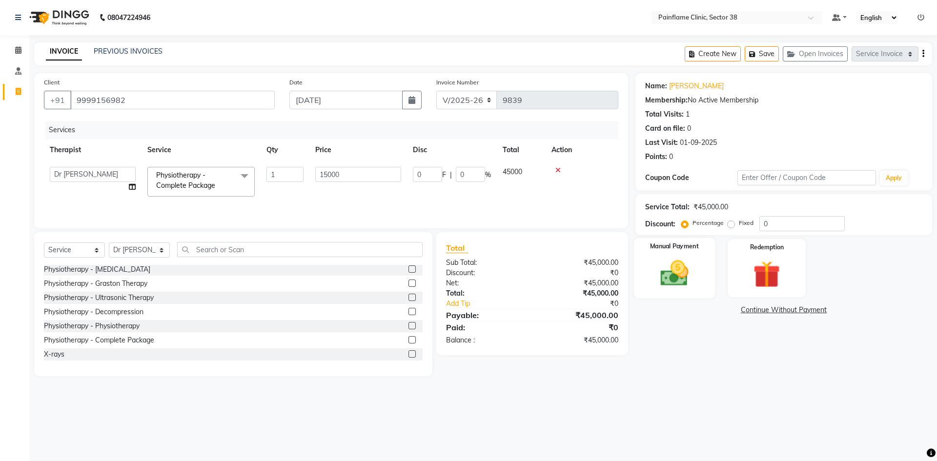
click at [672, 279] on img at bounding box center [674, 273] width 45 height 32
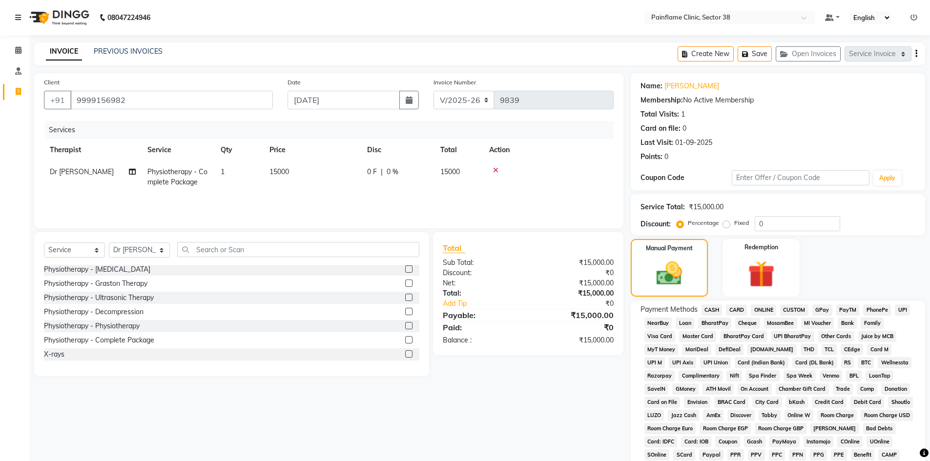
click at [896, 309] on span "UPI" at bounding box center [902, 310] width 15 height 11
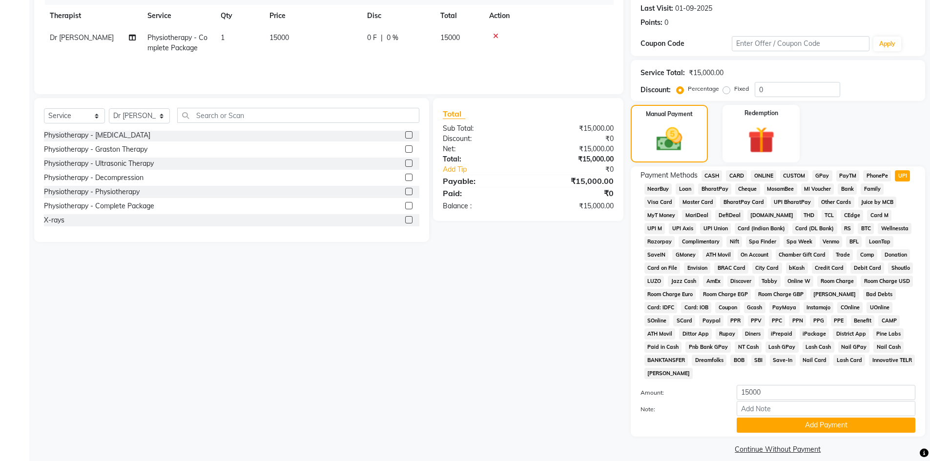
scroll to position [145, 0]
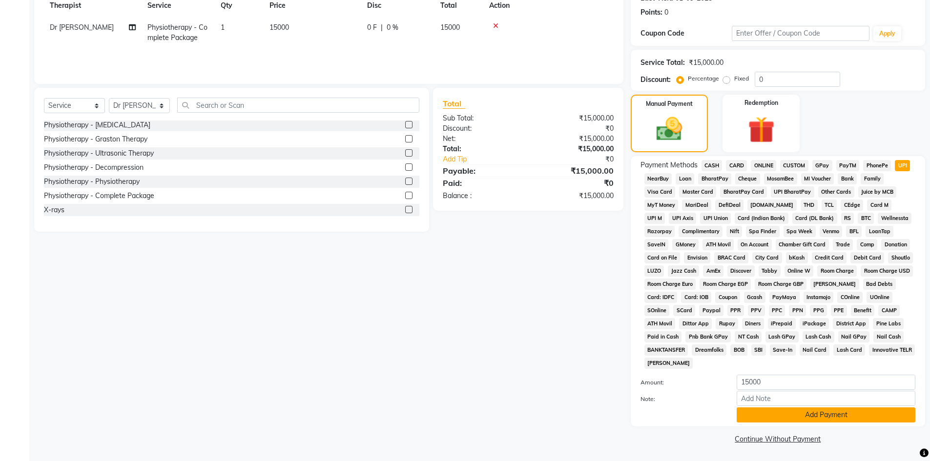
click at [789, 414] on button "Add Payment" at bounding box center [826, 415] width 179 height 15
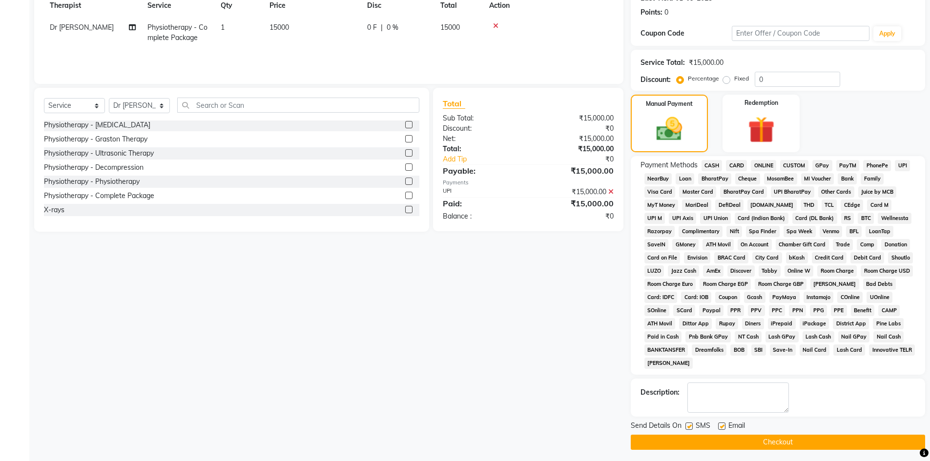
click at [722, 429] on label at bounding box center [721, 426] width 7 height 7
click at [722, 429] on input "checkbox" at bounding box center [721, 427] width 6 height 6
checkbox input "false"
click at [687, 427] on label at bounding box center [688, 426] width 7 height 7
click at [687, 427] on input "checkbox" at bounding box center [688, 427] width 6 height 6
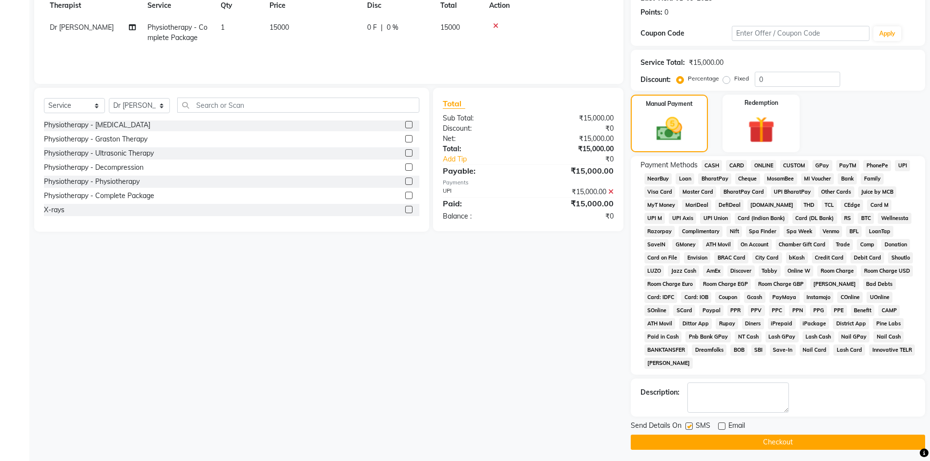
checkbox input "false"
drag, startPoint x: 702, startPoint y: 439, endPoint x: 718, endPoint y: 433, distance: 17.5
click at [702, 439] on button "Checkout" at bounding box center [778, 442] width 294 height 15
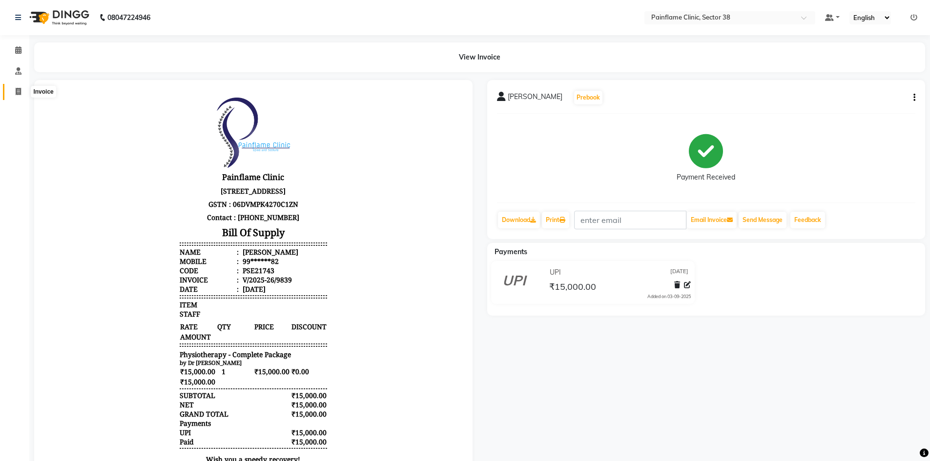
click at [23, 89] on span at bounding box center [18, 91] width 17 height 11
select select "service"
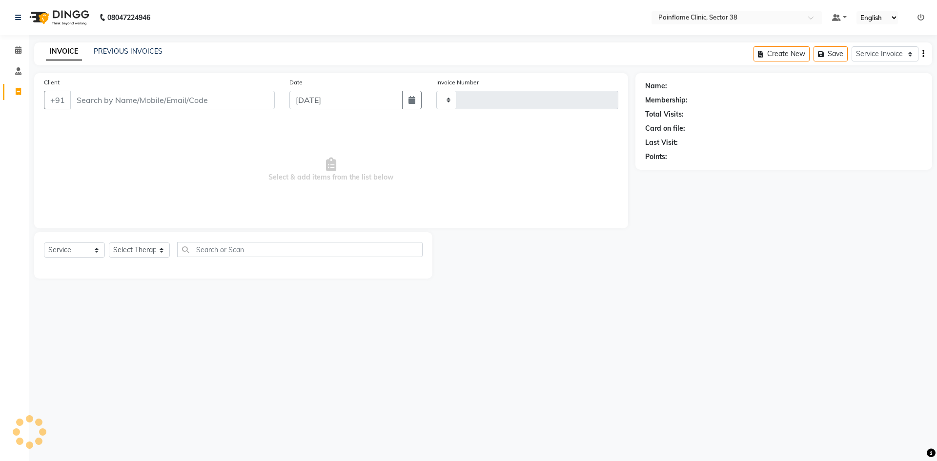
type input "9840"
select select "3964"
click at [137, 106] on input "Client" at bounding box center [172, 100] width 205 height 19
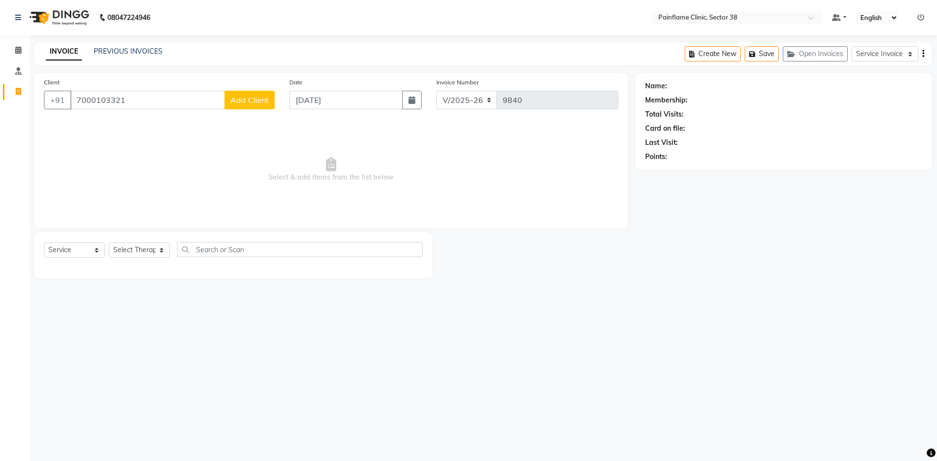
type input "7000103321"
click at [258, 102] on span "Add Client" at bounding box center [249, 100] width 39 height 10
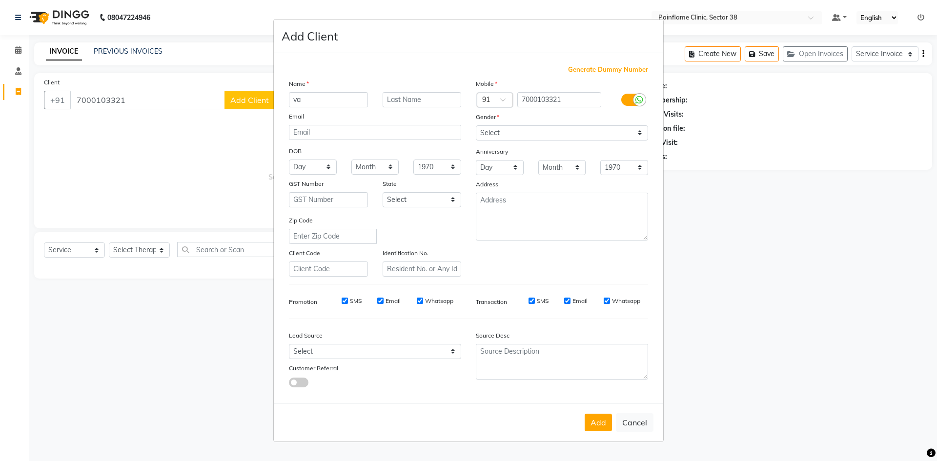
type input "v"
type input "[PERSON_NAME]"
drag, startPoint x: 520, startPoint y: 131, endPoint x: 518, endPoint y: 139, distance: 8.1
click at [520, 131] on select "Select [DEMOGRAPHIC_DATA] [DEMOGRAPHIC_DATA] Other Prefer Not To Say" at bounding box center [562, 132] width 172 height 15
click at [476, 125] on select "Select [DEMOGRAPHIC_DATA] [DEMOGRAPHIC_DATA] Other Prefer Not To Say" at bounding box center [562, 132] width 172 height 15
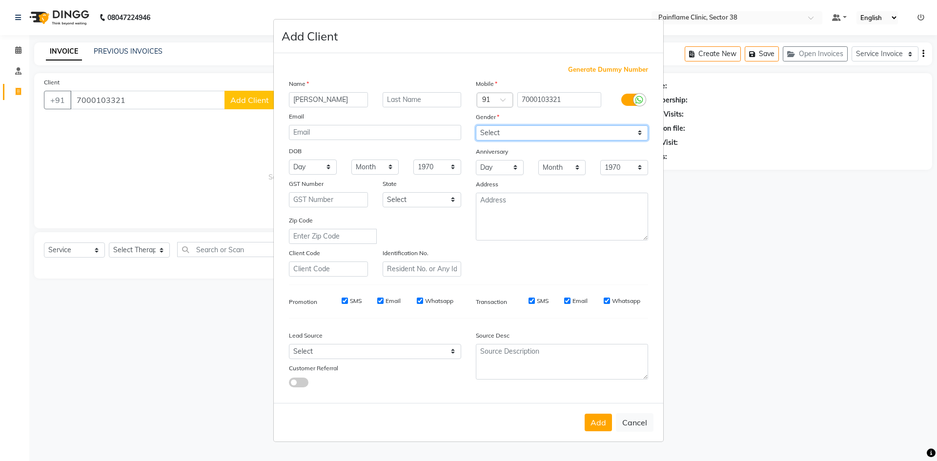
select select "[DEMOGRAPHIC_DATA]"
click at [597, 426] on button "Add" at bounding box center [598, 423] width 27 height 18
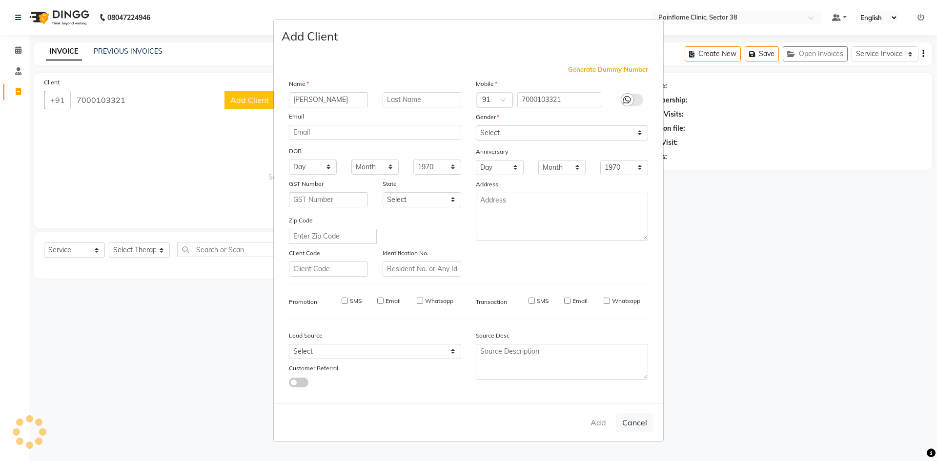
type input "70******21"
select select
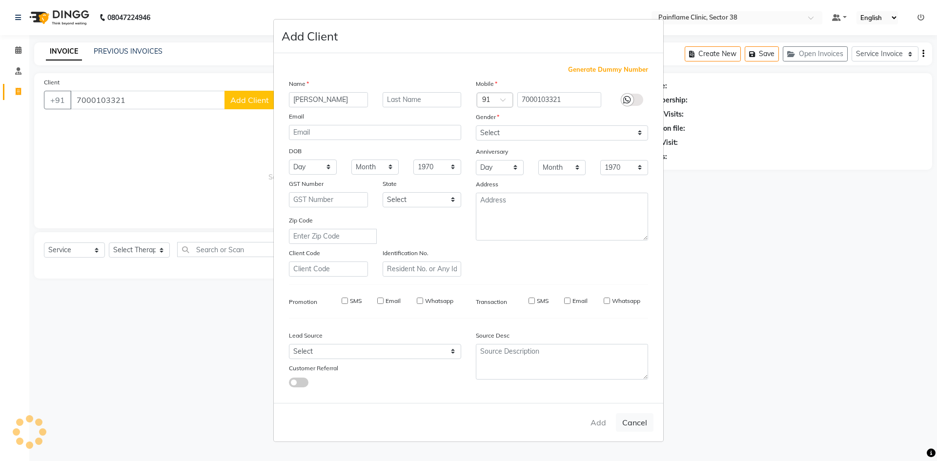
select select
checkbox input "false"
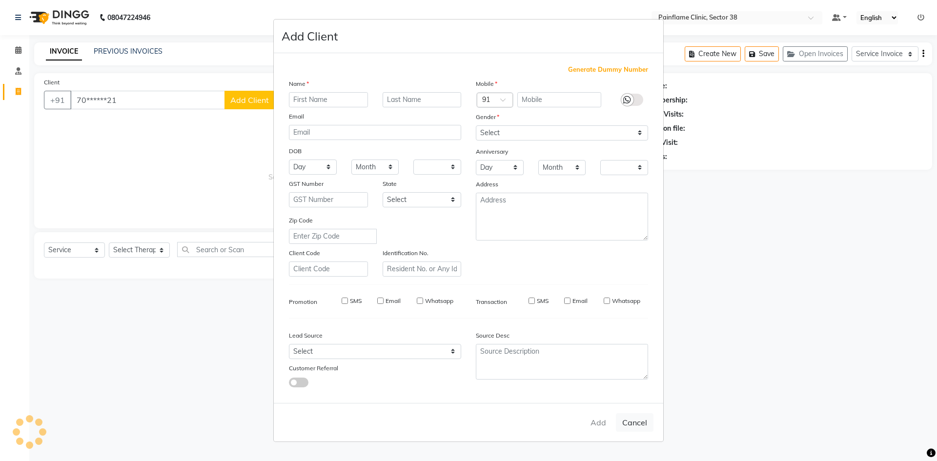
checkbox input "false"
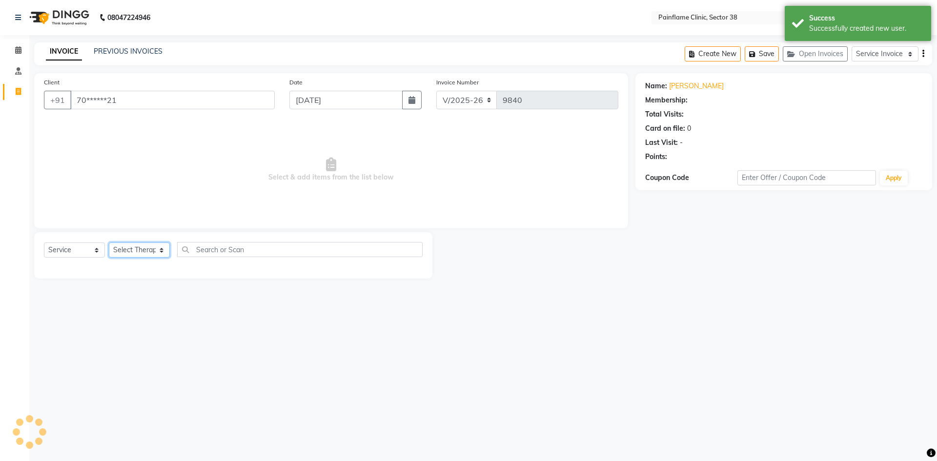
drag, startPoint x: 167, startPoint y: 248, endPoint x: 166, endPoint y: 254, distance: 7.1
click at [167, 248] on select "Select Therapist [PERSON_NAME] Dr [PERSON_NAME] [PERSON_NAME] Dr [PERSON_NAME] …" at bounding box center [139, 250] width 61 height 15
select select "20209"
click at [109, 243] on select "Select Therapist [PERSON_NAME] Dr [PERSON_NAME] [PERSON_NAME] Dr [PERSON_NAME] …" at bounding box center [139, 250] width 61 height 15
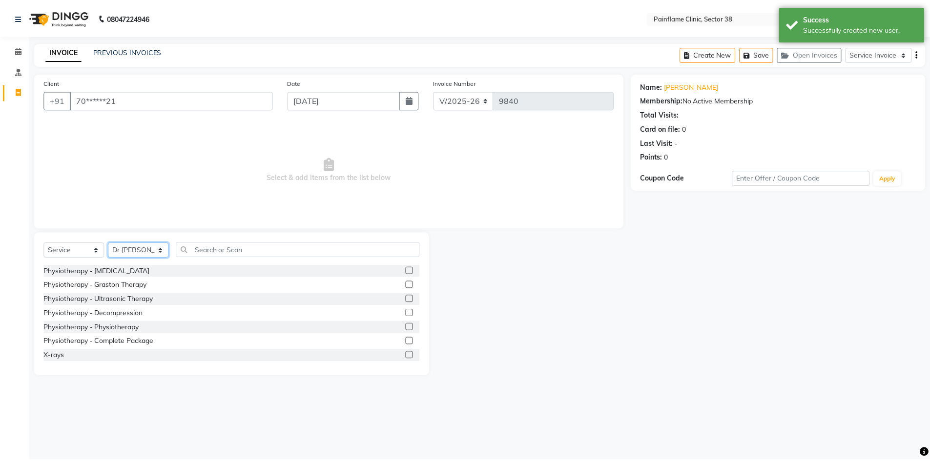
scroll to position [58, 0]
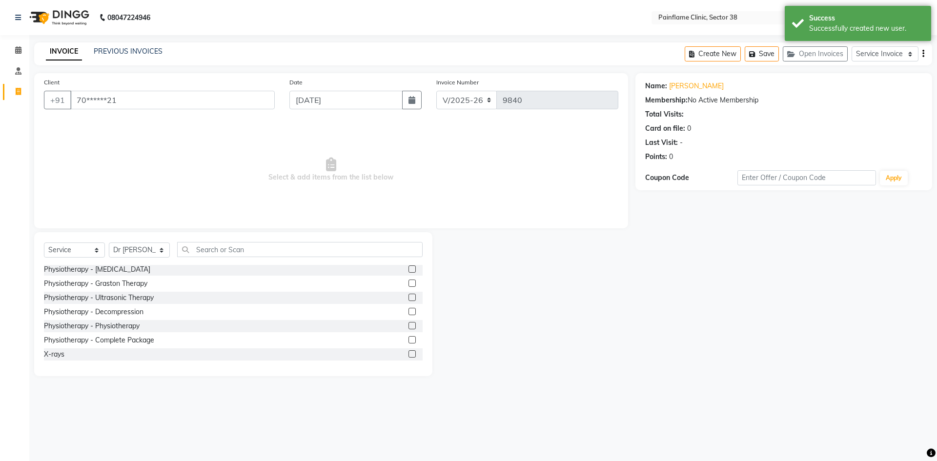
click at [409, 342] on label at bounding box center [412, 339] width 7 height 7
click at [409, 342] on input "checkbox" at bounding box center [412, 340] width 6 height 6
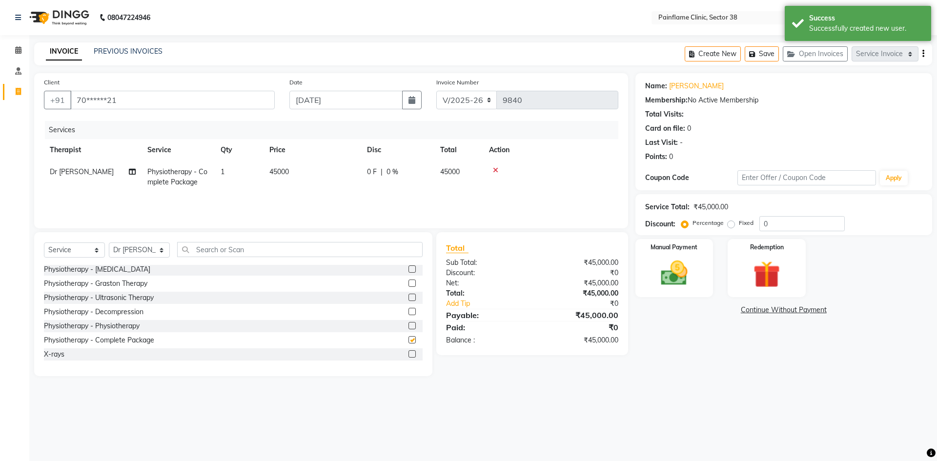
checkbox input "false"
click at [305, 170] on td "45000" at bounding box center [313, 177] width 98 height 32
select select "20209"
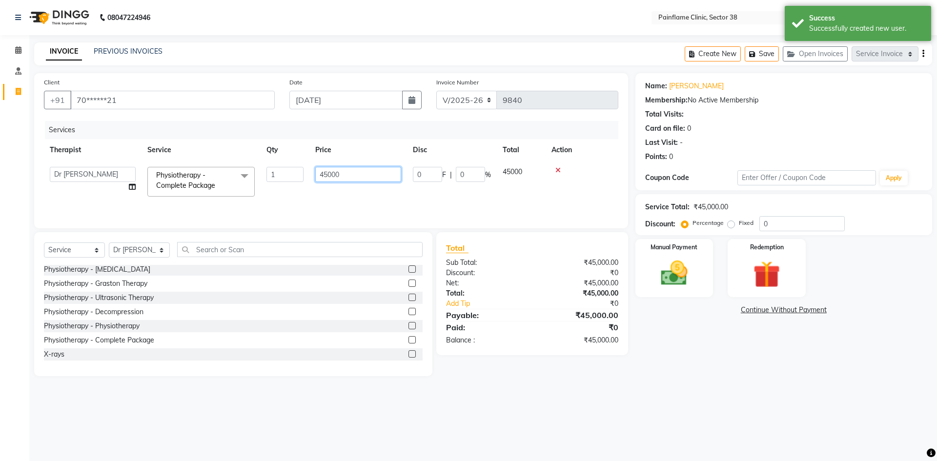
drag, startPoint x: 326, startPoint y: 174, endPoint x: 313, endPoint y: 175, distance: 12.7
click at [315, 175] on td "45000" at bounding box center [359, 181] width 98 height 41
type input "10000"
click at [688, 282] on img at bounding box center [674, 273] width 45 height 32
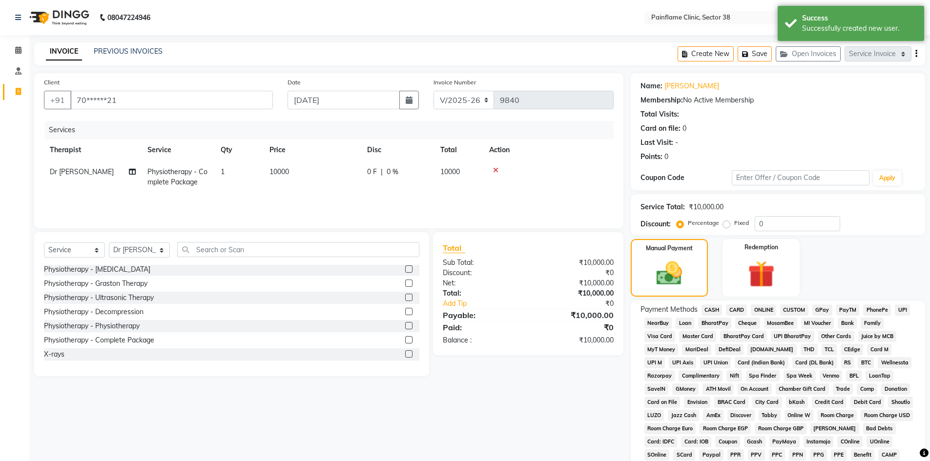
click at [901, 309] on span "UPI" at bounding box center [902, 310] width 15 height 11
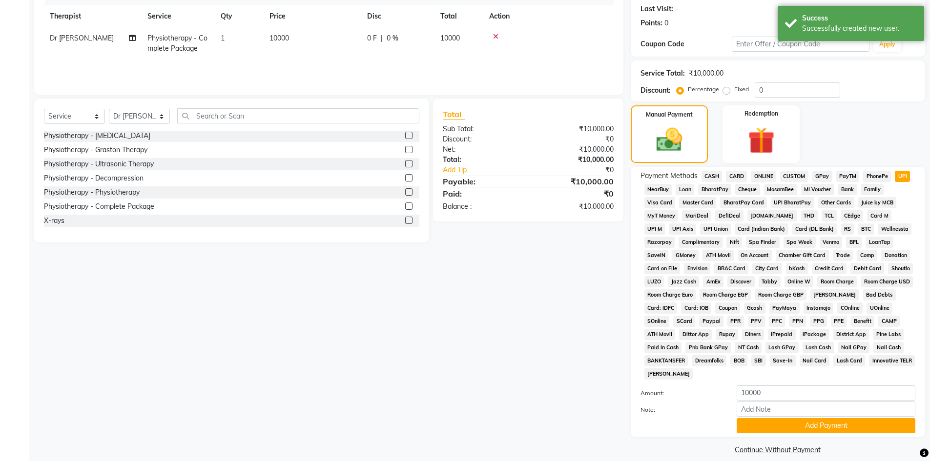
scroll to position [145, 0]
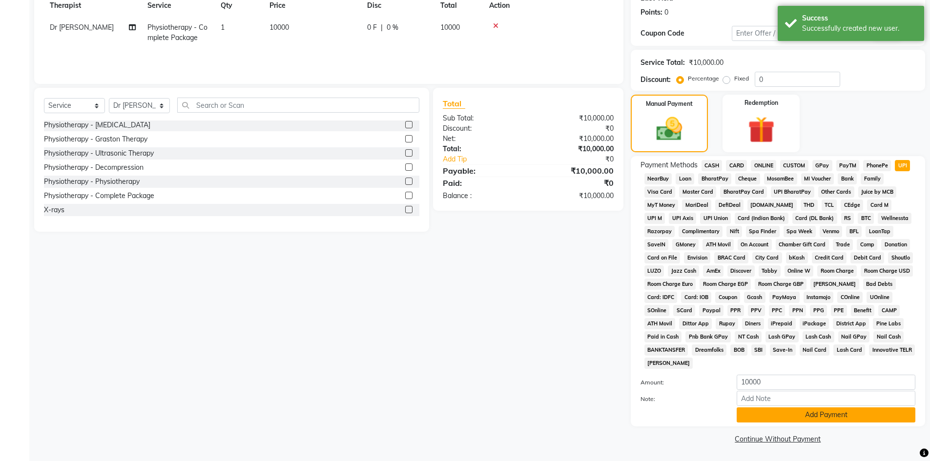
click at [797, 417] on button "Add Payment" at bounding box center [826, 415] width 179 height 15
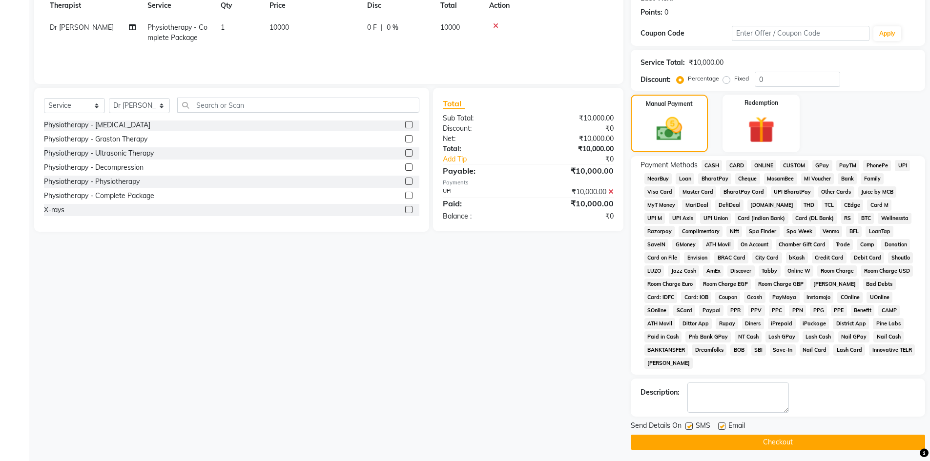
click at [724, 422] on div "Email" at bounding box center [735, 427] width 35 height 12
click at [691, 425] on label at bounding box center [688, 426] width 7 height 7
click at [691, 425] on input "checkbox" at bounding box center [688, 427] width 6 height 6
checkbox input "false"
click at [719, 425] on label at bounding box center [721, 426] width 7 height 7
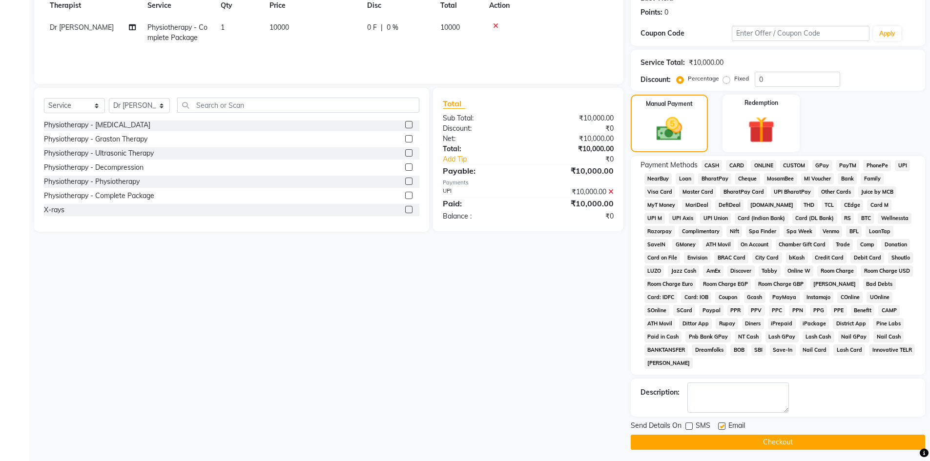
click at [719, 425] on input "checkbox" at bounding box center [721, 427] width 6 height 6
checkbox input "false"
click at [717, 444] on button "Checkout" at bounding box center [778, 442] width 294 height 15
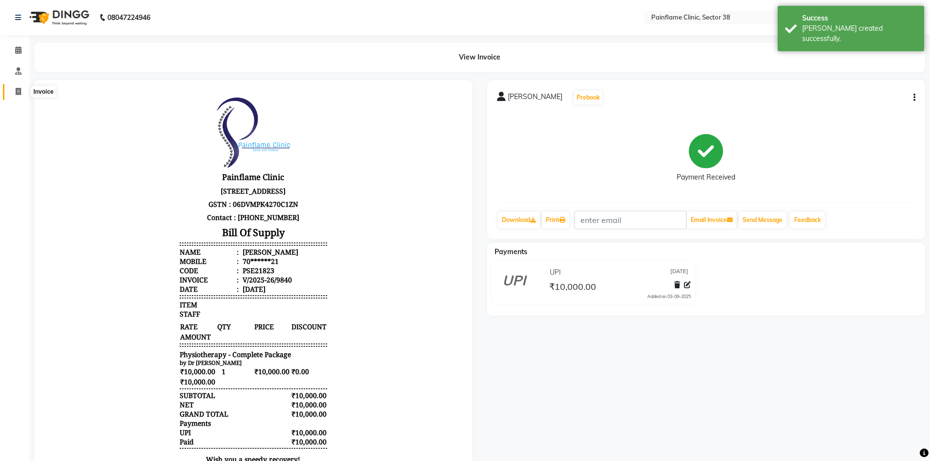
click at [17, 95] on span at bounding box center [18, 91] width 17 height 11
select select "service"
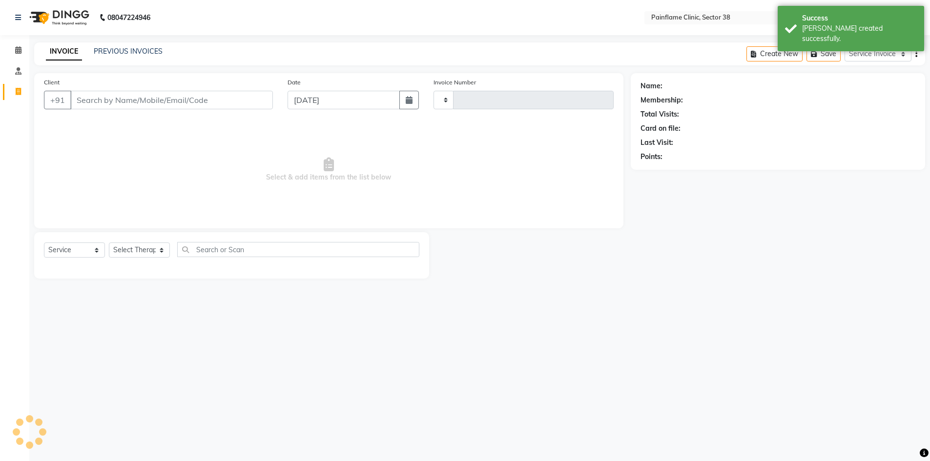
type input "9841"
select select "3964"
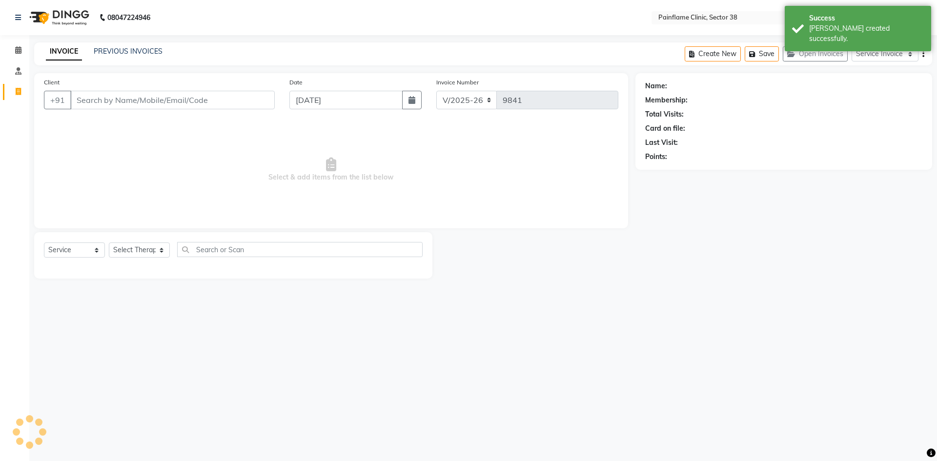
click at [94, 96] on input "Client" at bounding box center [172, 100] width 205 height 19
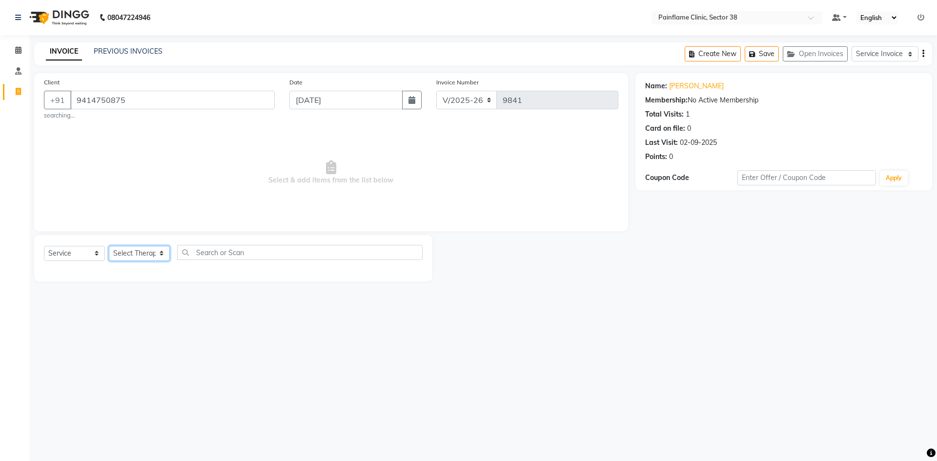
drag, startPoint x: 129, startPoint y: 255, endPoint x: 134, endPoint y: 261, distance: 7.3
click at [130, 255] on select "Select Therapist [PERSON_NAME] Dr [PERSON_NAME] [PERSON_NAME] Dr [PERSON_NAME] …" at bounding box center [139, 253] width 61 height 15
click at [109, 246] on select "Select Therapist [PERSON_NAME] Dr [PERSON_NAME] [PERSON_NAME] Dr [PERSON_NAME] …" at bounding box center [139, 253] width 61 height 15
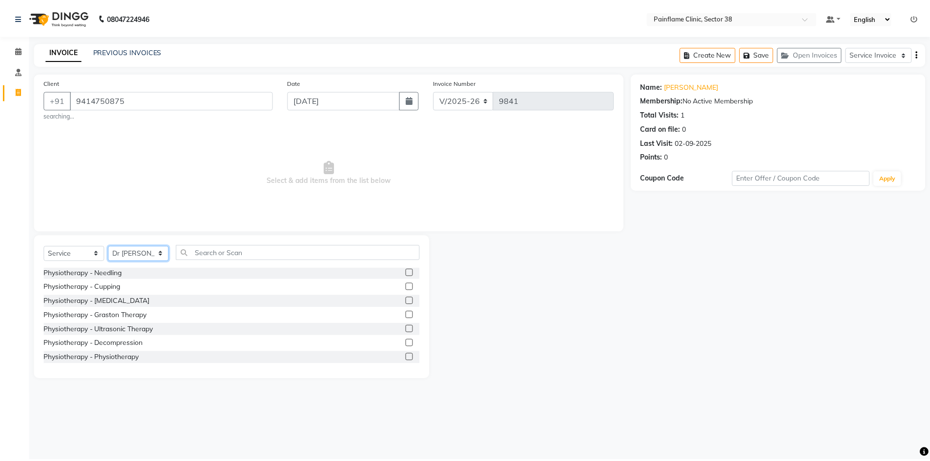
scroll to position [58, 0]
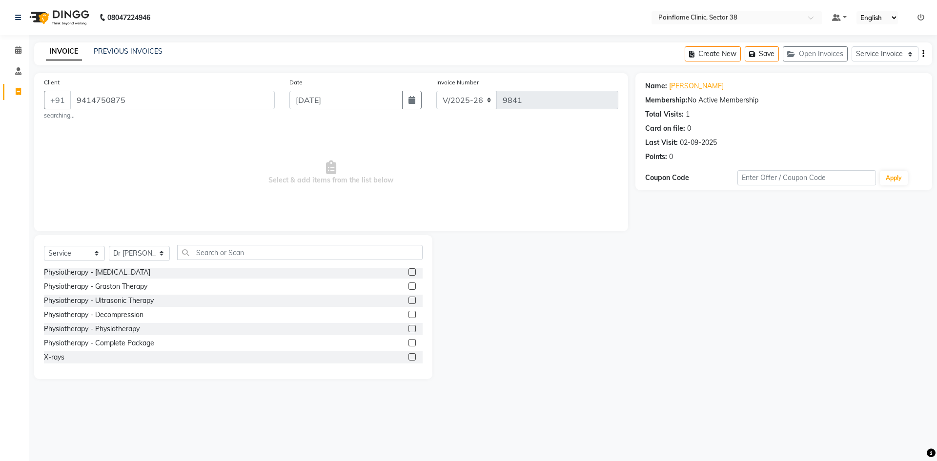
click at [409, 346] on label at bounding box center [412, 342] width 7 height 7
click at [409, 346] on input "checkbox" at bounding box center [412, 343] width 6 height 6
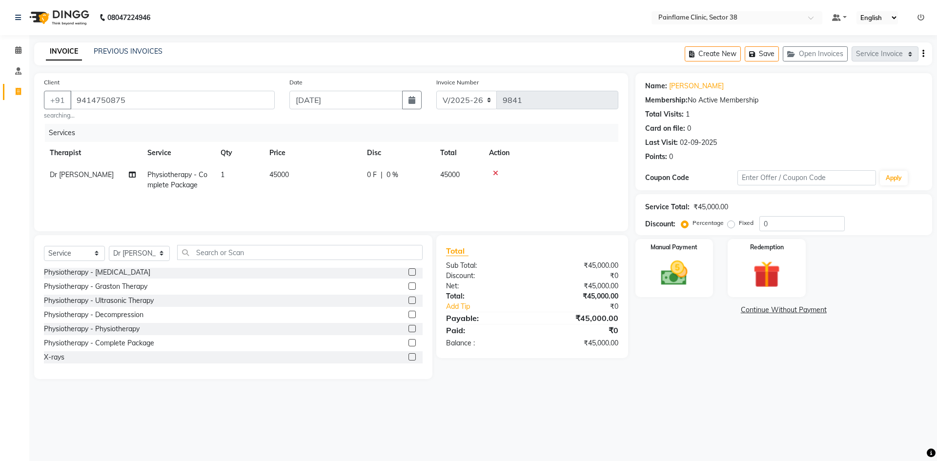
click at [297, 171] on td "45000" at bounding box center [313, 180] width 98 height 32
drag, startPoint x: 329, startPoint y: 178, endPoint x: 170, endPoint y: 188, distance: 159.0
click at [172, 187] on tr "[PERSON_NAME] Dr [PERSON_NAME] [PERSON_NAME] Dr [PERSON_NAME] Dr. Suraj [PERSON…" at bounding box center [331, 184] width 575 height 41
click at [687, 284] on img at bounding box center [674, 273] width 45 height 32
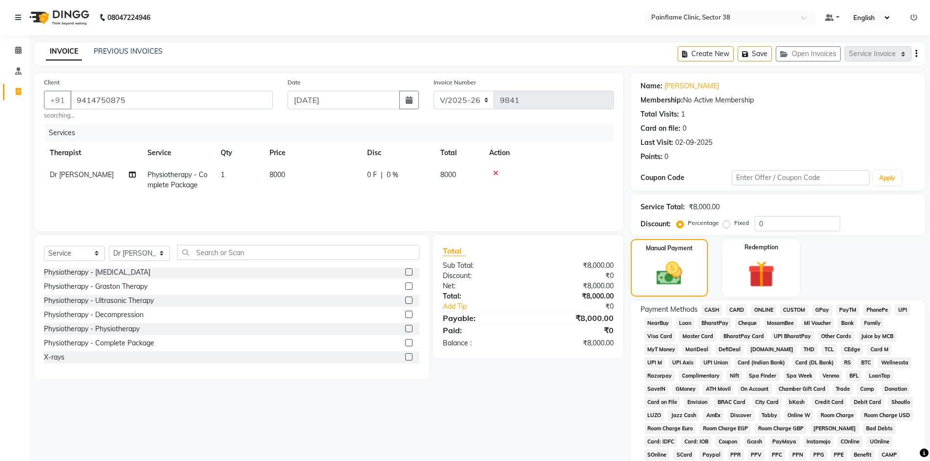
click at [901, 311] on span "UPI" at bounding box center [902, 310] width 15 height 11
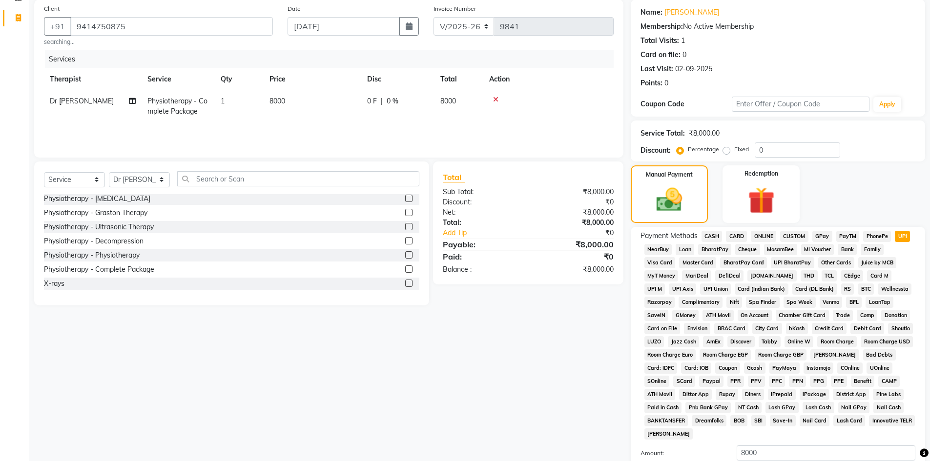
scroll to position [145, 0]
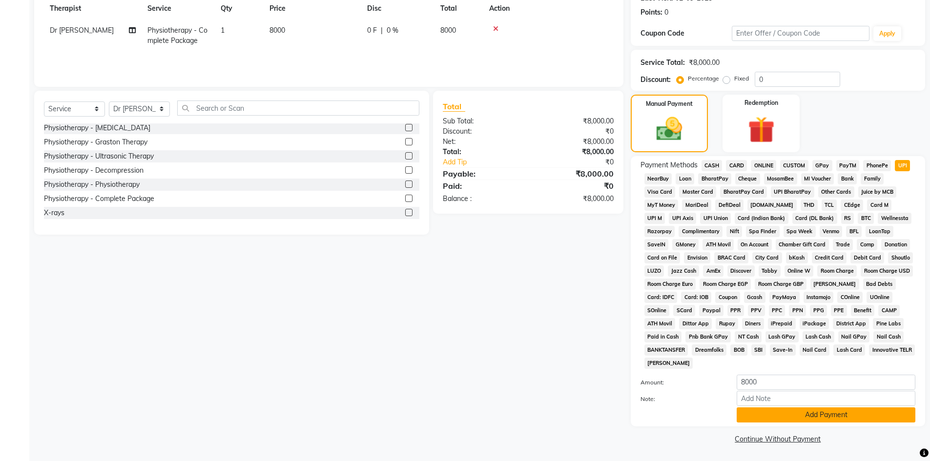
click at [791, 420] on button "Add Payment" at bounding box center [826, 415] width 179 height 15
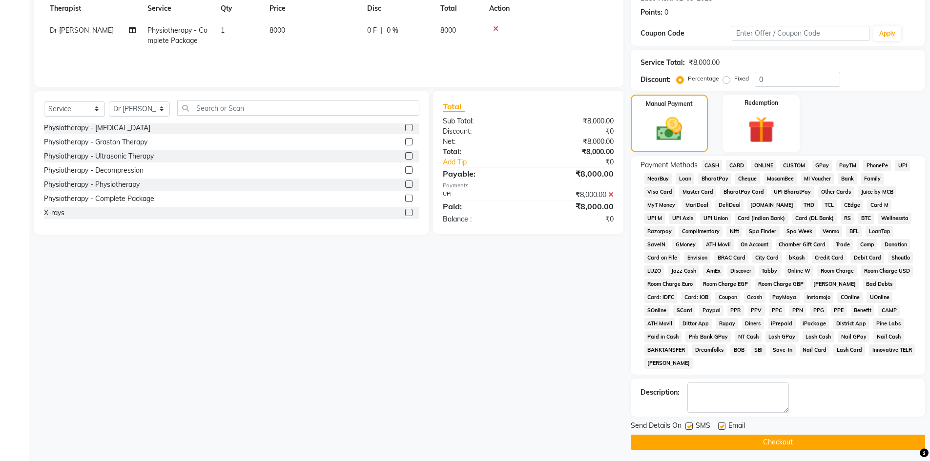
click at [726, 425] on div "Email" at bounding box center [735, 427] width 35 height 12
click at [722, 428] on label at bounding box center [721, 426] width 7 height 7
click at [722, 428] on input "checkbox" at bounding box center [721, 427] width 6 height 6
click at [686, 426] on label at bounding box center [688, 426] width 7 height 7
click at [686, 426] on input "checkbox" at bounding box center [688, 427] width 6 height 6
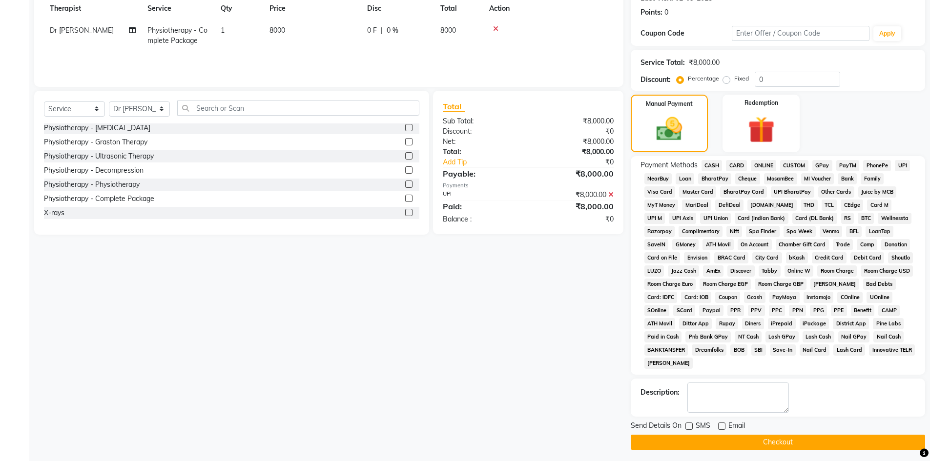
click at [689, 438] on button "Checkout" at bounding box center [778, 442] width 294 height 15
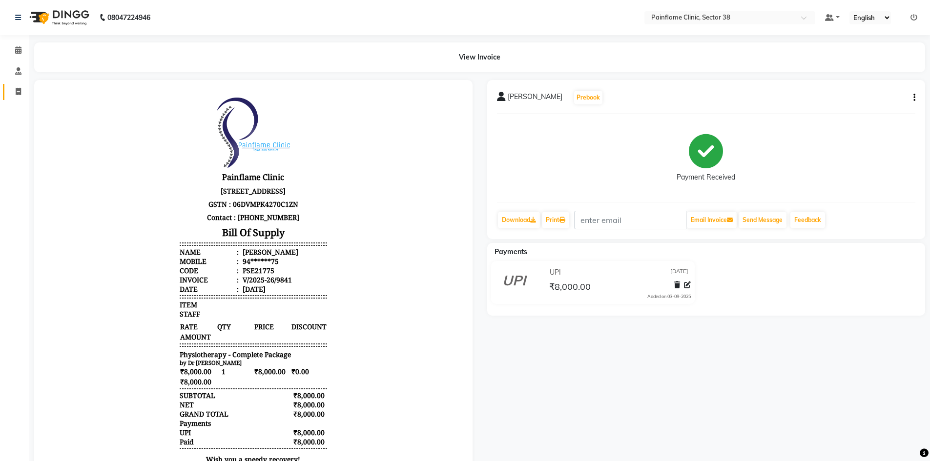
click at [21, 88] on icon at bounding box center [18, 91] width 5 height 7
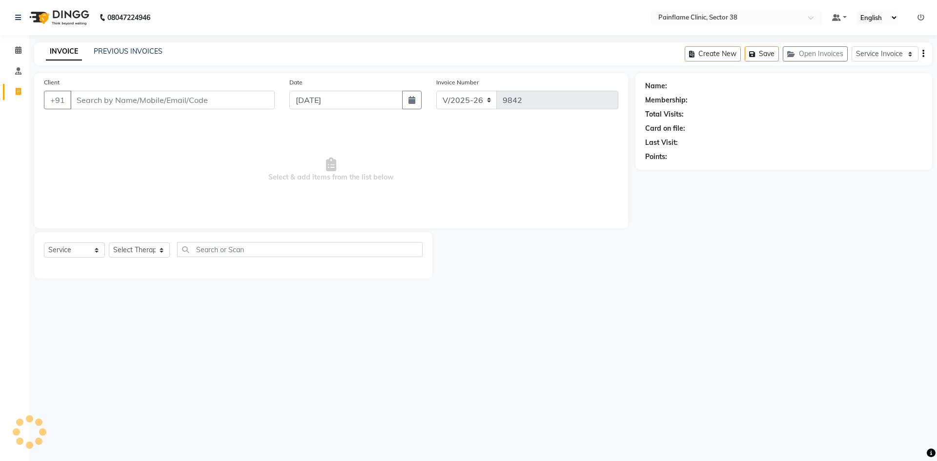
click at [165, 100] on input "Client" at bounding box center [172, 100] width 205 height 19
click at [109, 94] on input "Client" at bounding box center [172, 100] width 205 height 19
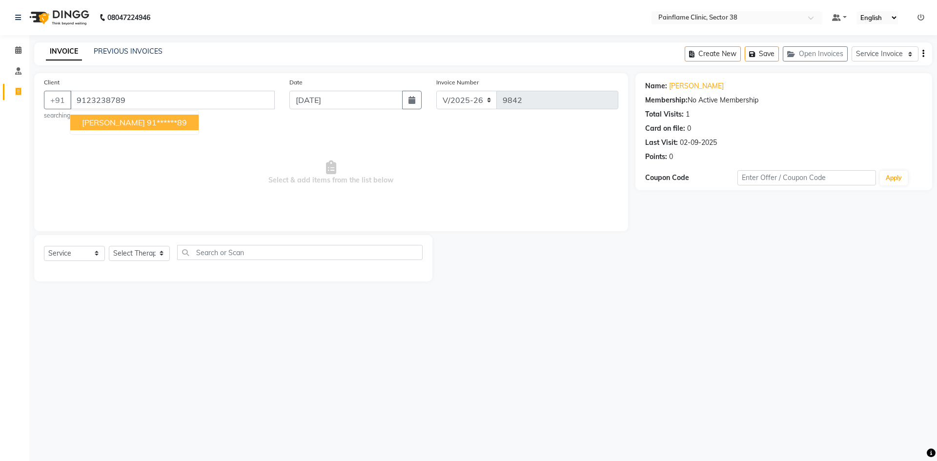
click at [174, 121] on ngb-highlight "91******89" at bounding box center [167, 123] width 40 height 10
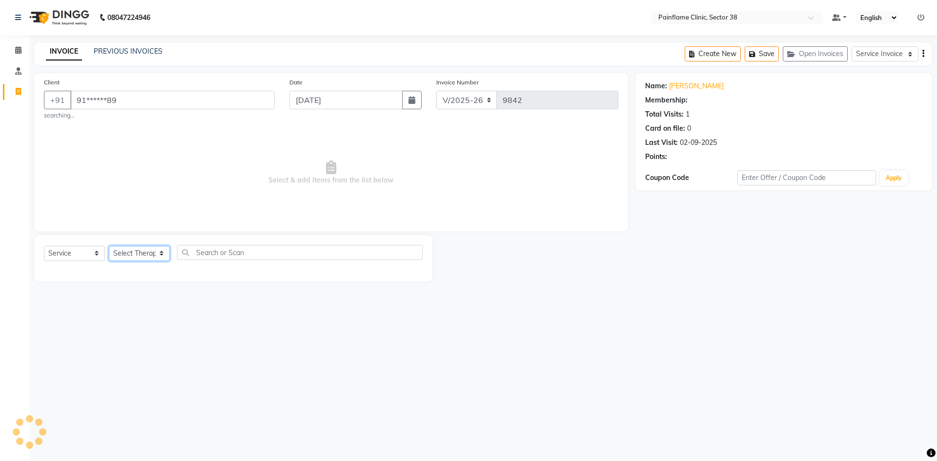
click at [134, 257] on select "Select Therapist [PERSON_NAME] Dr [PERSON_NAME] [PERSON_NAME] Dr [PERSON_NAME] …" at bounding box center [139, 253] width 61 height 15
click at [109, 246] on select "Select Therapist [PERSON_NAME] Dr [PERSON_NAME] [PERSON_NAME] Dr [PERSON_NAME] …" at bounding box center [139, 253] width 61 height 15
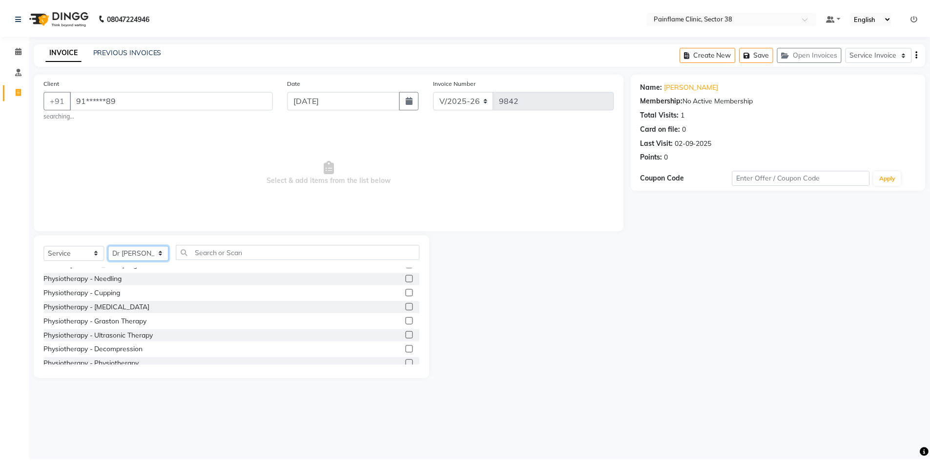
scroll to position [58, 0]
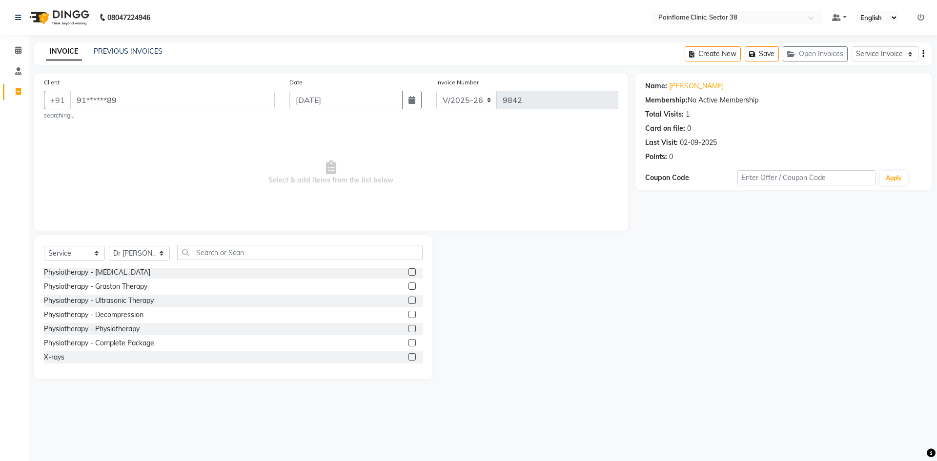
click at [409, 331] on label at bounding box center [412, 328] width 7 height 7
click at [409, 331] on input "checkbox" at bounding box center [412, 329] width 6 height 6
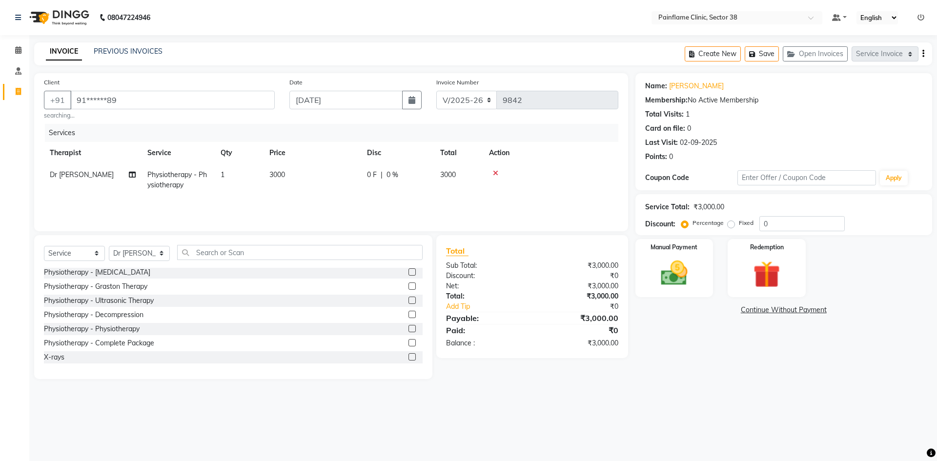
drag, startPoint x: 293, startPoint y: 187, endPoint x: 307, endPoint y: 187, distance: 13.7
click at [297, 187] on td "3000" at bounding box center [313, 180] width 98 height 32
drag, startPoint x: 323, startPoint y: 179, endPoint x: 314, endPoint y: 184, distance: 9.8
click at [314, 184] on td "3000" at bounding box center [359, 184] width 98 height 41
click at [685, 284] on img at bounding box center [674, 273] width 45 height 32
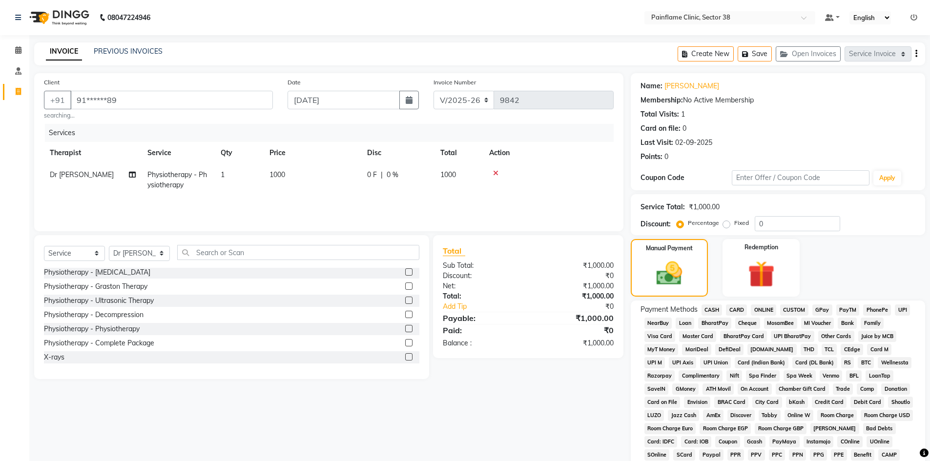
click at [896, 310] on span "UPI" at bounding box center [902, 310] width 15 height 11
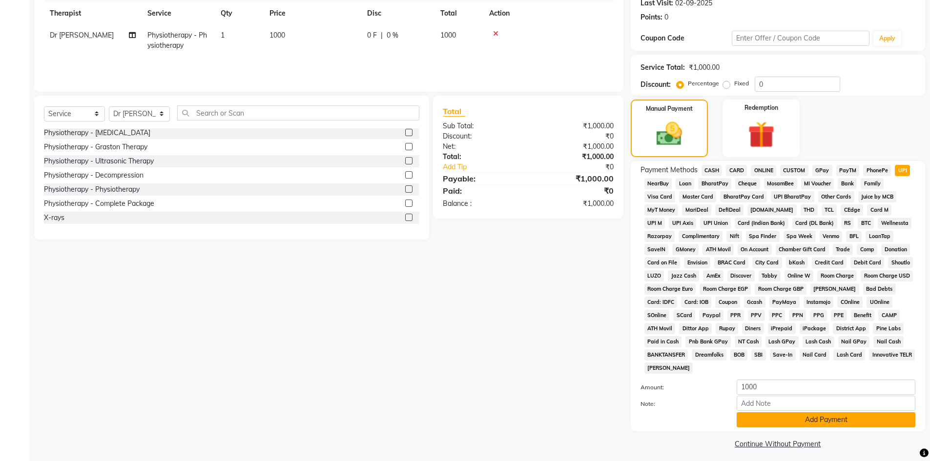
scroll to position [145, 0]
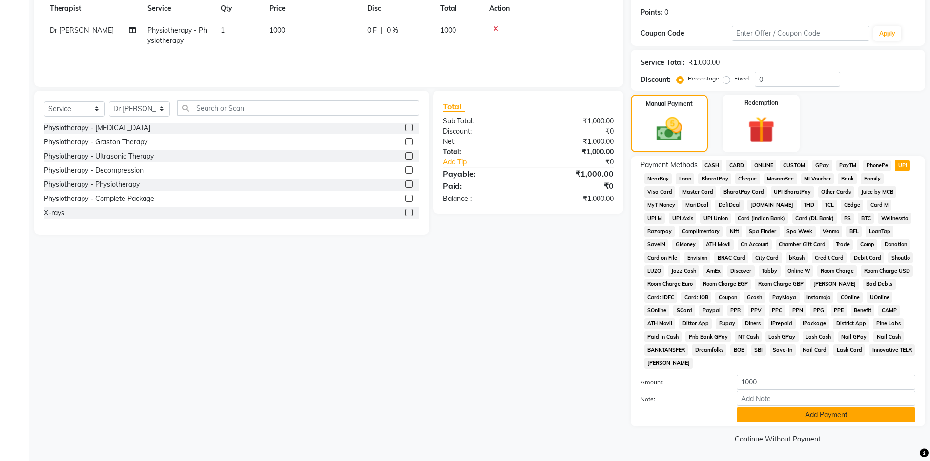
click at [833, 417] on button "Add Payment" at bounding box center [826, 415] width 179 height 15
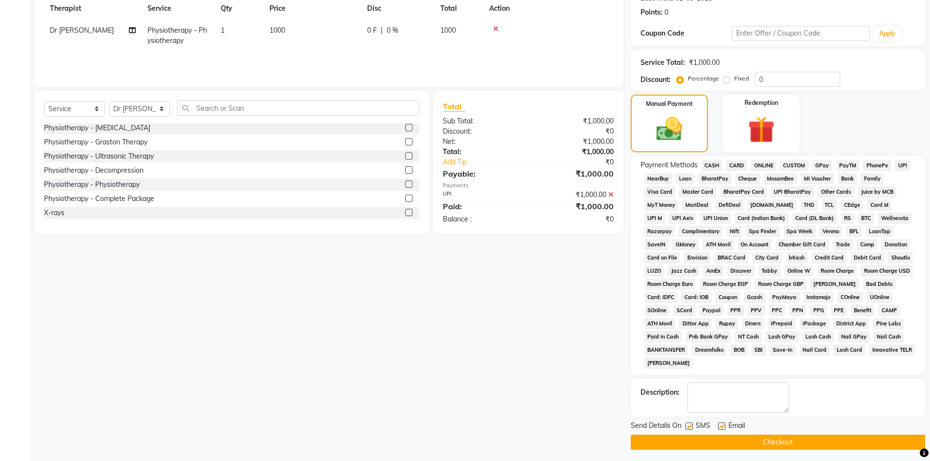
click at [719, 426] on label at bounding box center [721, 426] width 7 height 7
click at [719, 426] on input "checkbox" at bounding box center [721, 427] width 6 height 6
click at [690, 430] on label at bounding box center [688, 426] width 7 height 7
click at [690, 430] on input "checkbox" at bounding box center [688, 427] width 6 height 6
click at [690, 439] on button "Checkout" at bounding box center [778, 442] width 294 height 15
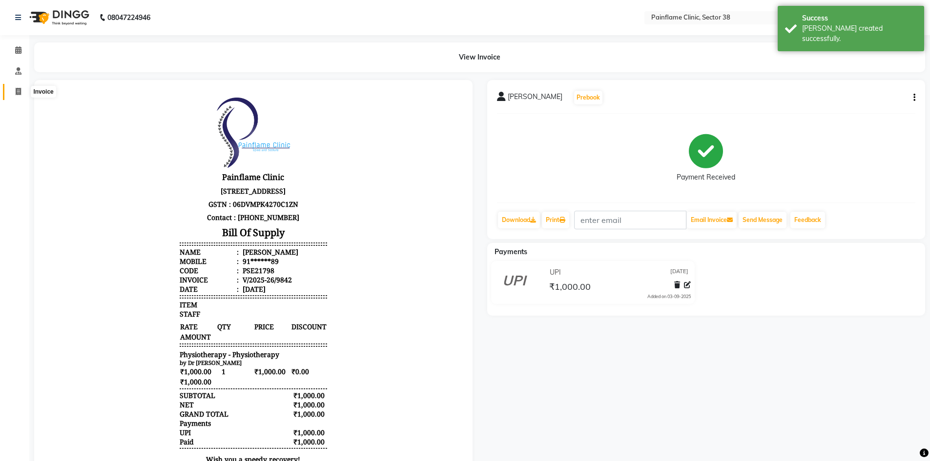
click at [16, 93] on icon at bounding box center [18, 91] width 5 height 7
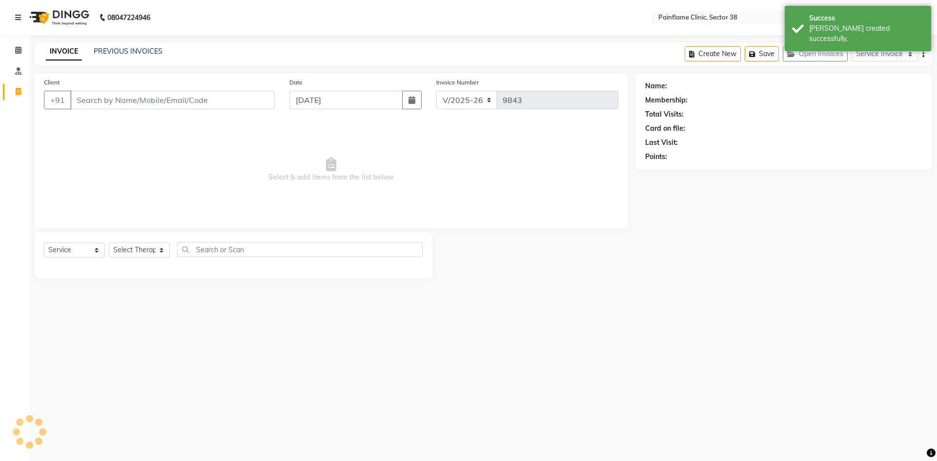
click at [148, 104] on input "Client" at bounding box center [172, 100] width 205 height 19
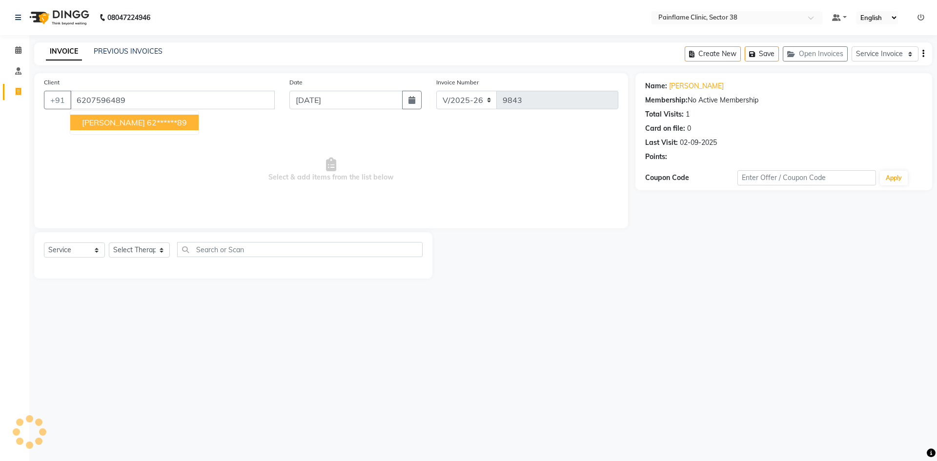
drag, startPoint x: 140, startPoint y: 124, endPoint x: 142, endPoint y: 238, distance: 114.7
click at [147, 125] on ngb-highlight "62******89" at bounding box center [167, 123] width 40 height 10
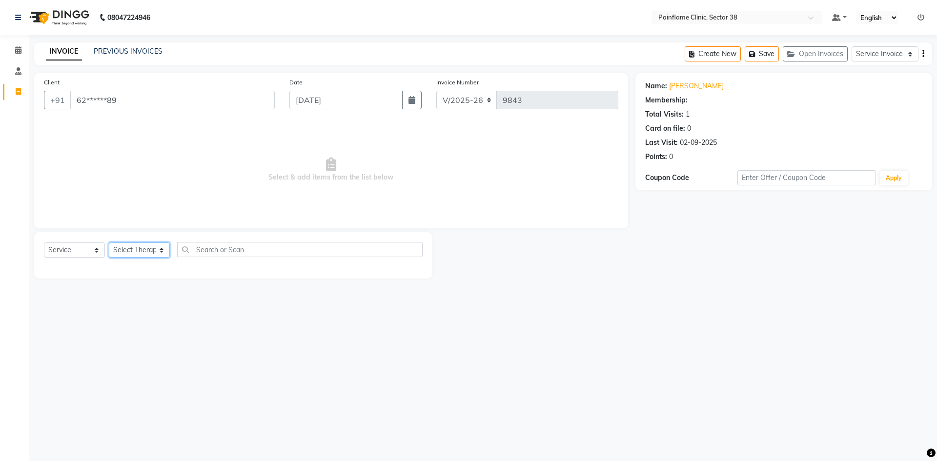
click at [148, 253] on select "Select Therapist [PERSON_NAME] Dr [PERSON_NAME] [PERSON_NAME] Dr [PERSON_NAME] …" at bounding box center [139, 250] width 61 height 15
click at [109, 243] on select "Select Therapist [PERSON_NAME] Dr [PERSON_NAME] [PERSON_NAME] Dr [PERSON_NAME] …" at bounding box center [139, 250] width 61 height 15
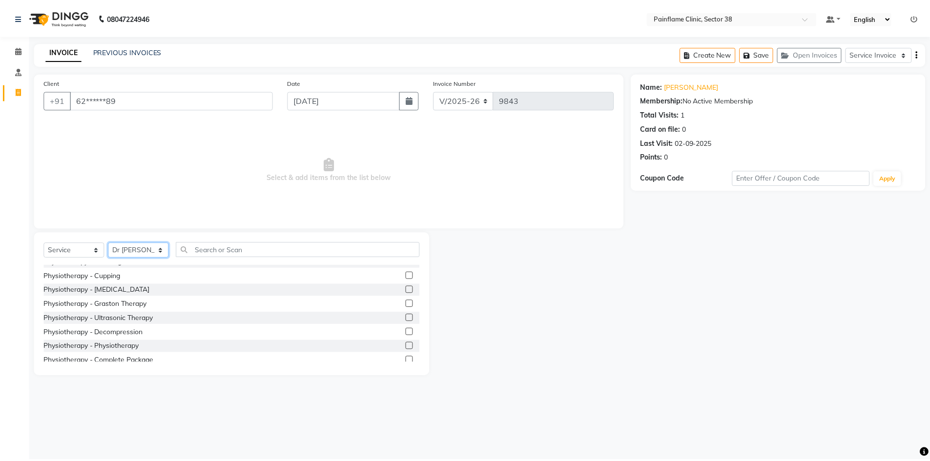
scroll to position [58, 0]
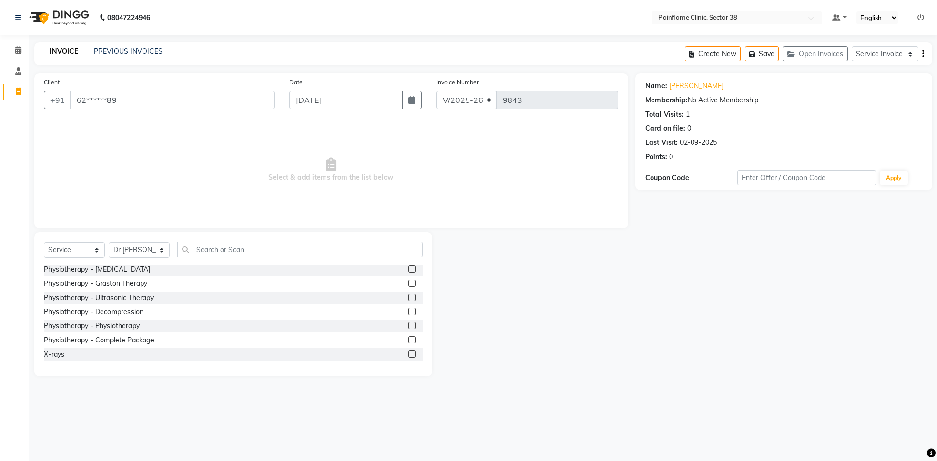
drag, startPoint x: 404, startPoint y: 341, endPoint x: 396, endPoint y: 292, distance: 49.9
click at [409, 340] on label at bounding box center [412, 339] width 7 height 7
click at [409, 340] on input "checkbox" at bounding box center [412, 340] width 6 height 6
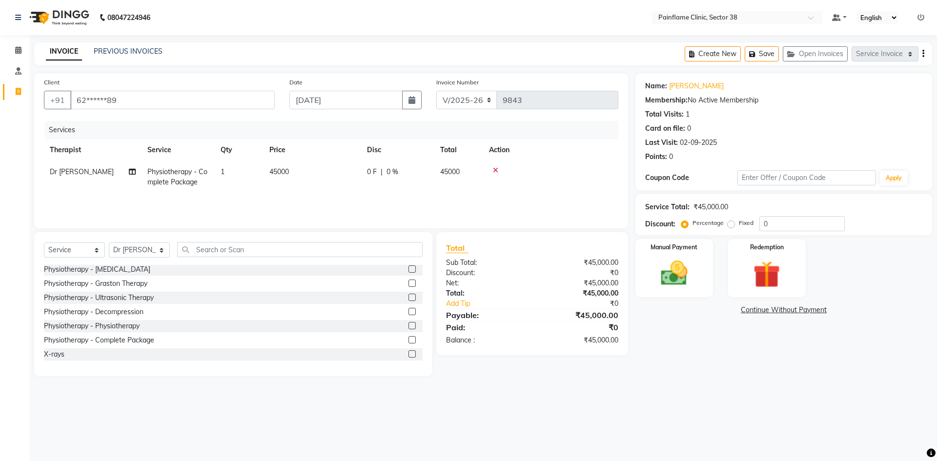
click at [310, 168] on td "45000" at bounding box center [313, 177] width 98 height 32
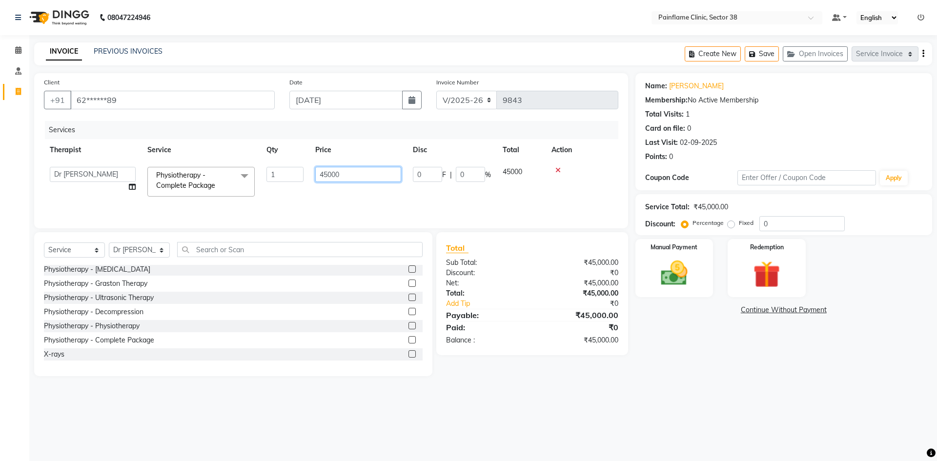
click at [304, 181] on tr "[PERSON_NAME] Dr [PERSON_NAME] [PERSON_NAME] Dr [PERSON_NAME] Dr. Suraj [PERSON…" at bounding box center [331, 181] width 575 height 41
click at [678, 286] on img at bounding box center [674, 273] width 45 height 32
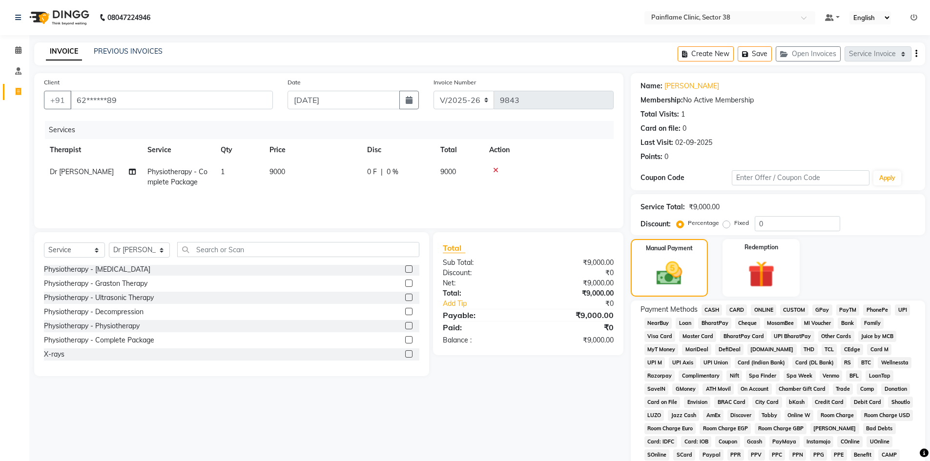
click at [896, 312] on span "UPI" at bounding box center [902, 310] width 15 height 11
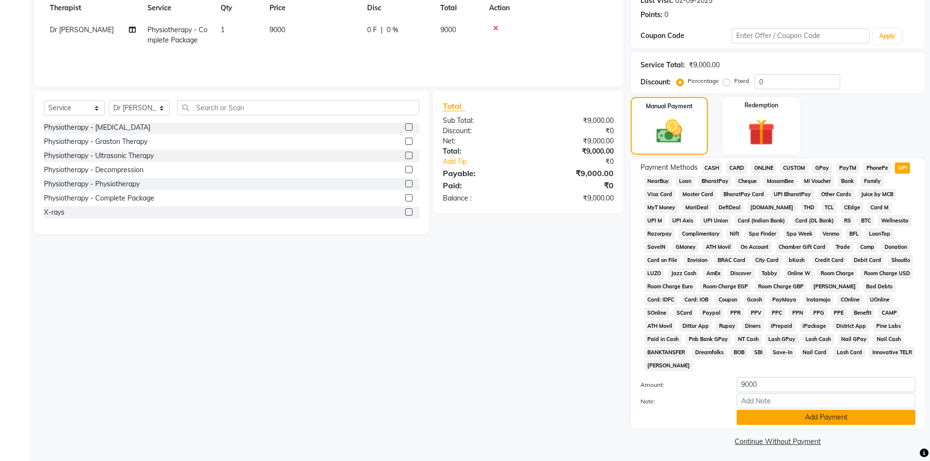
scroll to position [145, 0]
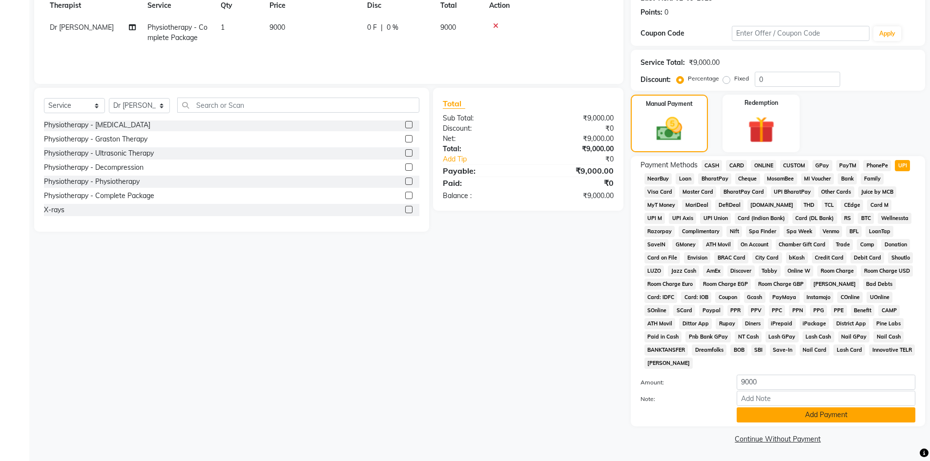
click at [790, 418] on button "Add Payment" at bounding box center [826, 415] width 179 height 15
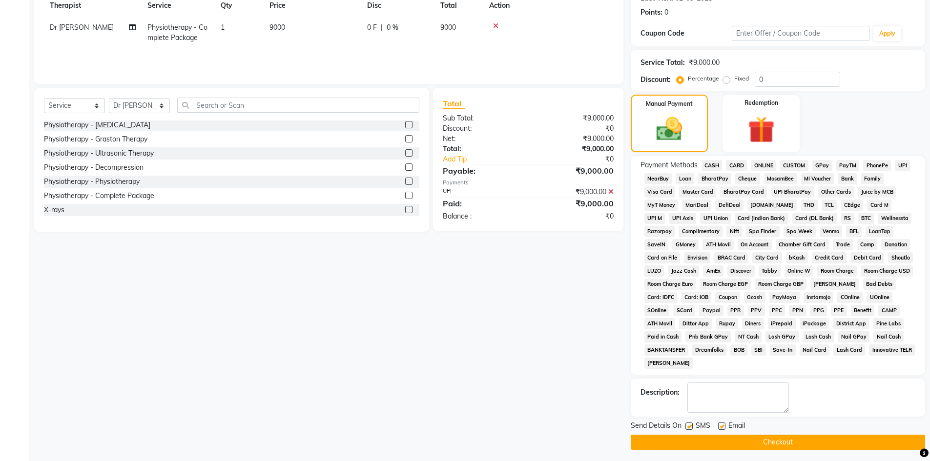
click at [724, 428] on label at bounding box center [721, 426] width 7 height 7
click at [724, 428] on input "checkbox" at bounding box center [721, 427] width 6 height 6
click at [692, 421] on div "SMS" at bounding box center [701, 427] width 33 height 12
click at [691, 426] on label at bounding box center [688, 426] width 7 height 7
click at [691, 426] on input "checkbox" at bounding box center [688, 427] width 6 height 6
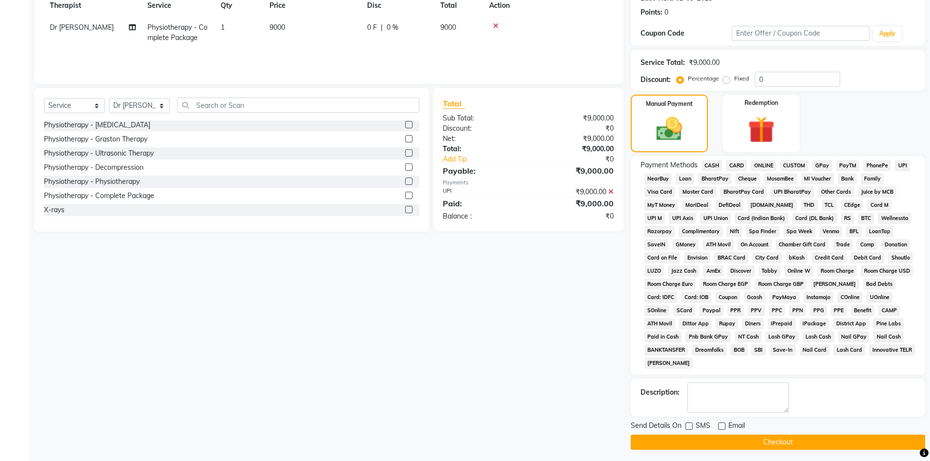
click at [695, 439] on button "Checkout" at bounding box center [778, 442] width 294 height 15
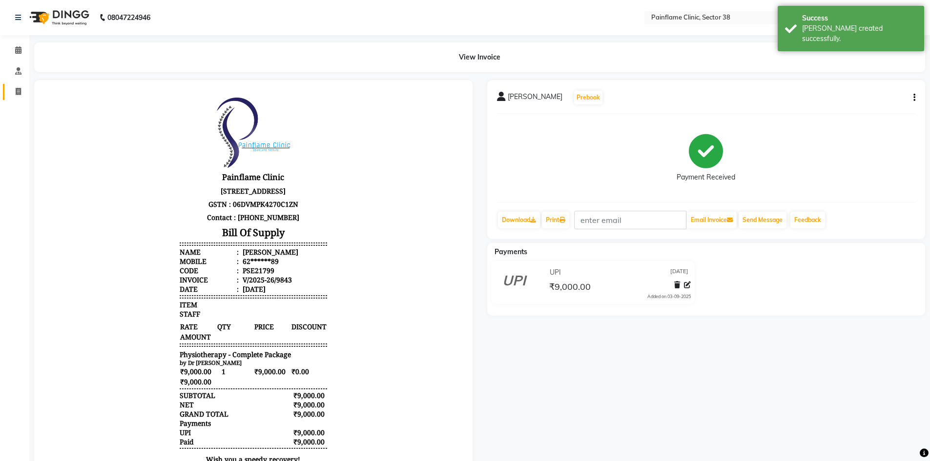
click at [19, 86] on link "Invoice" at bounding box center [14, 92] width 23 height 16
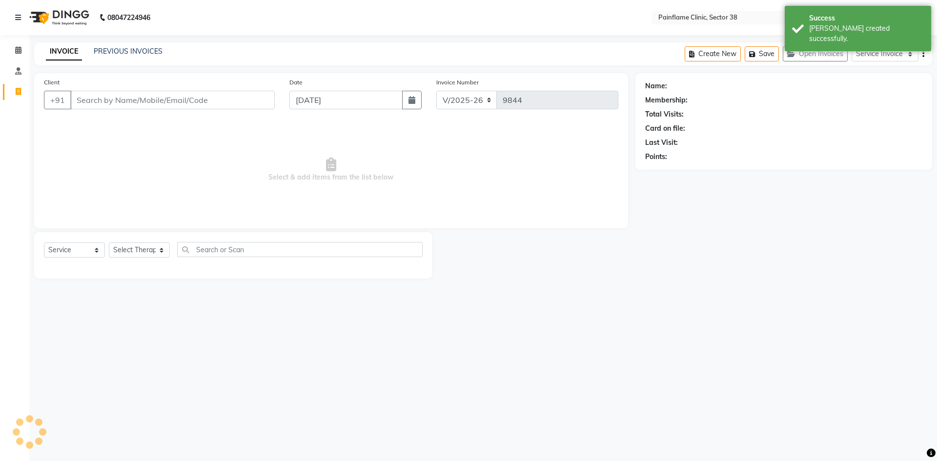
click at [100, 102] on input "Client" at bounding box center [172, 100] width 205 height 19
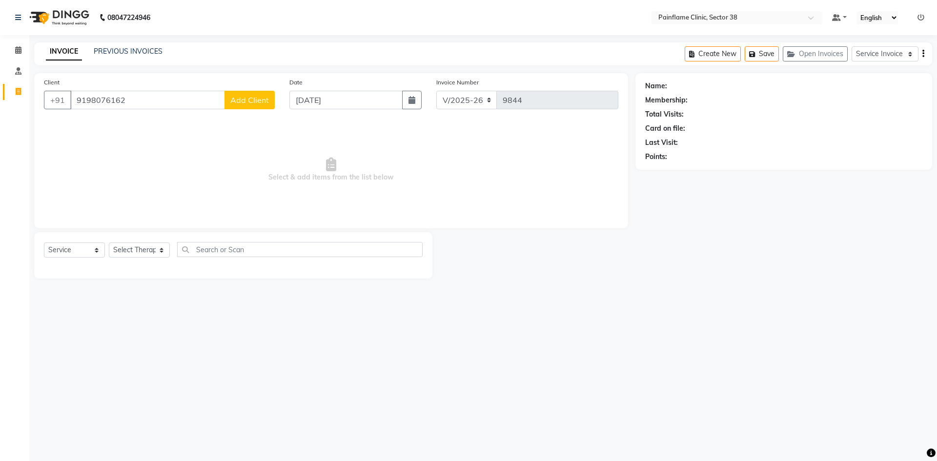
click at [266, 102] on span "Add Client" at bounding box center [249, 100] width 39 height 10
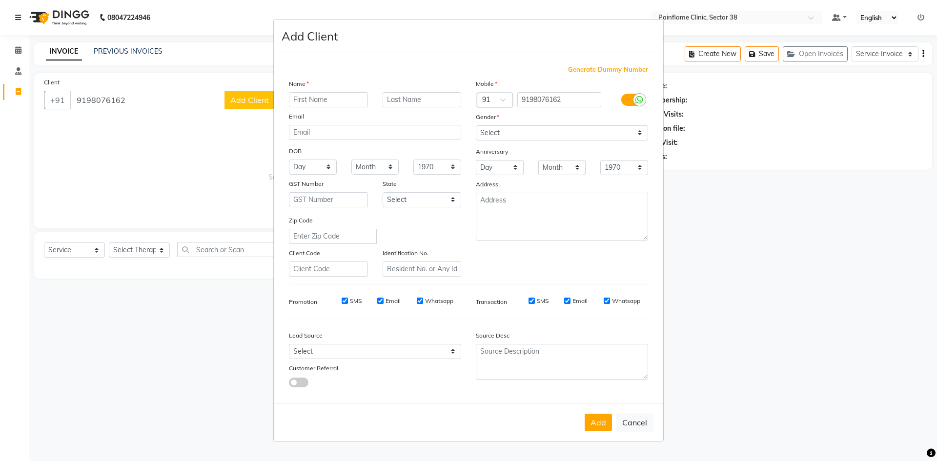
click at [326, 100] on input "text" at bounding box center [328, 99] width 79 height 15
drag, startPoint x: 507, startPoint y: 133, endPoint x: 507, endPoint y: 140, distance: 6.3
click at [507, 133] on select "Select [DEMOGRAPHIC_DATA] [DEMOGRAPHIC_DATA] Other Prefer Not To Say" at bounding box center [562, 132] width 172 height 15
click at [476, 125] on select "Select [DEMOGRAPHIC_DATA] [DEMOGRAPHIC_DATA] Other Prefer Not To Say" at bounding box center [562, 132] width 172 height 15
click at [600, 423] on button "Add" at bounding box center [598, 423] width 27 height 18
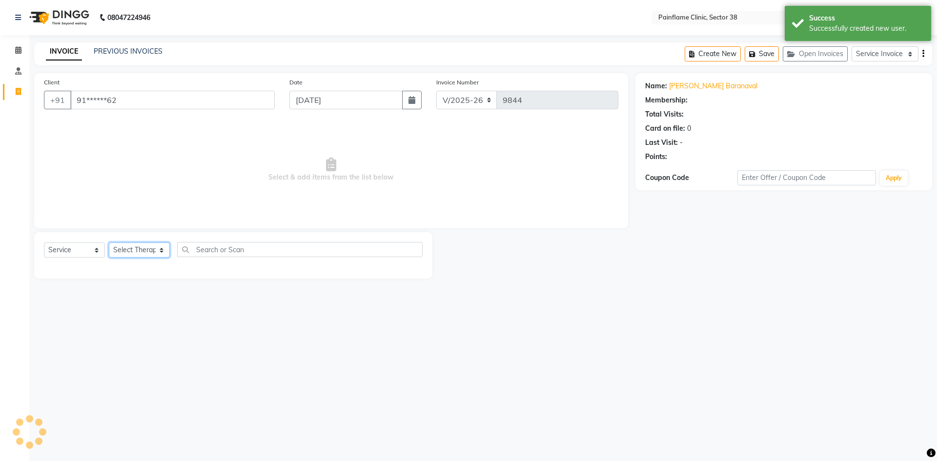
drag, startPoint x: 130, startPoint y: 251, endPoint x: 130, endPoint y: 257, distance: 5.4
click at [130, 252] on select "Select Therapist [PERSON_NAME] Dr [PERSON_NAME] [PERSON_NAME] Dr [PERSON_NAME] …" at bounding box center [139, 250] width 61 height 15
click at [109, 243] on select "Select Therapist [PERSON_NAME] Dr [PERSON_NAME] [PERSON_NAME] Dr [PERSON_NAME] …" at bounding box center [139, 250] width 61 height 15
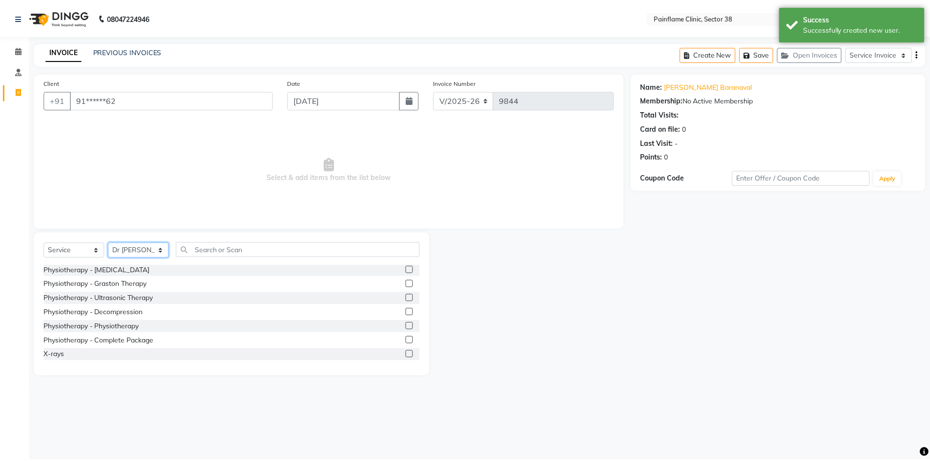
scroll to position [58, 0]
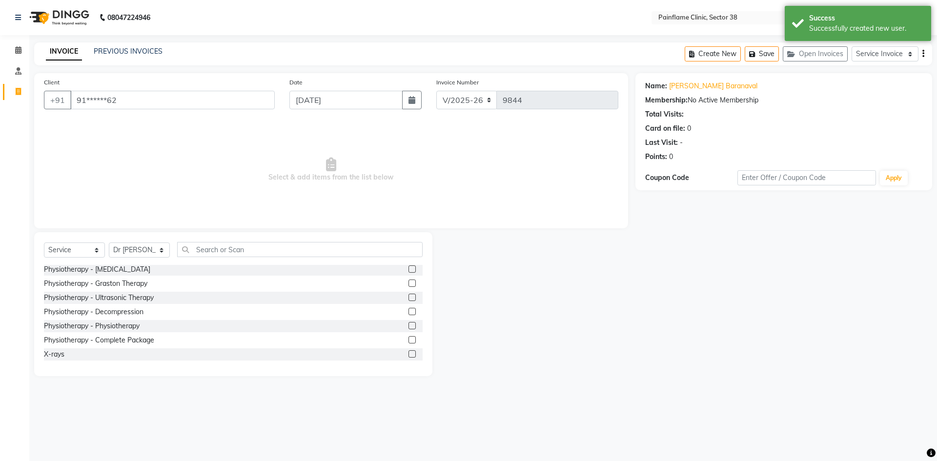
click at [409, 340] on label at bounding box center [412, 339] width 7 height 7
click at [409, 340] on input "checkbox" at bounding box center [412, 340] width 6 height 6
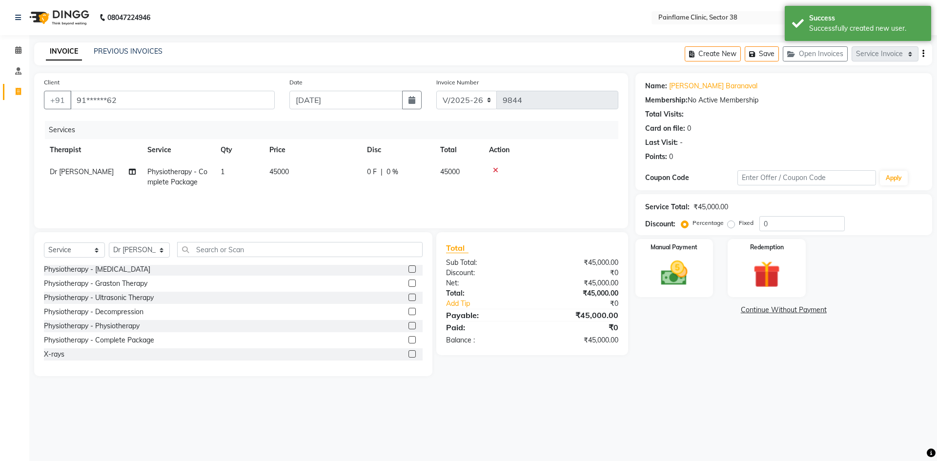
click at [289, 183] on td "45000" at bounding box center [313, 177] width 98 height 32
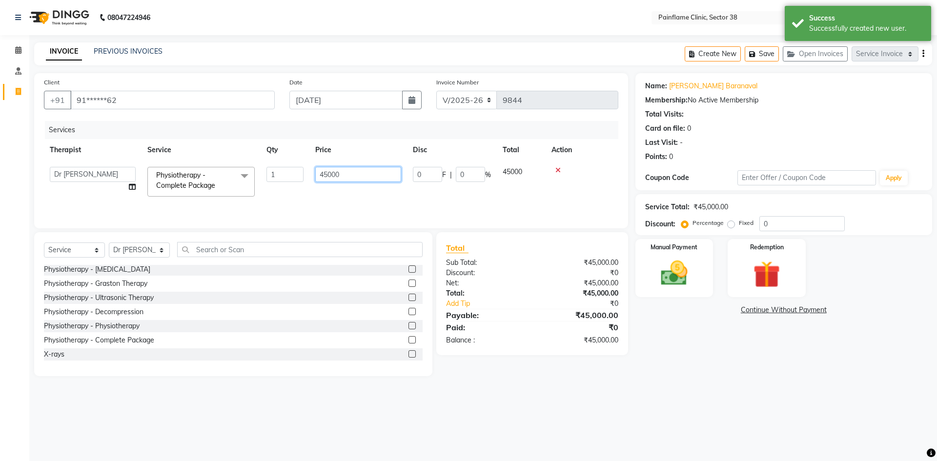
drag, startPoint x: 327, startPoint y: 173, endPoint x: 293, endPoint y: 186, distance: 36.0
click at [299, 181] on tr "[PERSON_NAME] Dr [PERSON_NAME] [PERSON_NAME] Dr [PERSON_NAME] Dr. Suraj [PERSON…" at bounding box center [331, 181] width 575 height 41
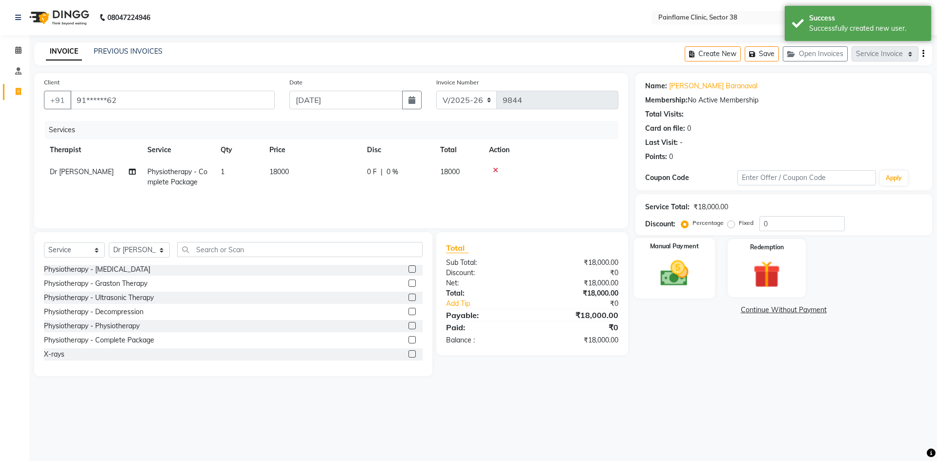
click at [689, 275] on img at bounding box center [674, 273] width 45 height 32
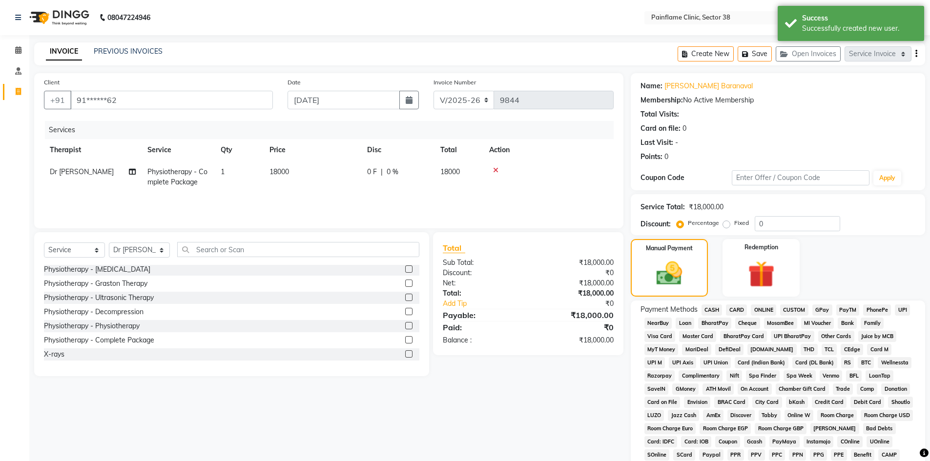
click at [899, 314] on span "UPI" at bounding box center [902, 310] width 15 height 11
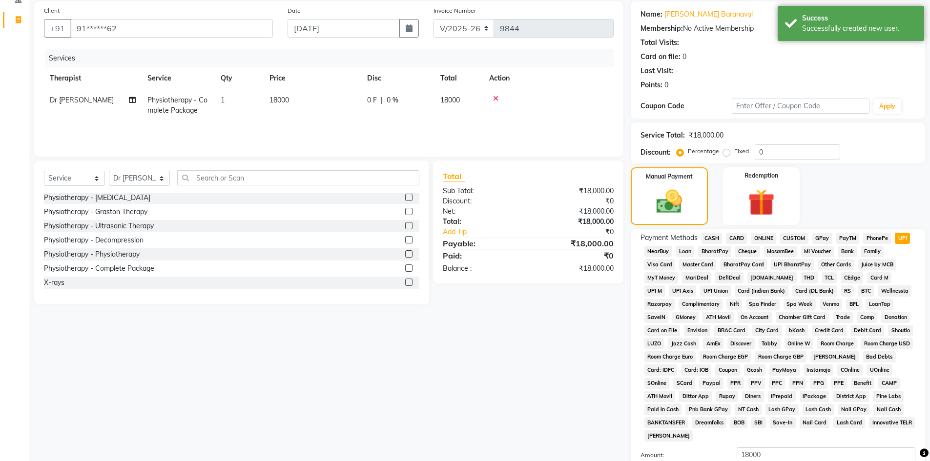
scroll to position [145, 0]
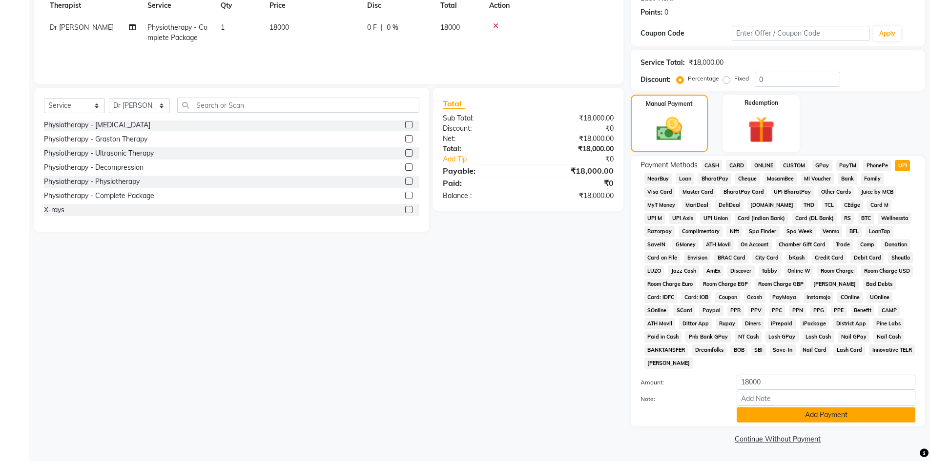
click at [807, 414] on button "Add Payment" at bounding box center [826, 415] width 179 height 15
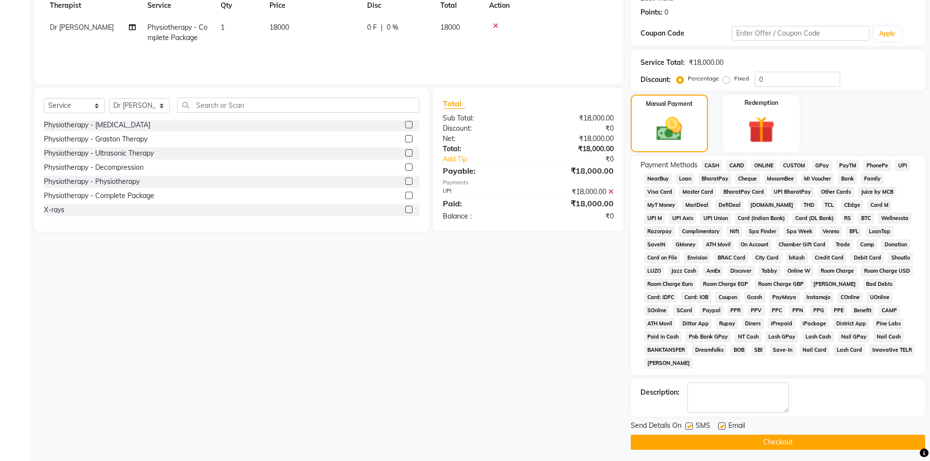
click at [722, 426] on label at bounding box center [721, 426] width 7 height 7
click at [722, 426] on input "checkbox" at bounding box center [721, 427] width 6 height 6
click at [689, 426] on label at bounding box center [688, 426] width 7 height 7
click at [689, 426] on input "checkbox" at bounding box center [688, 427] width 6 height 6
drag, startPoint x: 690, startPoint y: 441, endPoint x: 704, endPoint y: 440, distance: 14.7
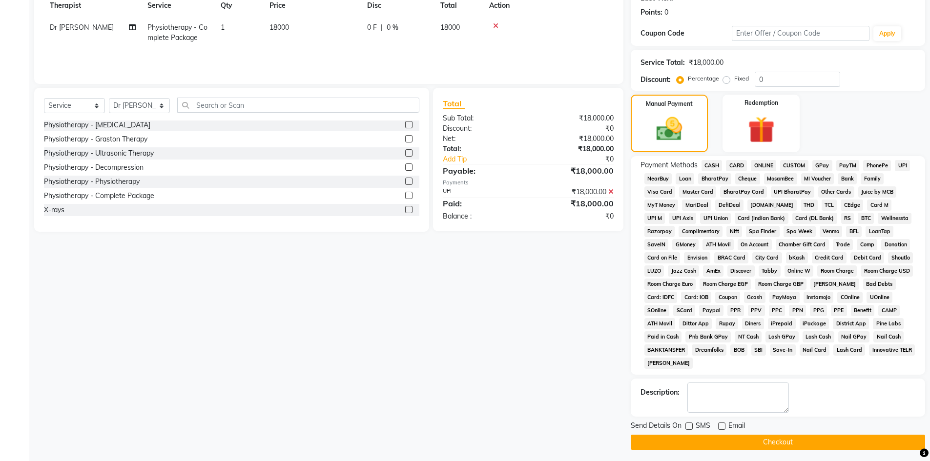
click at [690, 441] on button "Checkout" at bounding box center [778, 442] width 294 height 15
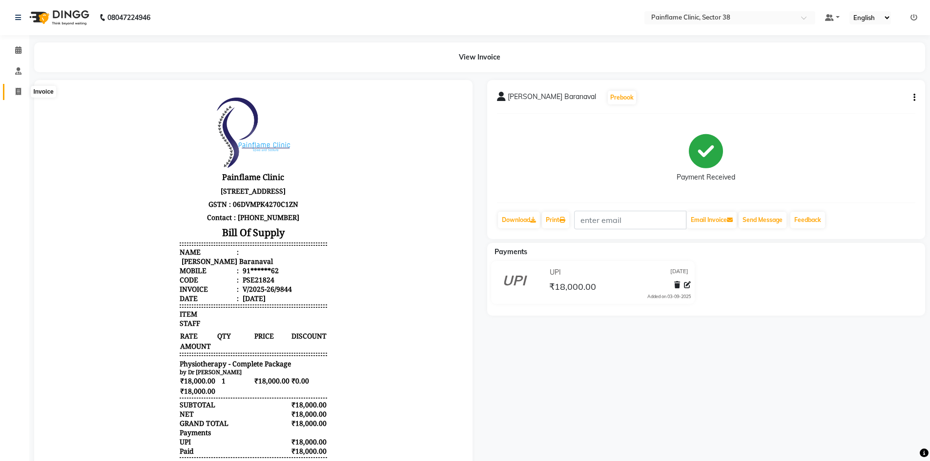
click at [17, 89] on icon at bounding box center [18, 91] width 5 height 7
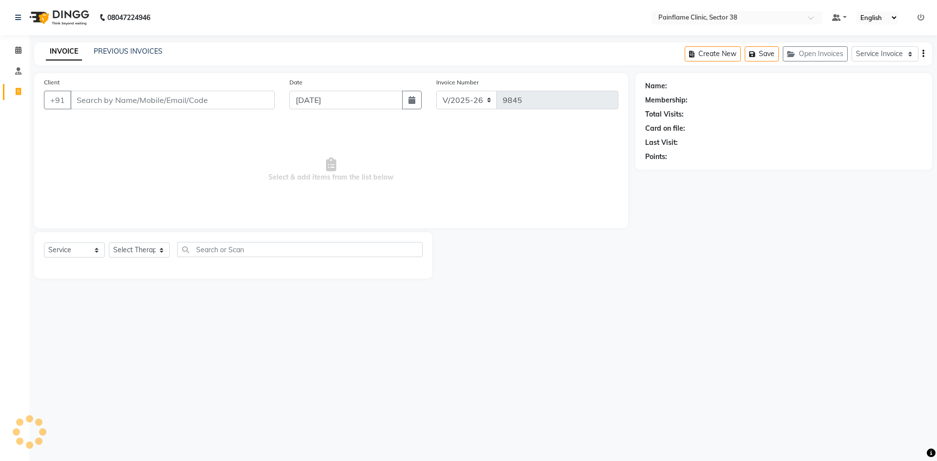
click at [121, 100] on input "Client" at bounding box center [172, 100] width 205 height 19
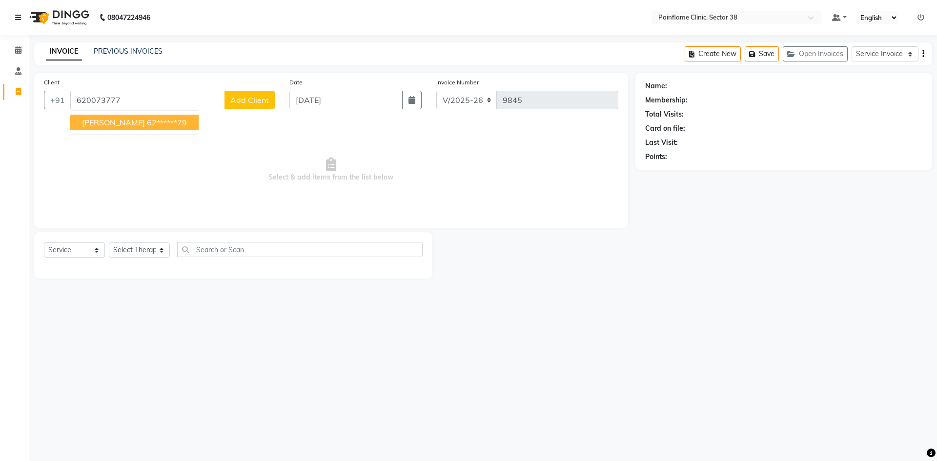
click at [130, 128] on button "[PERSON_NAME] 62******79" at bounding box center [134, 123] width 128 height 16
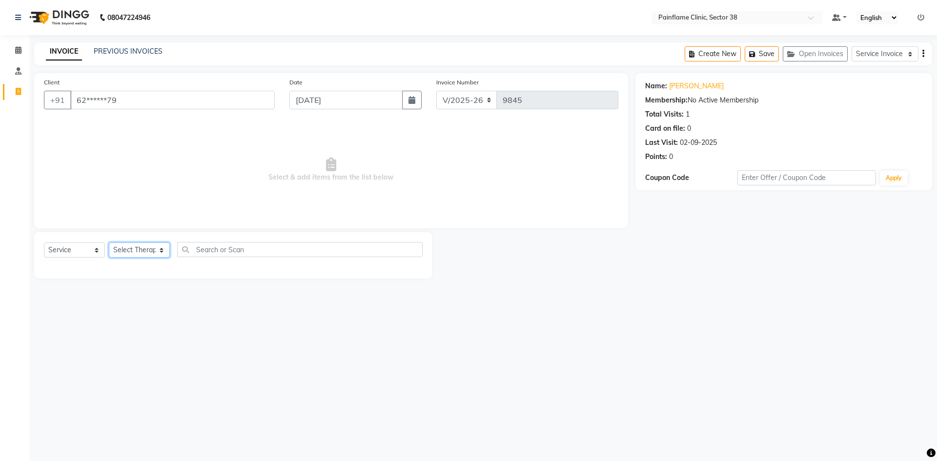
click at [142, 250] on select "Select Therapist [PERSON_NAME] Dr [PERSON_NAME] [PERSON_NAME] Dr [PERSON_NAME] …" at bounding box center [139, 250] width 61 height 15
click at [109, 243] on select "Select Therapist [PERSON_NAME] Dr [PERSON_NAME] [PERSON_NAME] Dr [PERSON_NAME] …" at bounding box center [139, 250] width 61 height 15
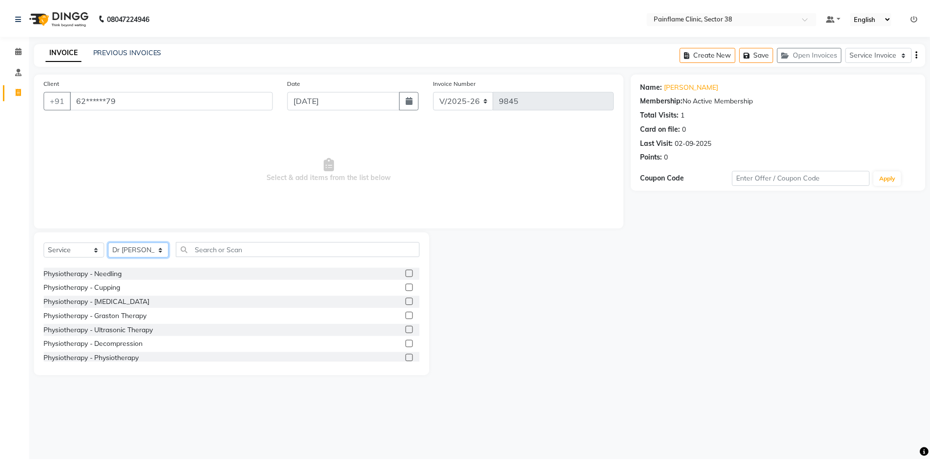
scroll to position [58, 0]
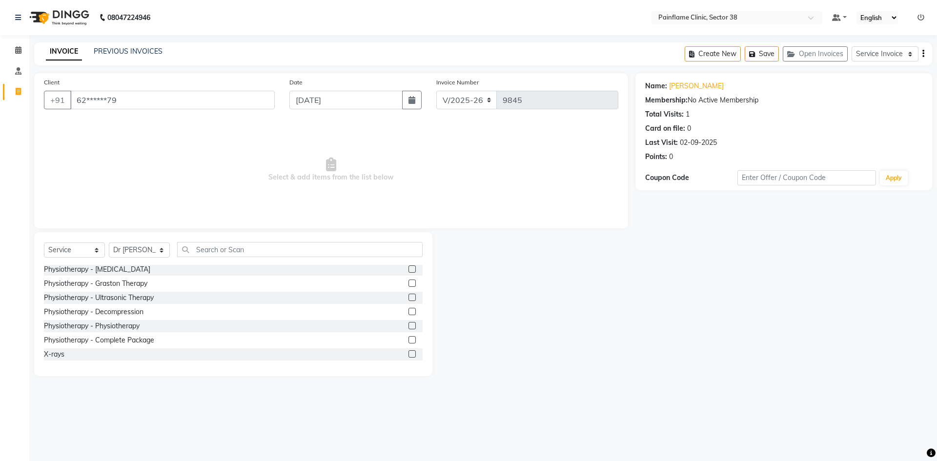
drag, startPoint x: 402, startPoint y: 339, endPoint x: 328, endPoint y: 207, distance: 151.9
click at [409, 339] on label at bounding box center [412, 339] width 7 height 7
click at [409, 339] on input "checkbox" at bounding box center [412, 340] width 6 height 6
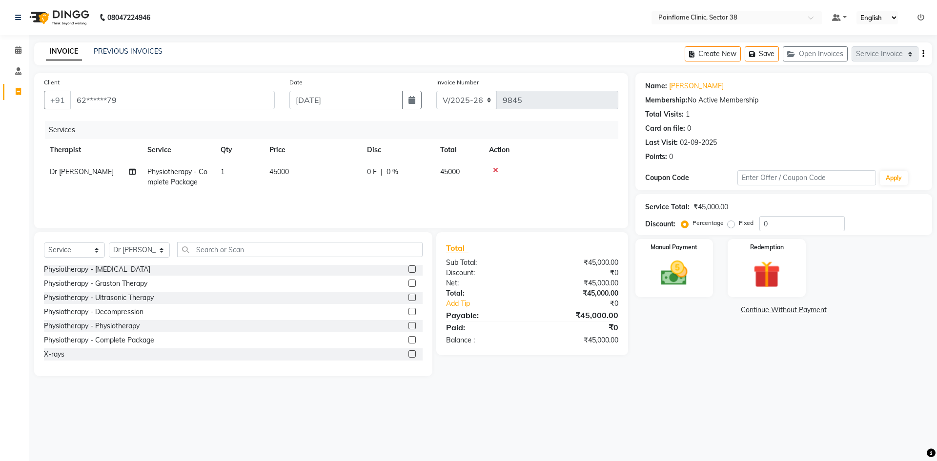
click at [308, 181] on td "45000" at bounding box center [313, 177] width 98 height 32
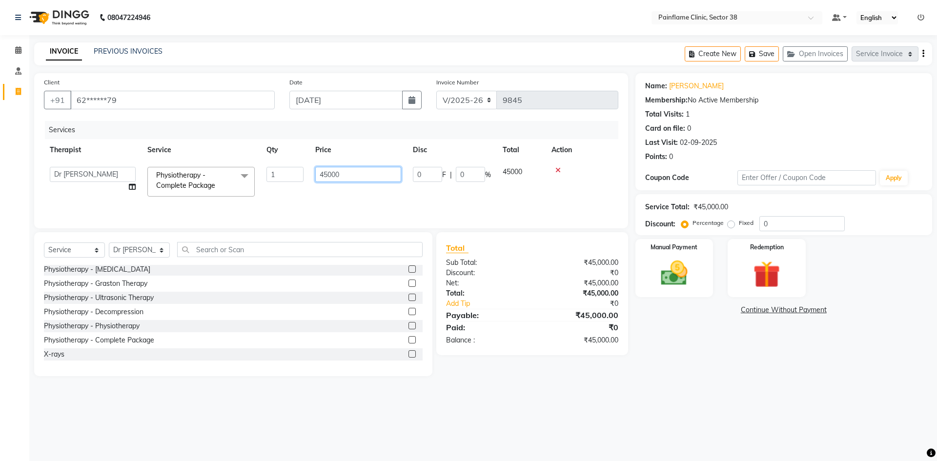
drag, startPoint x: 327, startPoint y: 175, endPoint x: 242, endPoint y: 182, distance: 85.2
click at [242, 182] on tr "[PERSON_NAME] Dr [PERSON_NAME] [PERSON_NAME] Dr [PERSON_NAME] Dr. Suraj [PERSON…" at bounding box center [331, 181] width 575 height 41
click at [683, 278] on img at bounding box center [674, 273] width 45 height 32
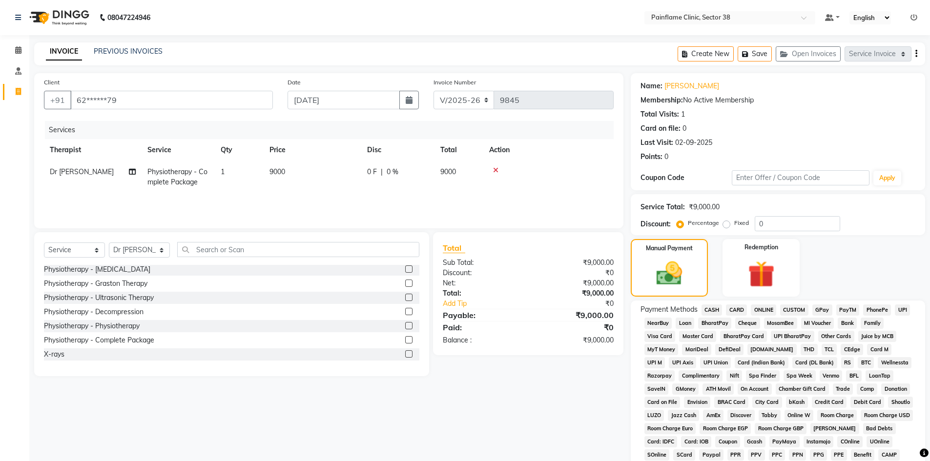
click at [902, 311] on span "UPI" at bounding box center [902, 310] width 15 height 11
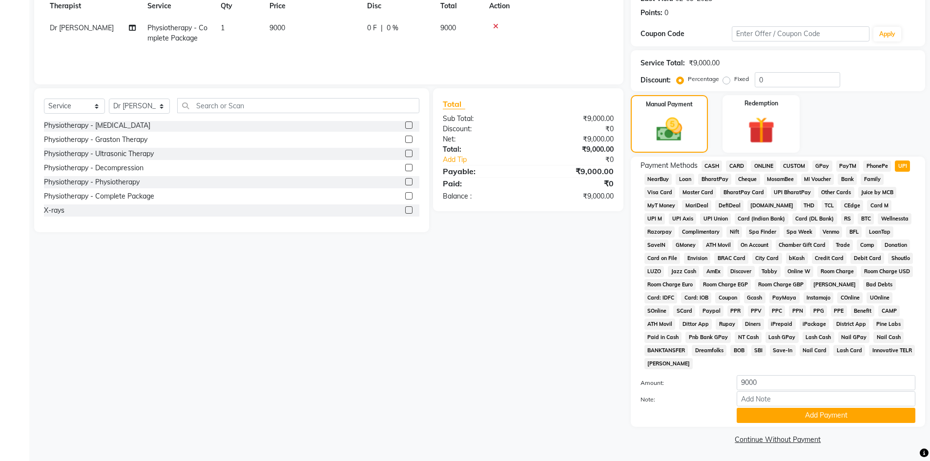
scroll to position [145, 0]
click at [817, 419] on button "Add Payment" at bounding box center [826, 415] width 179 height 15
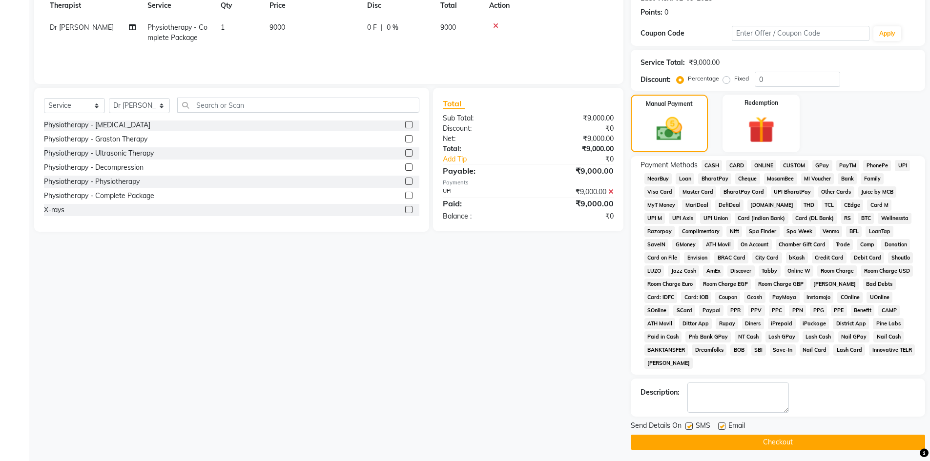
click at [718, 424] on label at bounding box center [721, 426] width 7 height 7
click at [718, 424] on input "checkbox" at bounding box center [721, 427] width 6 height 6
click at [689, 428] on label at bounding box center [688, 426] width 7 height 7
click at [689, 428] on input "checkbox" at bounding box center [688, 427] width 6 height 6
click at [690, 441] on button "Checkout" at bounding box center [778, 442] width 294 height 15
